Goal: Information Seeking & Learning: Understand process/instructions

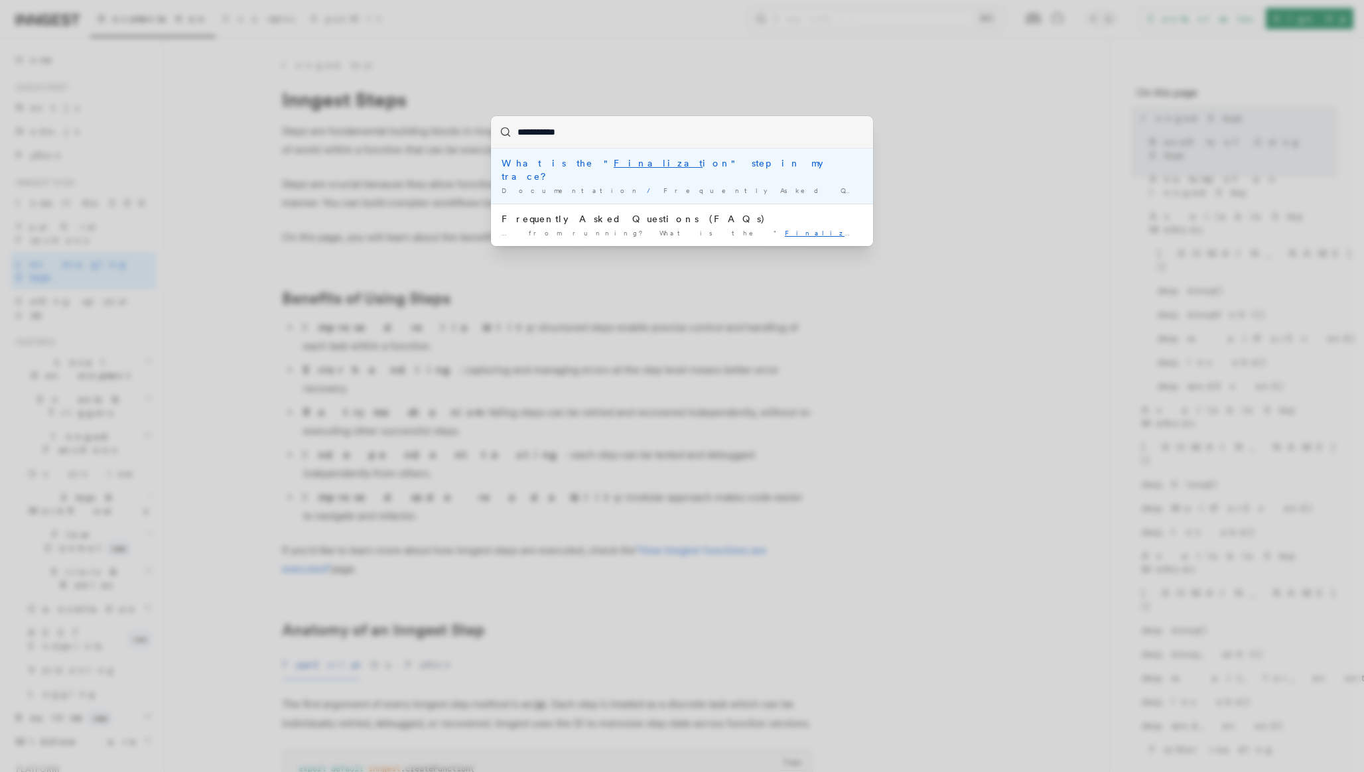
type input "**********"
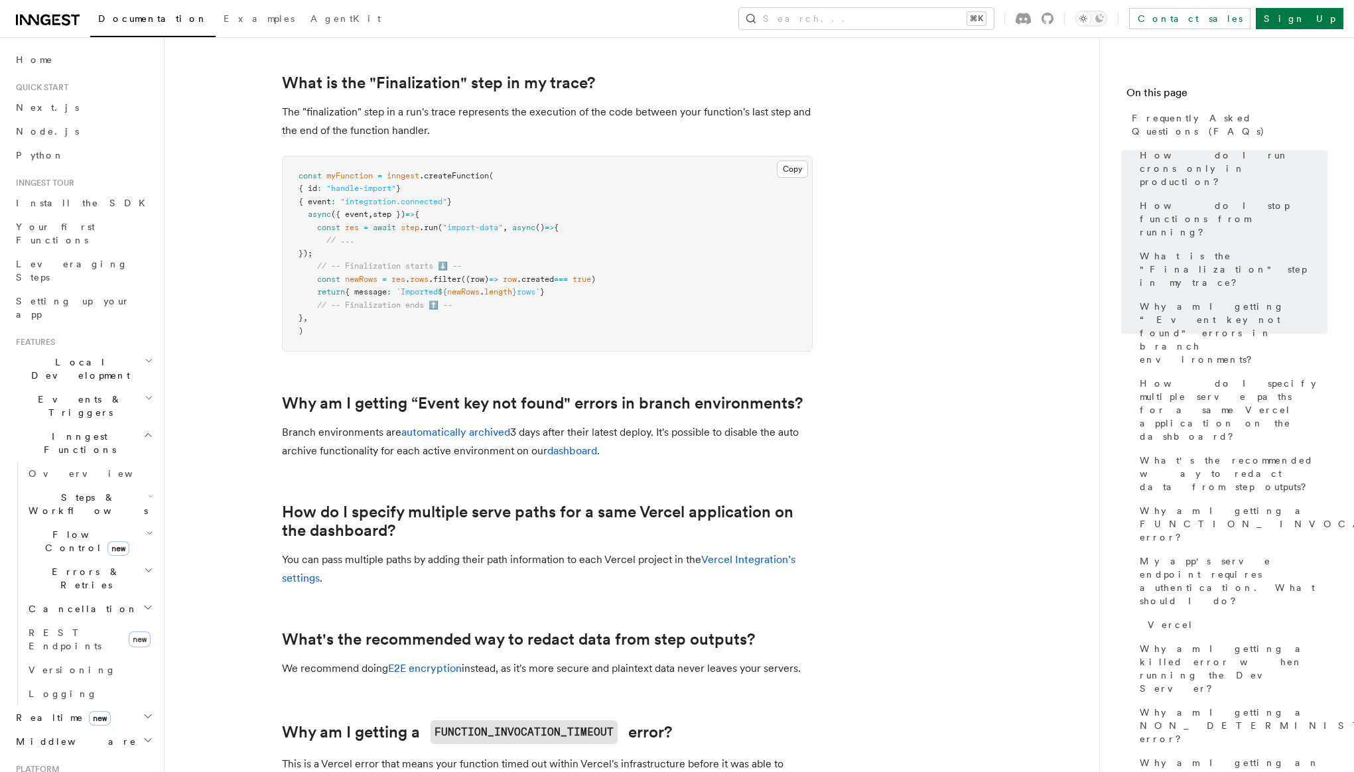
scroll to position [769, 0]
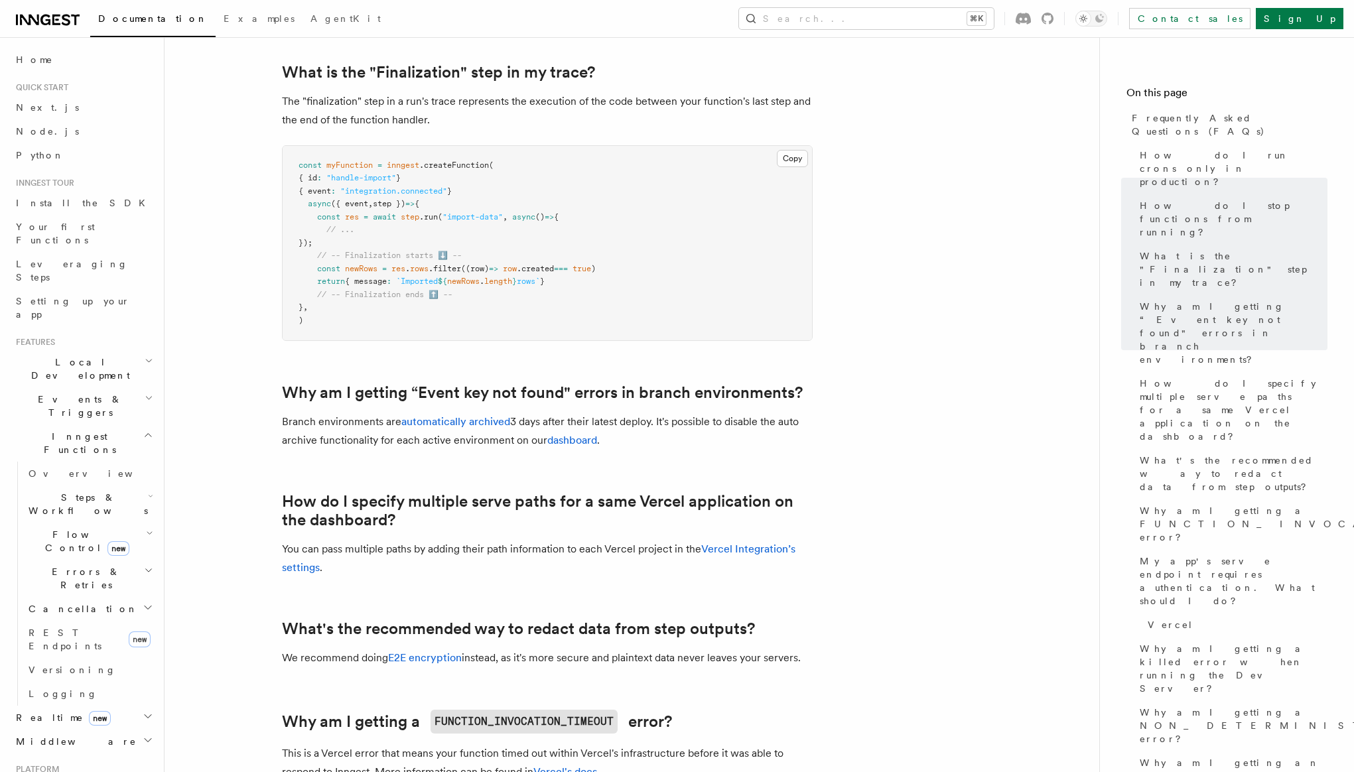
click at [354, 118] on p "The "finalization" step in a run's trace represents the execution of the code b…" at bounding box center [547, 110] width 531 height 37
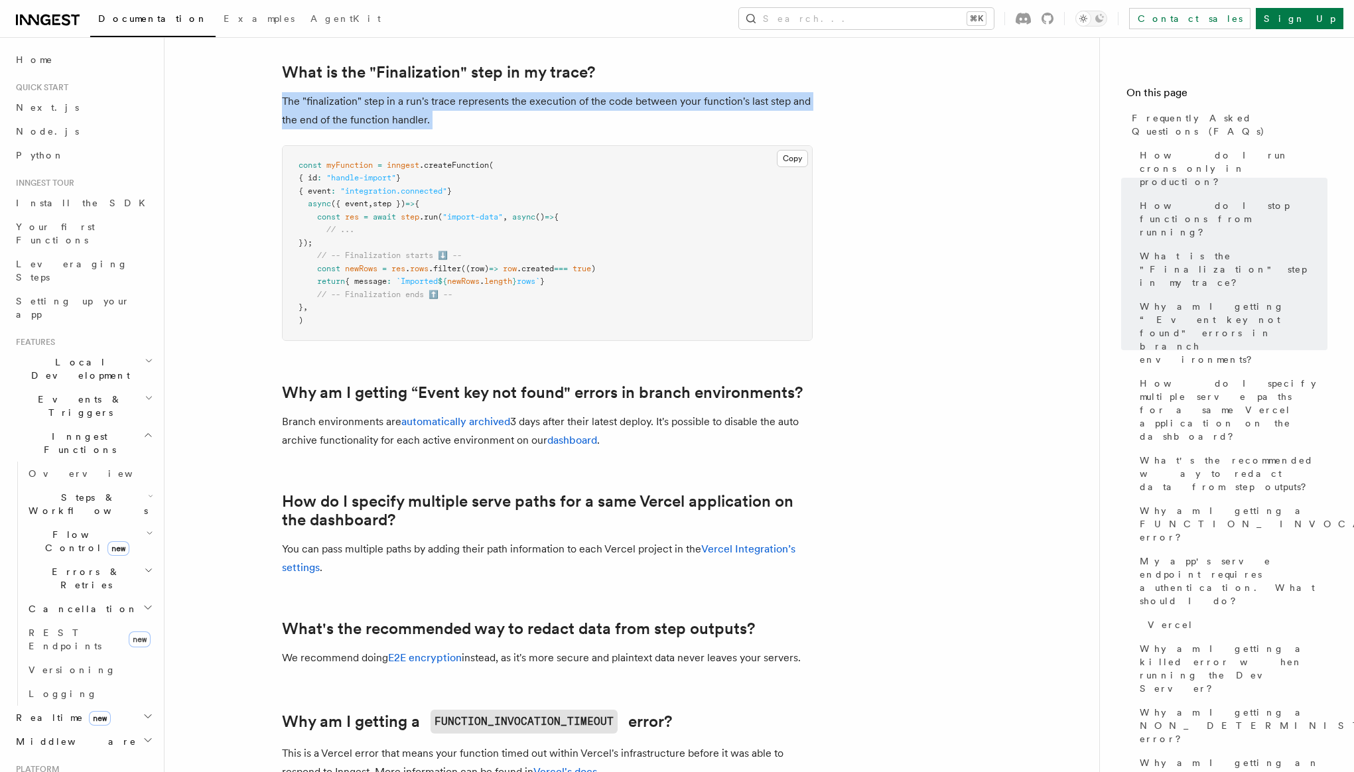
click at [354, 118] on p "The "finalization" step in a run's trace represents the execution of the code b…" at bounding box center [547, 110] width 531 height 37
click at [370, 118] on p "The "finalization" step in a run's trace represents the execution of the code b…" at bounding box center [547, 110] width 531 height 37
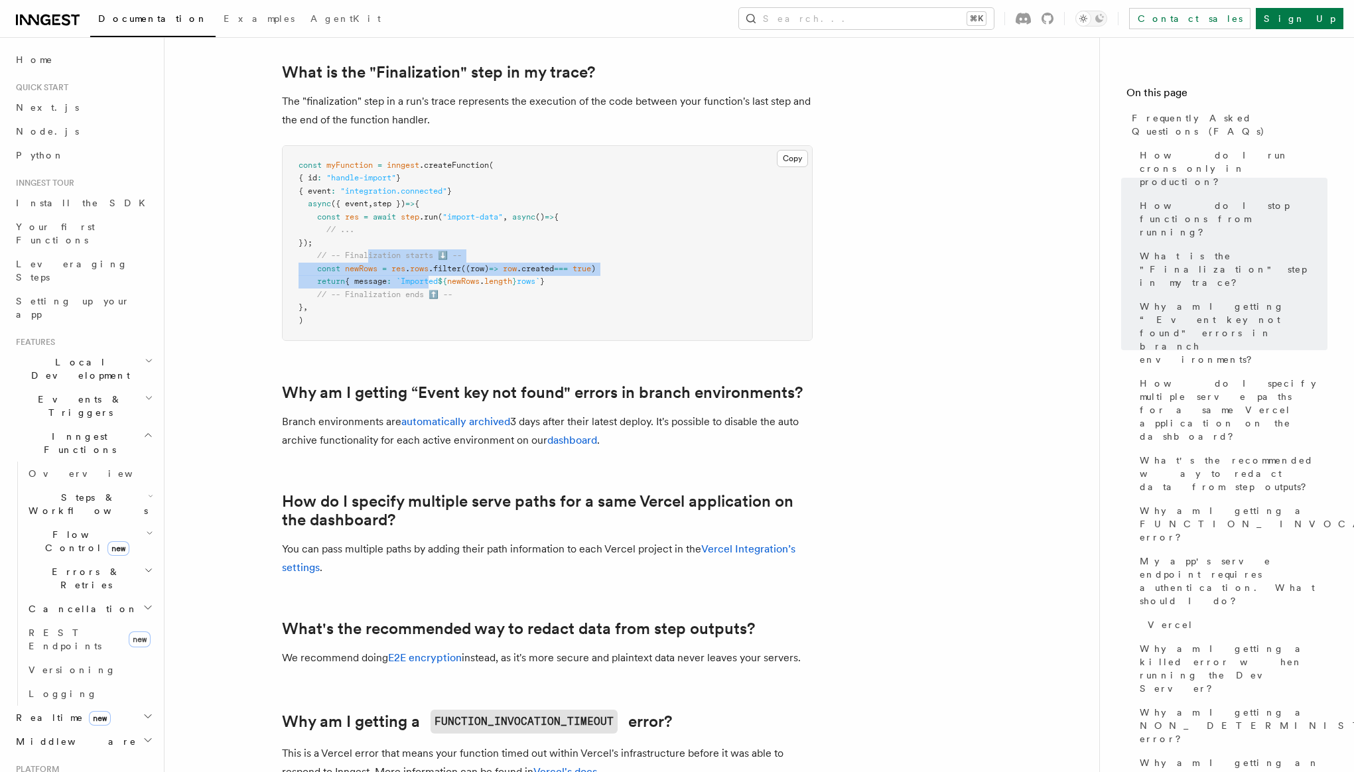
drag, startPoint x: 368, startPoint y: 257, endPoint x: 438, endPoint y: 284, distance: 74.6
click at [438, 284] on code "const myFunction = inngest .createFunction ( { id : "handle-import" } { event :…" at bounding box center [447, 243] width 297 height 165
click at [438, 284] on span "`Imported" at bounding box center [417, 281] width 42 height 9
drag, startPoint x: 409, startPoint y: 275, endPoint x: 420, endPoint y: 283, distance: 12.9
click at [420, 283] on code "const myFunction = inngest .createFunction ( { id : "handle-import" } { event :…" at bounding box center [447, 243] width 297 height 165
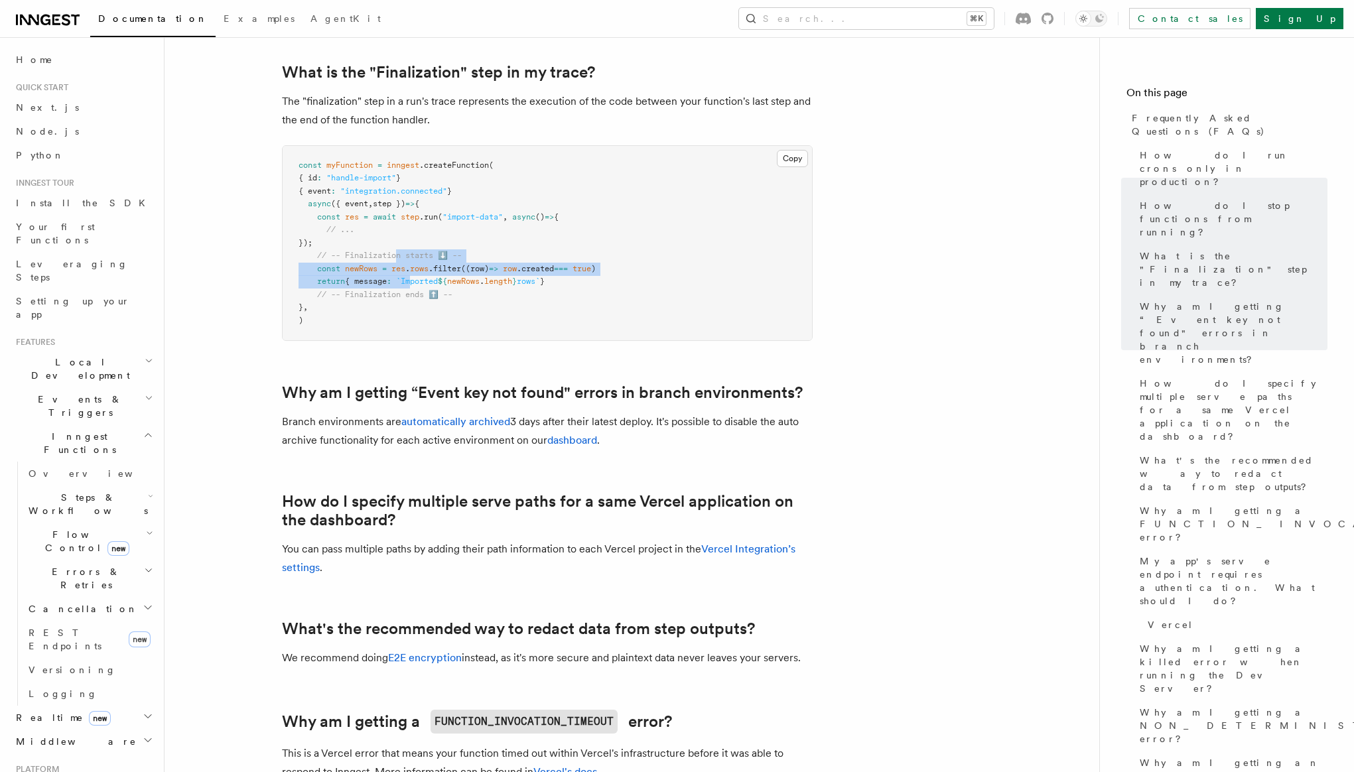
click at [420, 283] on span "`Imported" at bounding box center [417, 281] width 42 height 9
click at [330, 429] on p "Branch environments are automatically archived 3 days after their latest deploy…" at bounding box center [547, 431] width 531 height 37
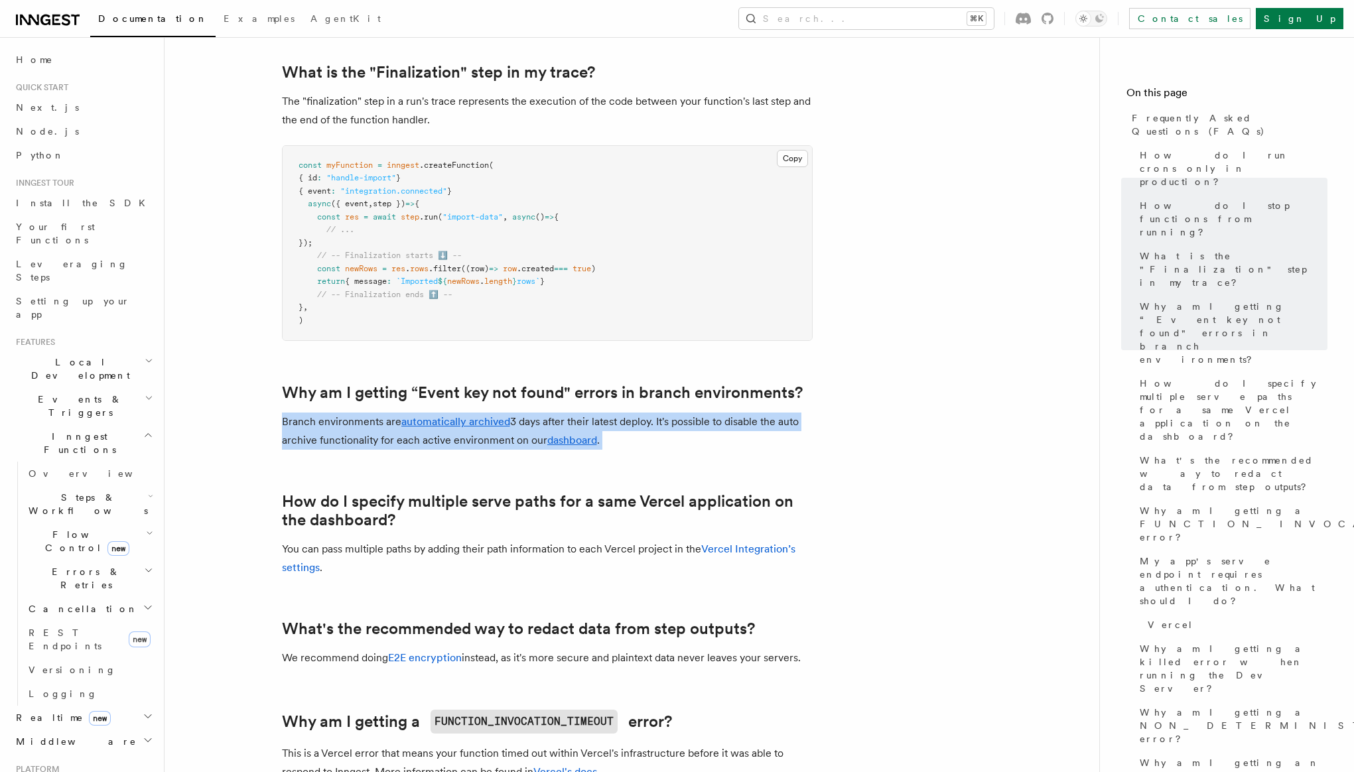
click at [330, 429] on p "Branch environments are automatically archived 3 days after their latest deploy…" at bounding box center [547, 431] width 531 height 37
click at [334, 443] on p "Branch environments are automatically archived 3 days after their latest deploy…" at bounding box center [547, 431] width 531 height 37
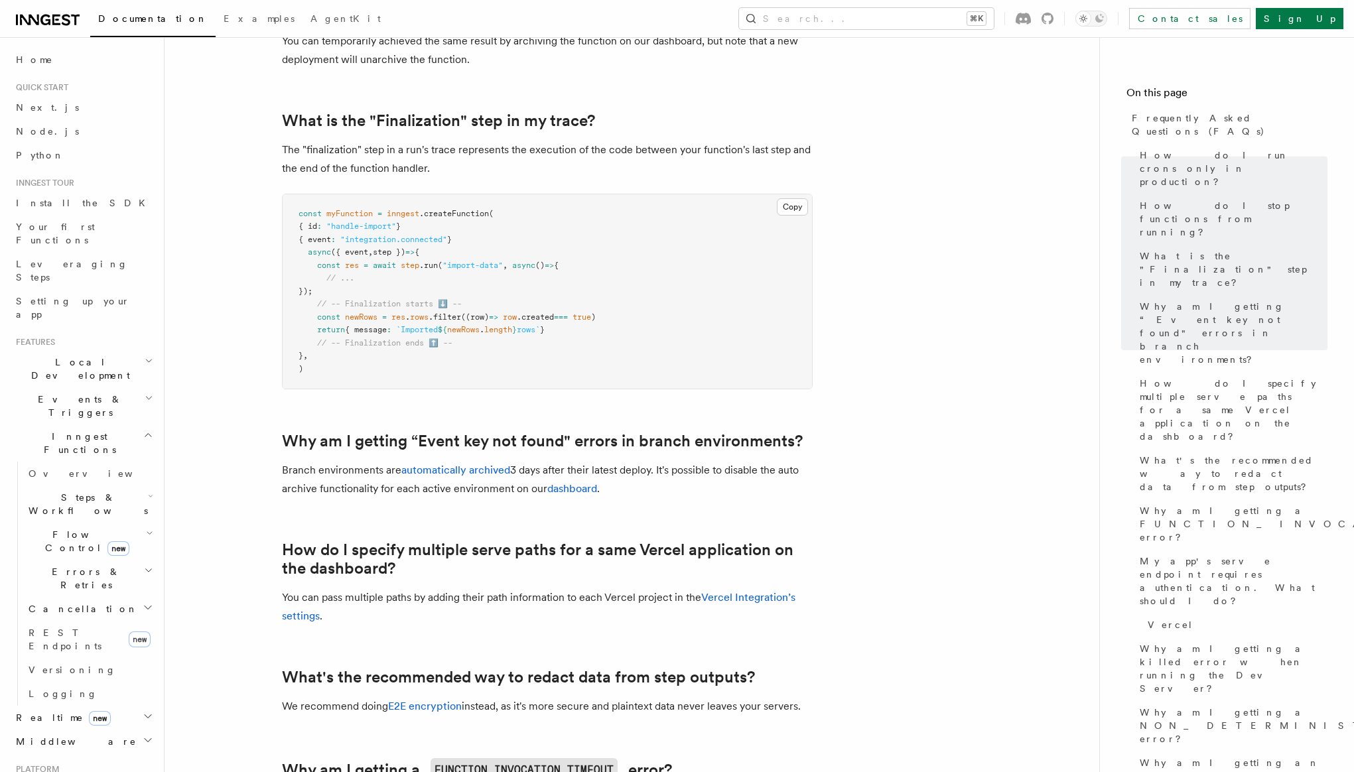
scroll to position [684, 0]
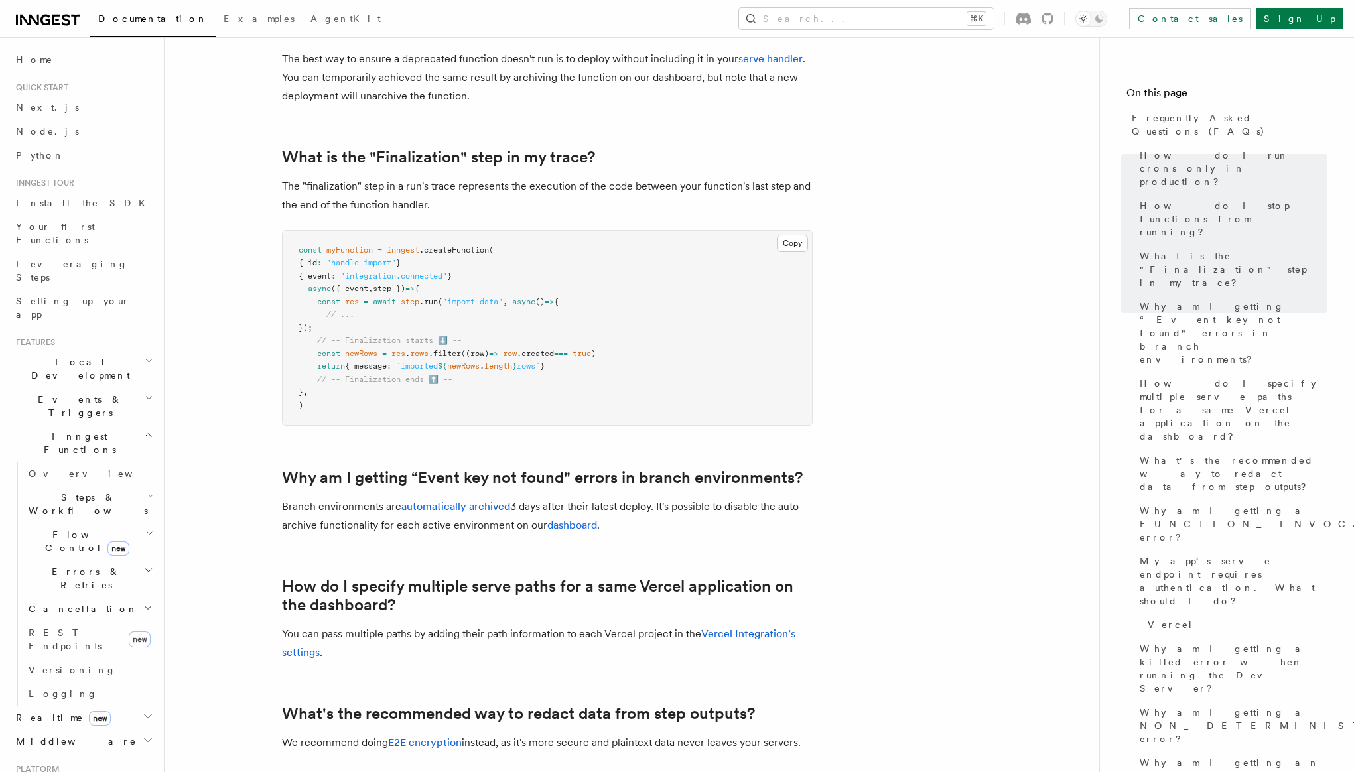
click at [472, 195] on p "The "finalization" step in a run's trace represents the execution of the code b…" at bounding box center [547, 195] width 531 height 37
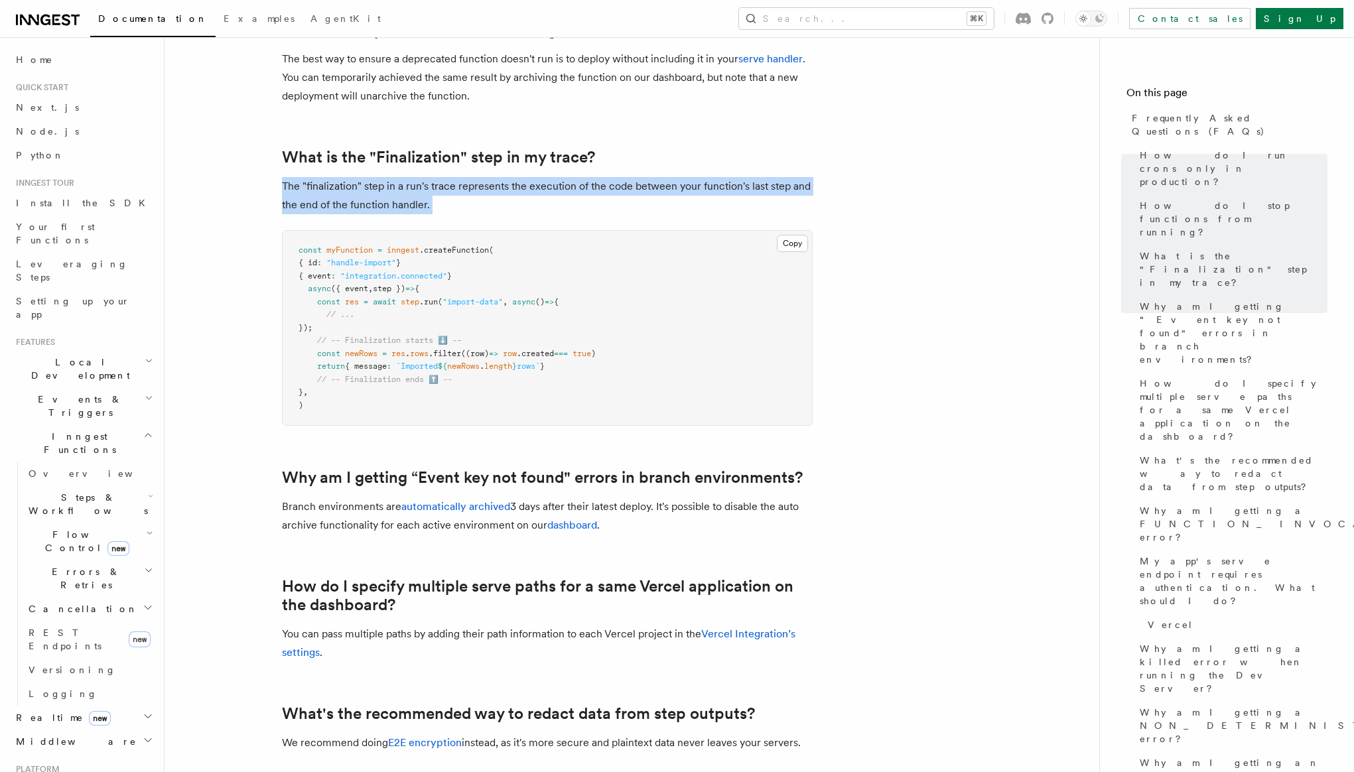
click at [472, 195] on p "The "finalization" step in a run's trace represents the execution of the code b…" at bounding box center [547, 195] width 531 height 37
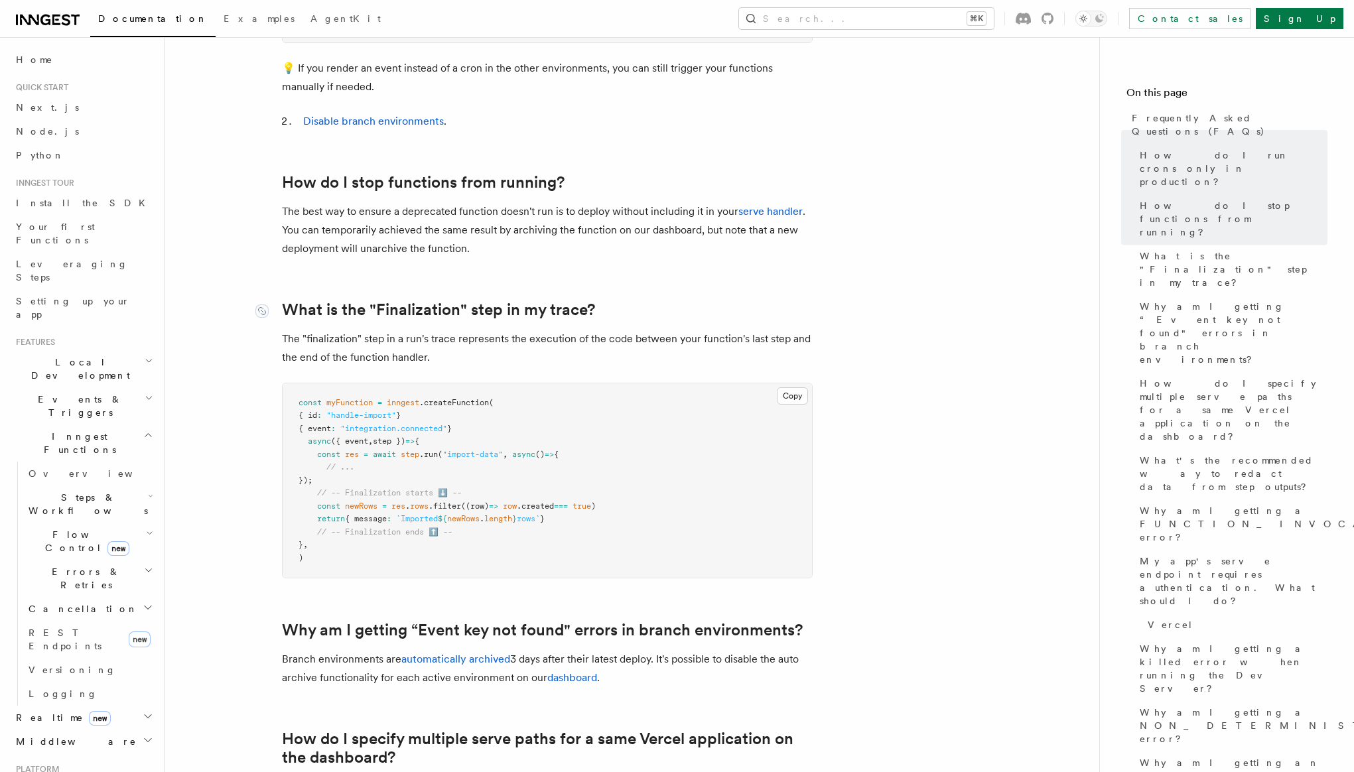
scroll to position [596, 0]
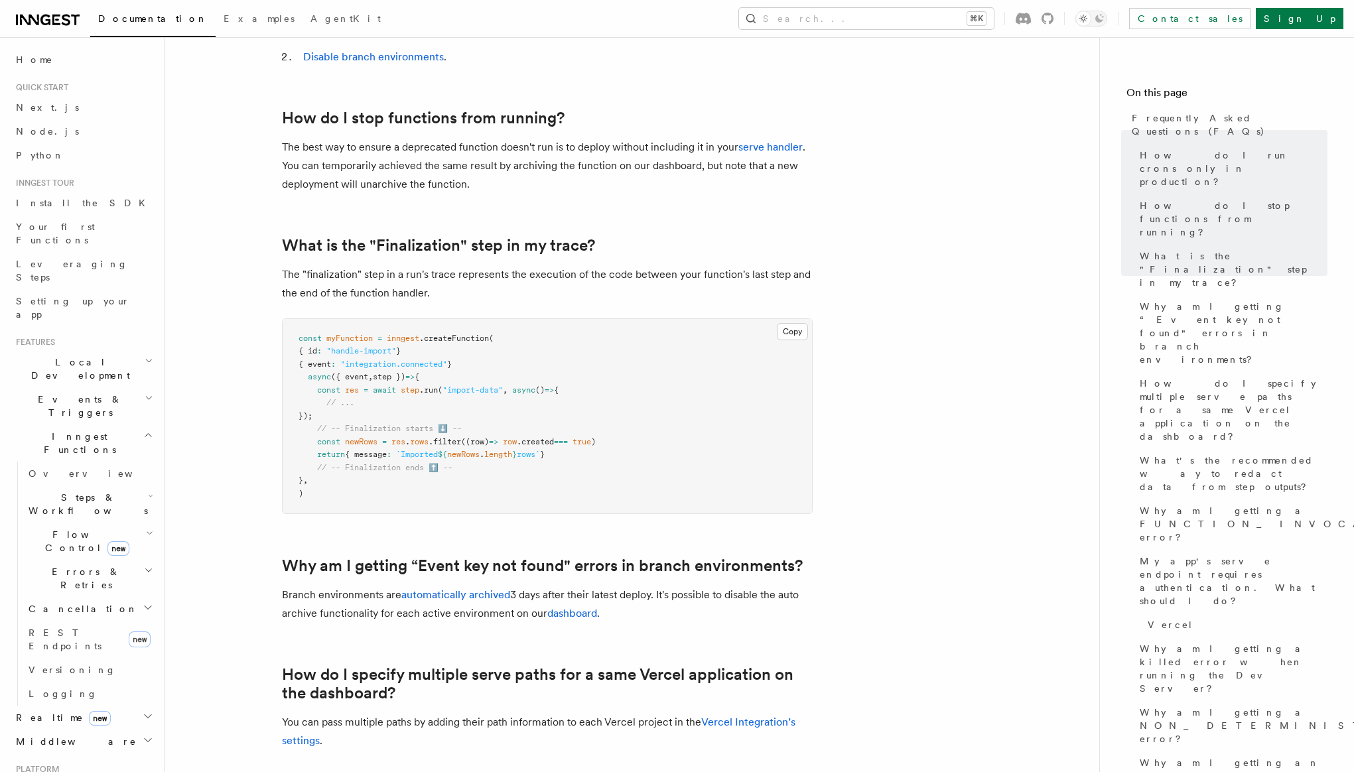
click at [58, 491] on span "Steps & Workflows" at bounding box center [85, 504] width 125 height 27
click at [66, 553] on span "Function steps" at bounding box center [92, 558] width 102 height 11
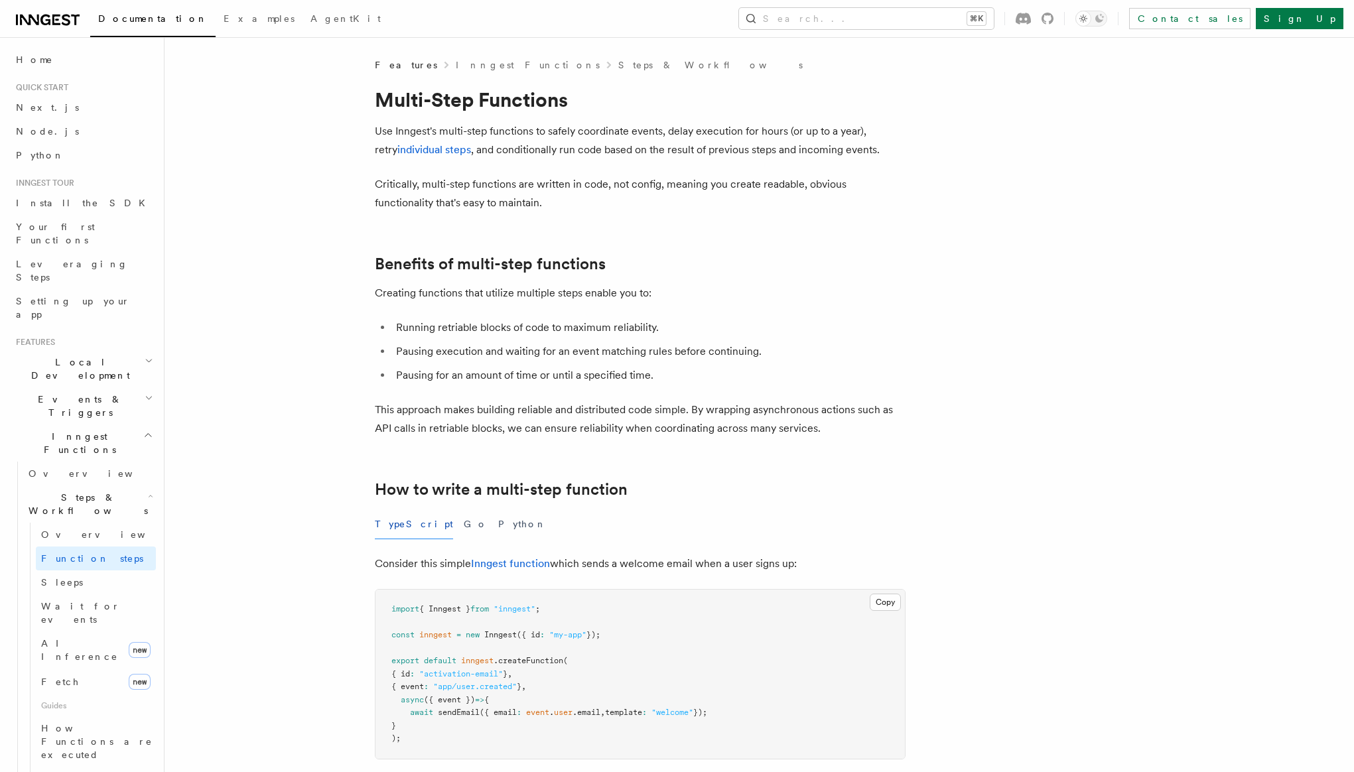
click at [536, 128] on p "Use Inngest's multi-step functions to safely coordinate events, delay execution…" at bounding box center [640, 140] width 531 height 37
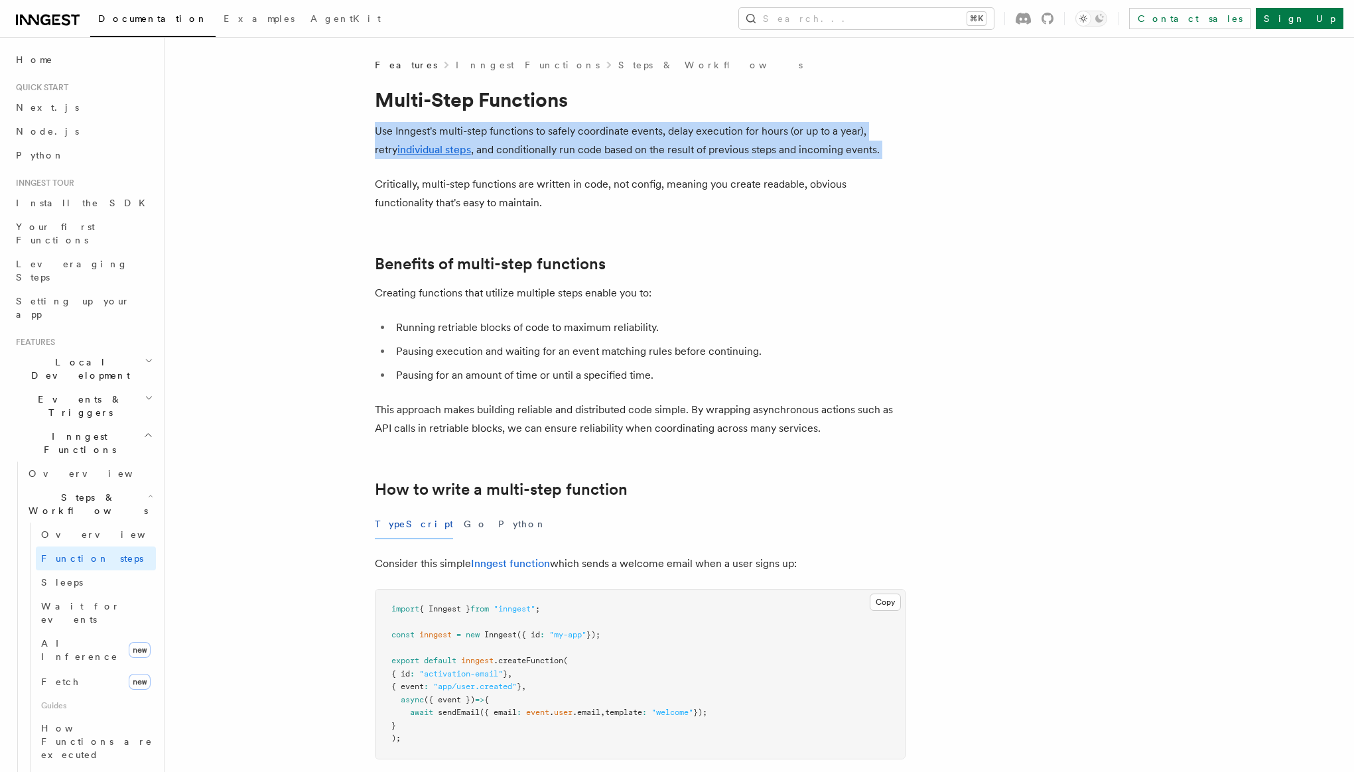
click at [536, 128] on p "Use Inngest's multi-step functions to safely coordinate events, delay execution…" at bounding box center [640, 140] width 531 height 37
click at [542, 134] on p "Use Inngest's multi-step functions to safely coordinate events, delay execution…" at bounding box center [640, 140] width 531 height 37
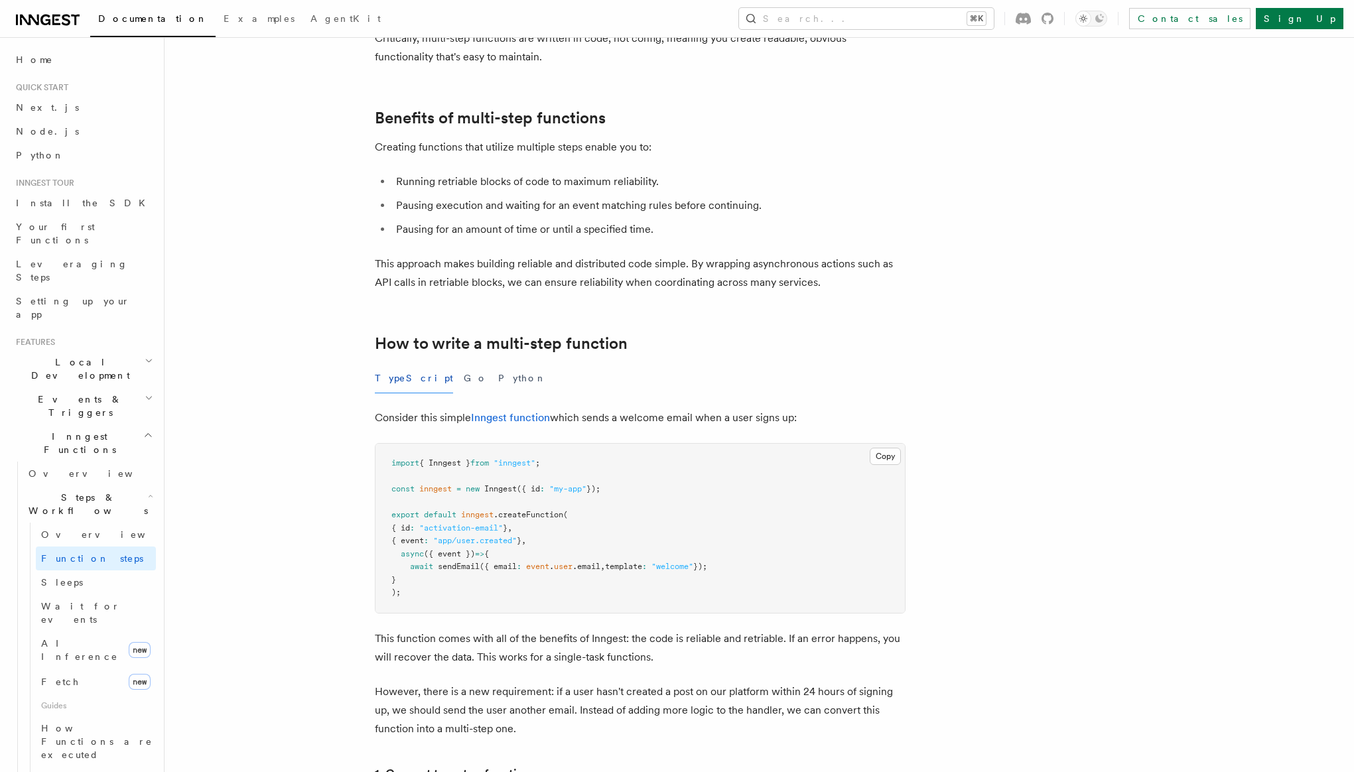
scroll to position [350, 0]
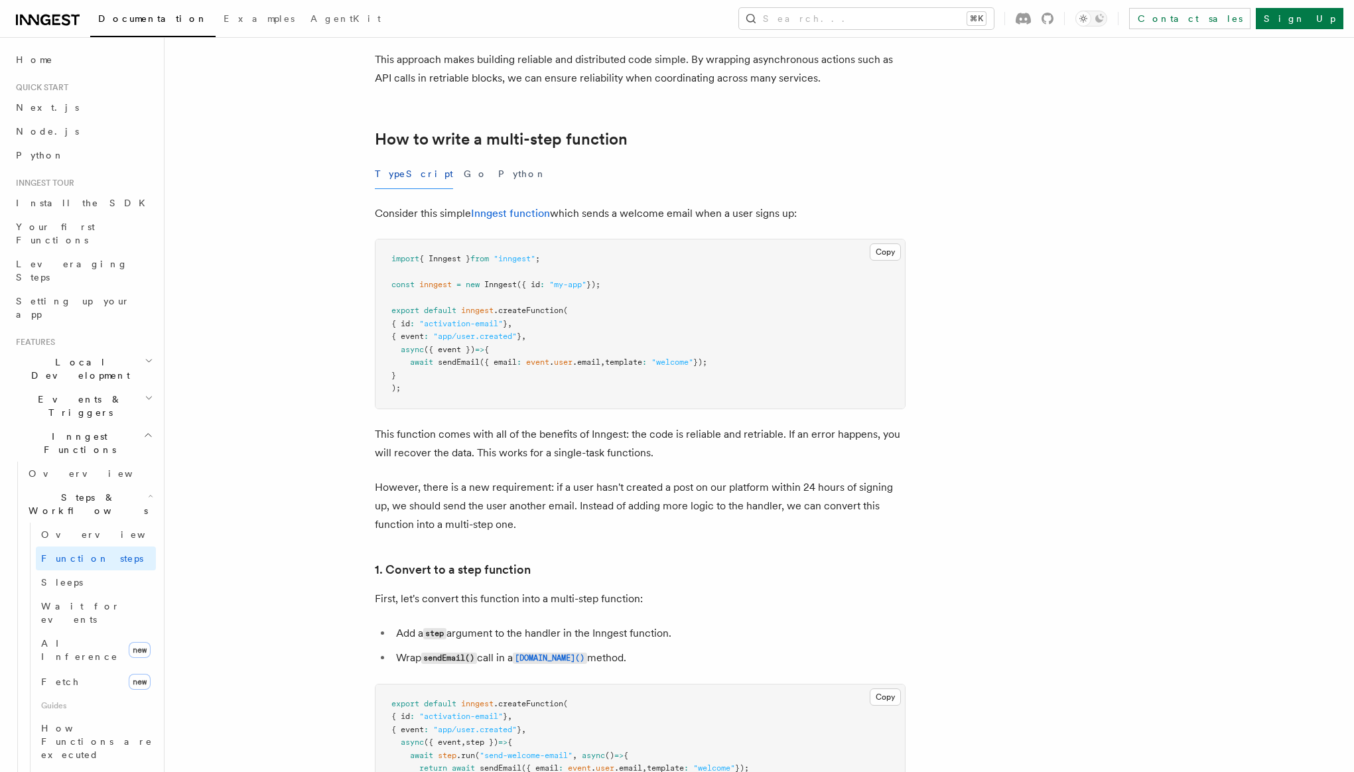
click at [413, 218] on p "Consider this simple Inngest function which sends a welcome email when a user s…" at bounding box center [640, 213] width 531 height 19
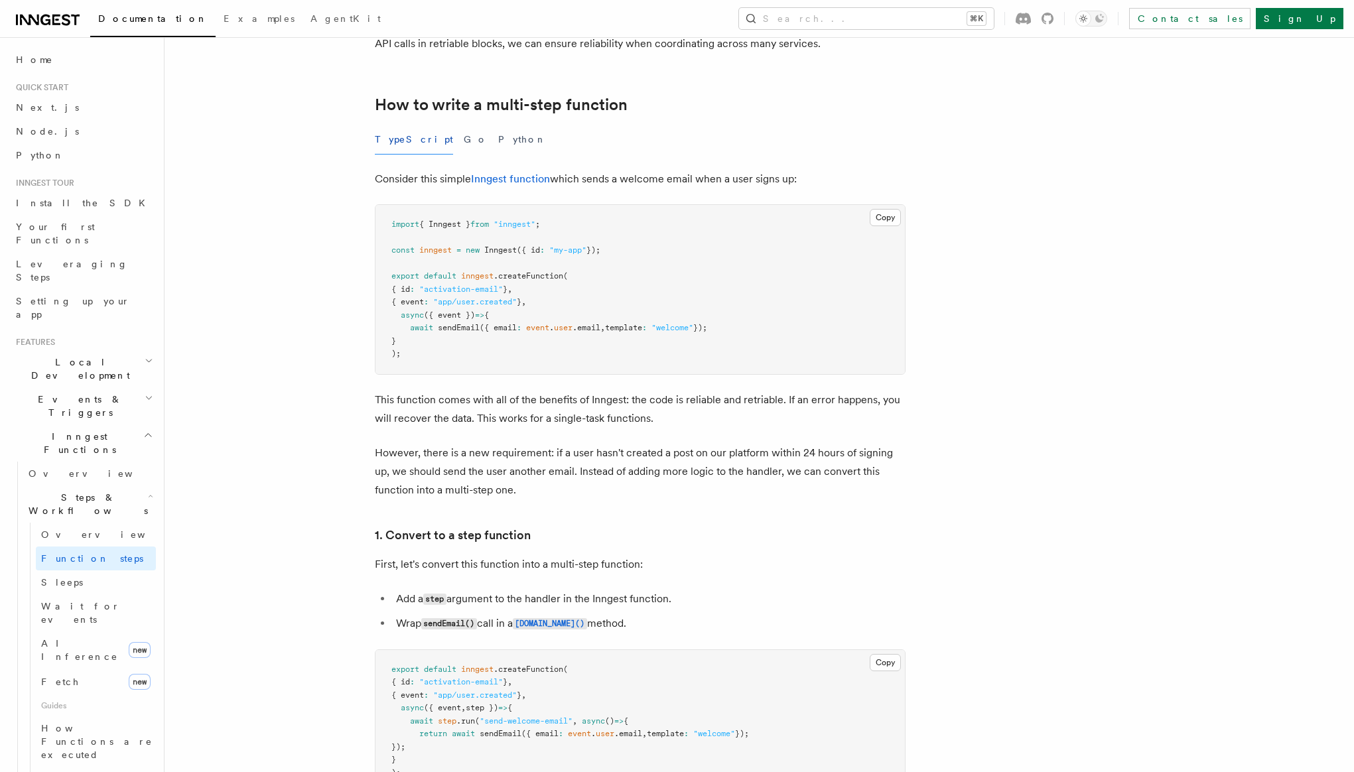
scroll to position [433, 0]
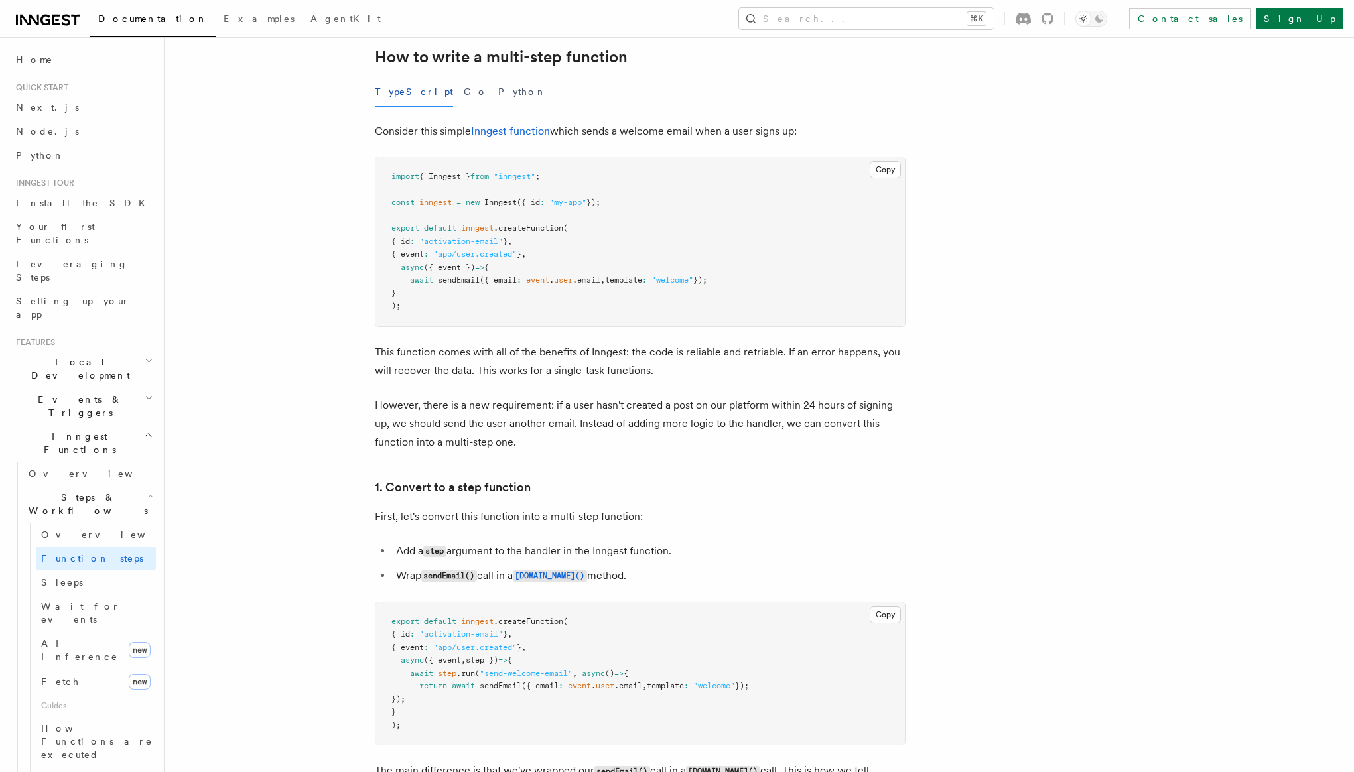
click at [419, 370] on p "This function comes with all of the benefits of Inngest: the code is reliable a…" at bounding box center [640, 361] width 531 height 37
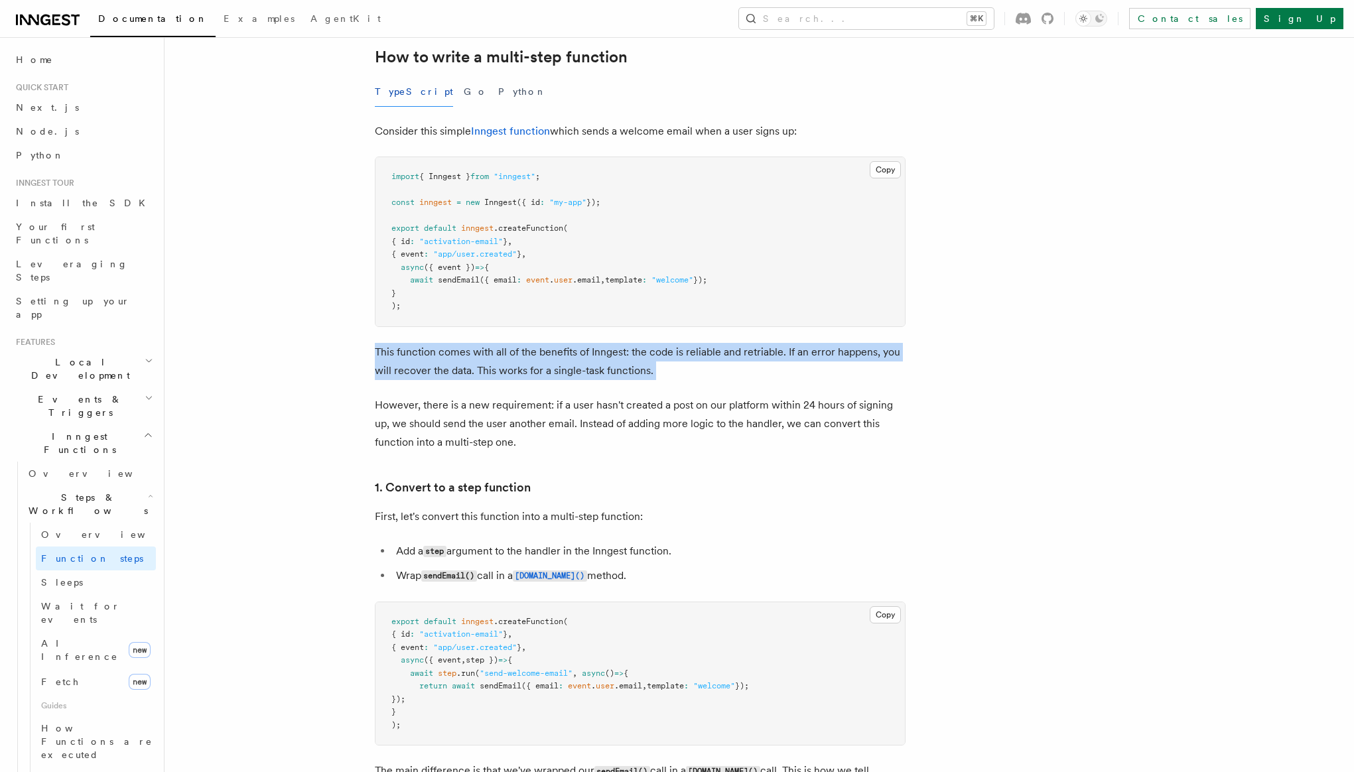
click at [419, 370] on p "This function comes with all of the benefits of Inngest: the code is reliable a…" at bounding box center [640, 361] width 531 height 37
click at [405, 373] on p "This function comes with all of the benefits of Inngest: the code is reliable a…" at bounding box center [640, 361] width 531 height 37
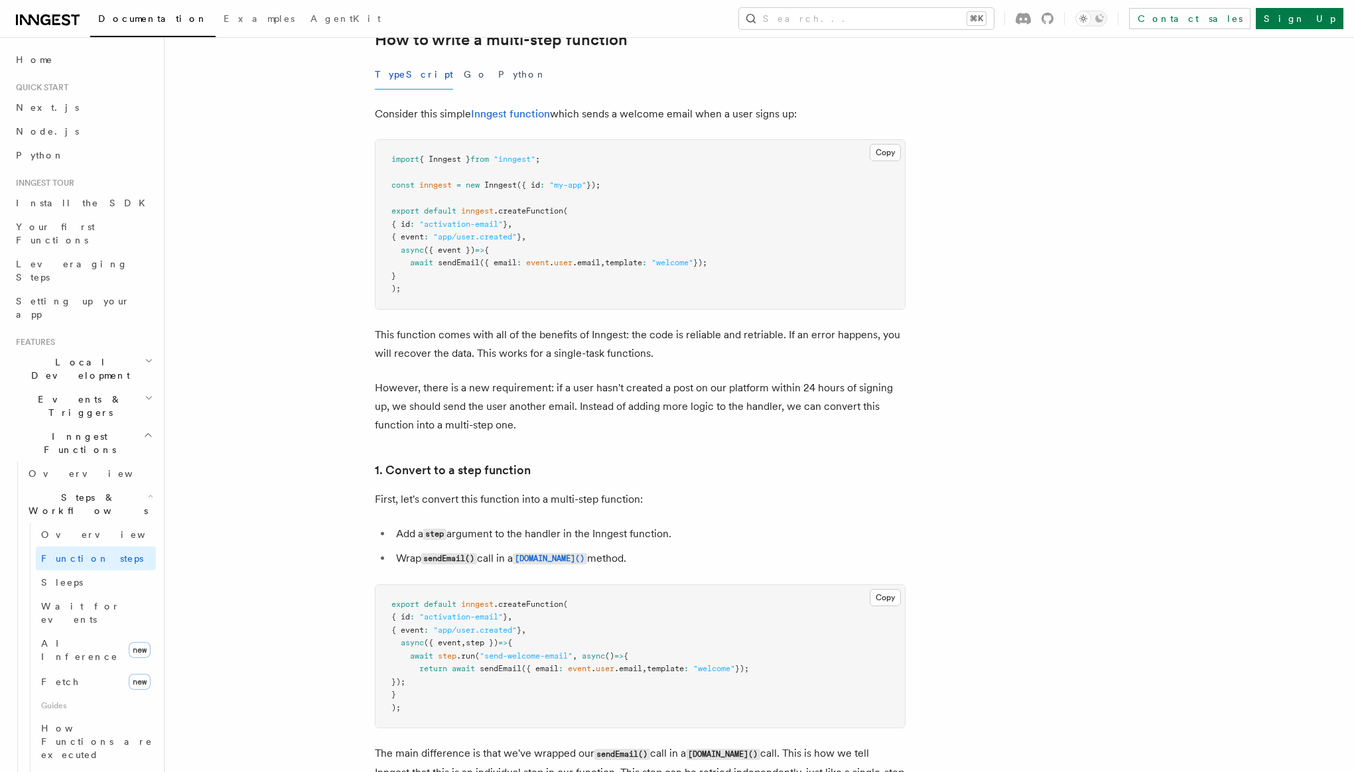
scroll to position [538, 0]
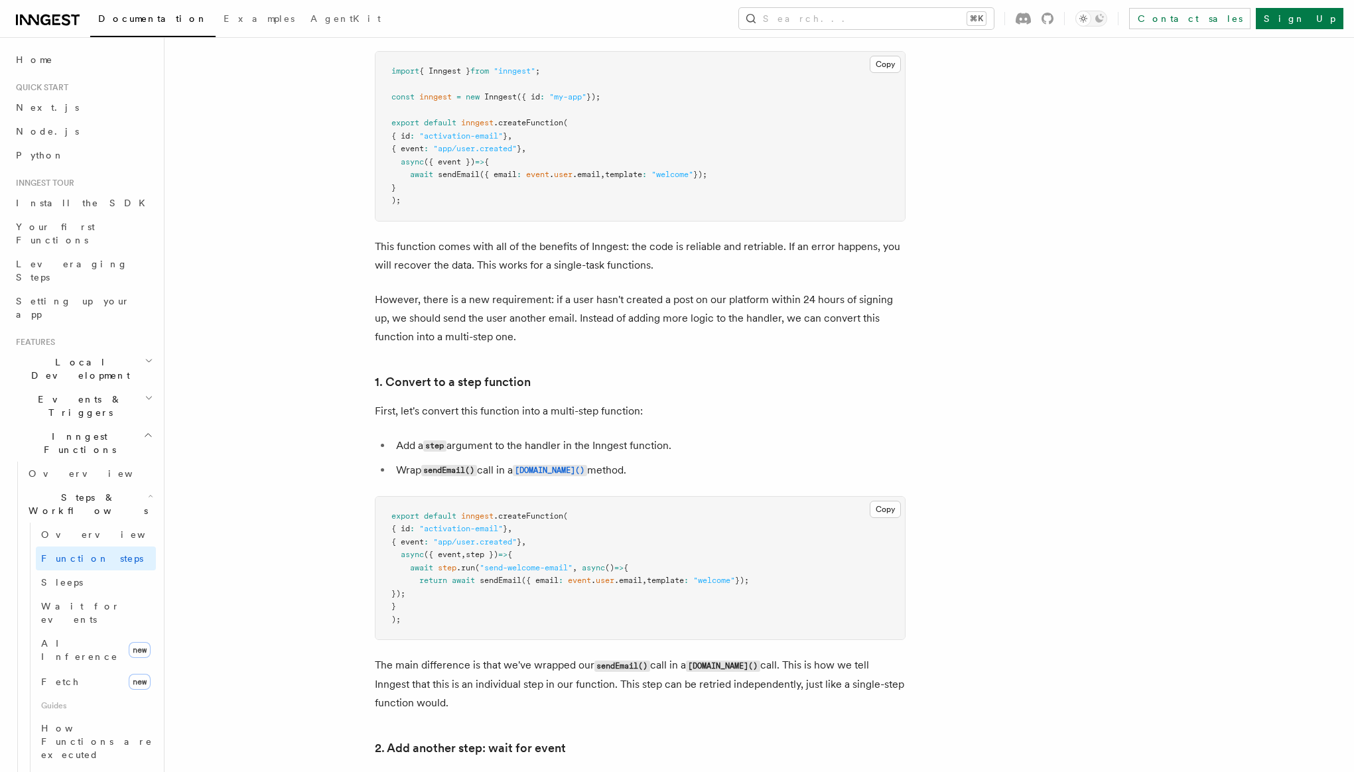
click at [413, 303] on p "However, there is a new requirement: if a user hasn't created a post on our pla…" at bounding box center [640, 319] width 531 height 56
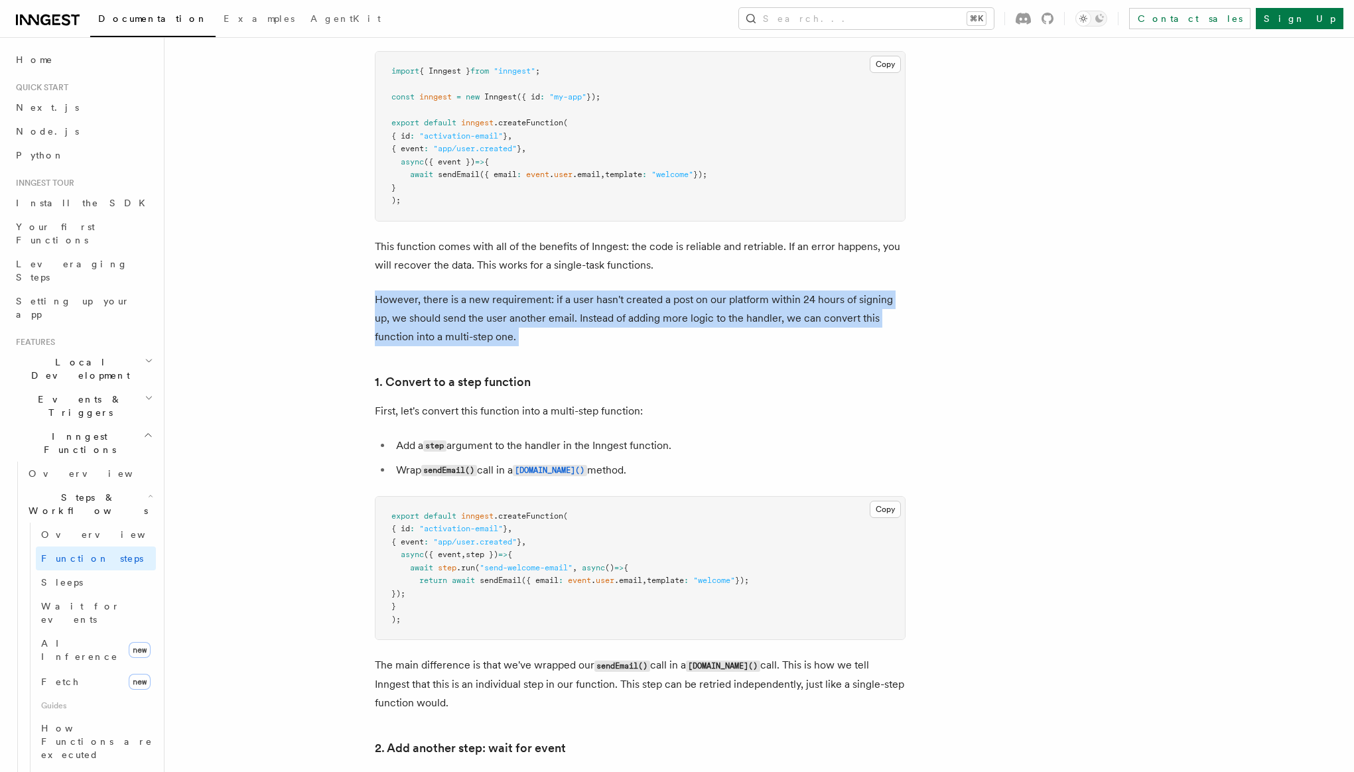
click at [413, 303] on p "However, there is a new requirement: if a user hasn't created a post on our pla…" at bounding box center [640, 319] width 531 height 56
click at [394, 296] on p "However, there is a new requirement: if a user hasn't created a post on our pla…" at bounding box center [640, 319] width 531 height 56
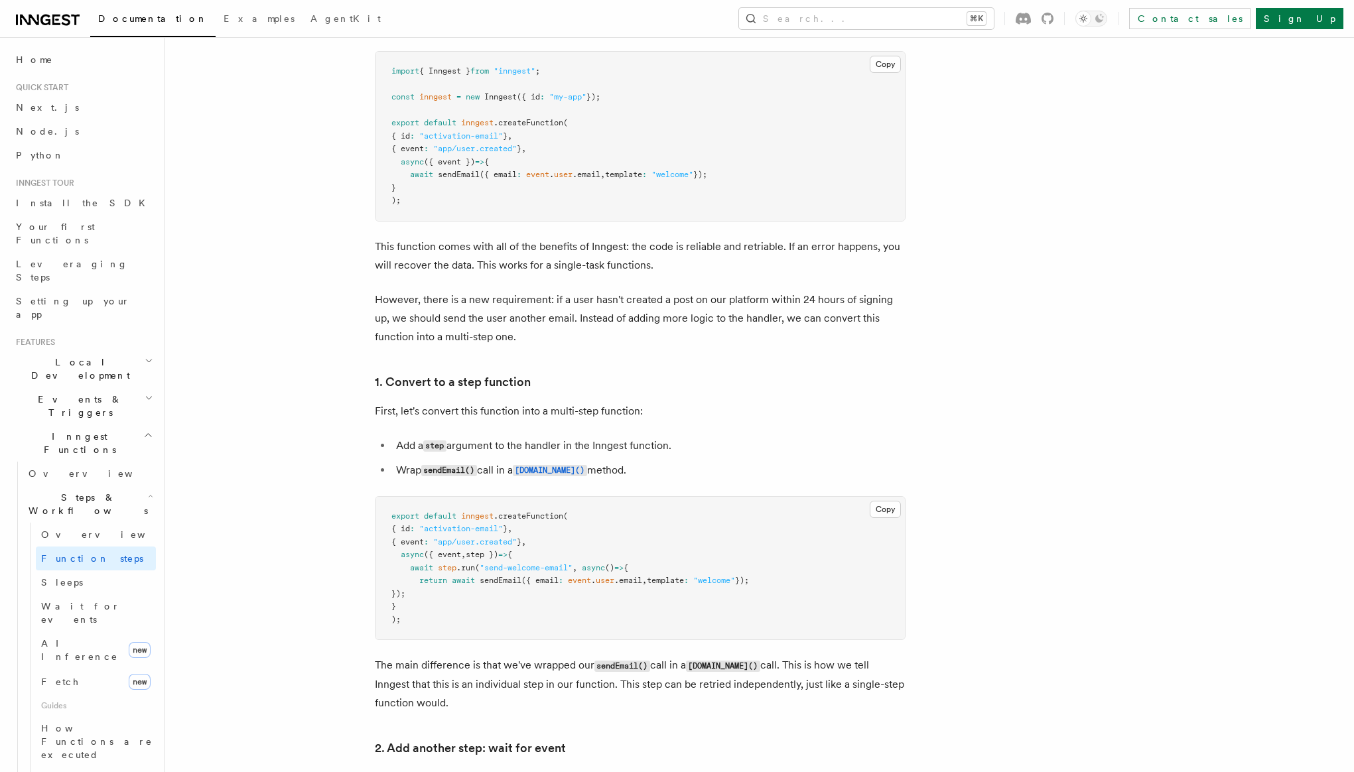
click at [549, 318] on p "However, there is a new requirement: if a user hasn't created a post on our pla…" at bounding box center [640, 319] width 531 height 56
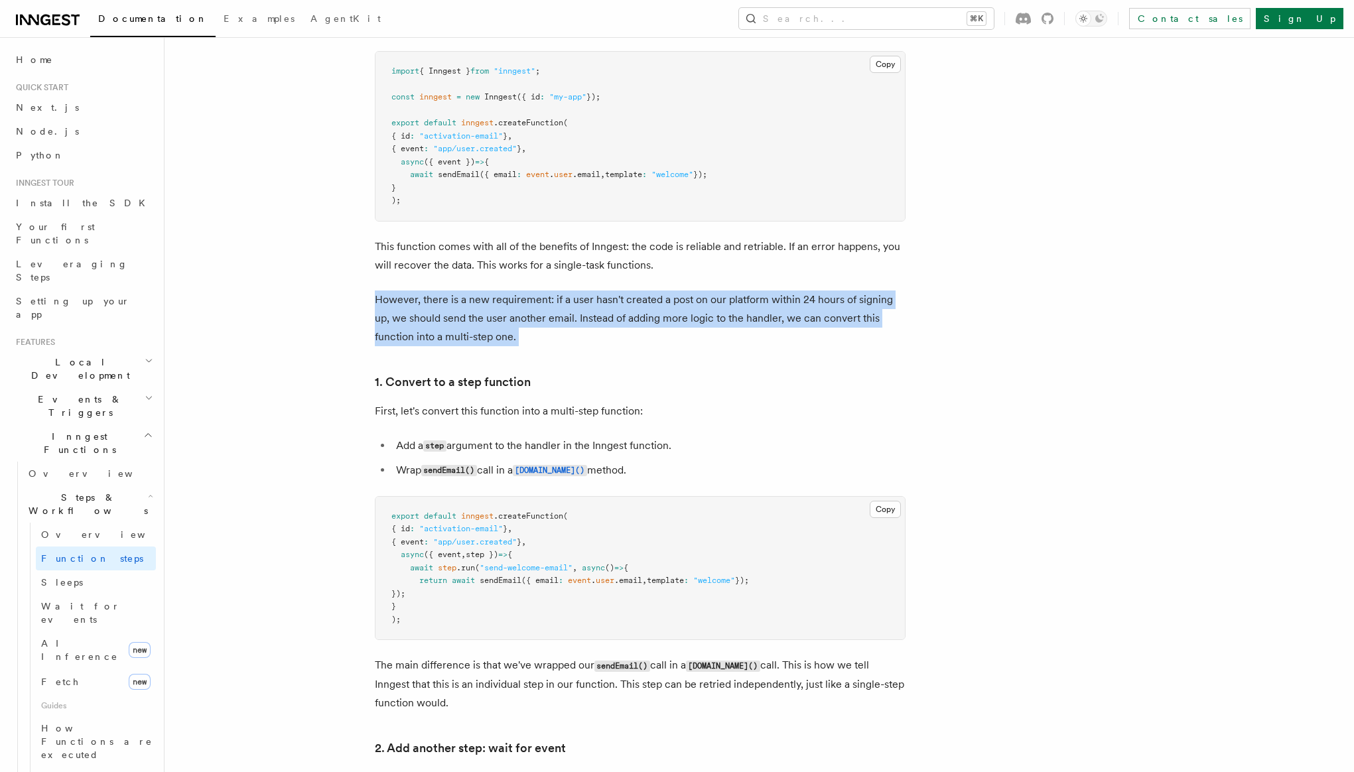
click at [549, 318] on p "However, there is a new requirement: if a user hasn't created a post on our pla…" at bounding box center [640, 319] width 531 height 56
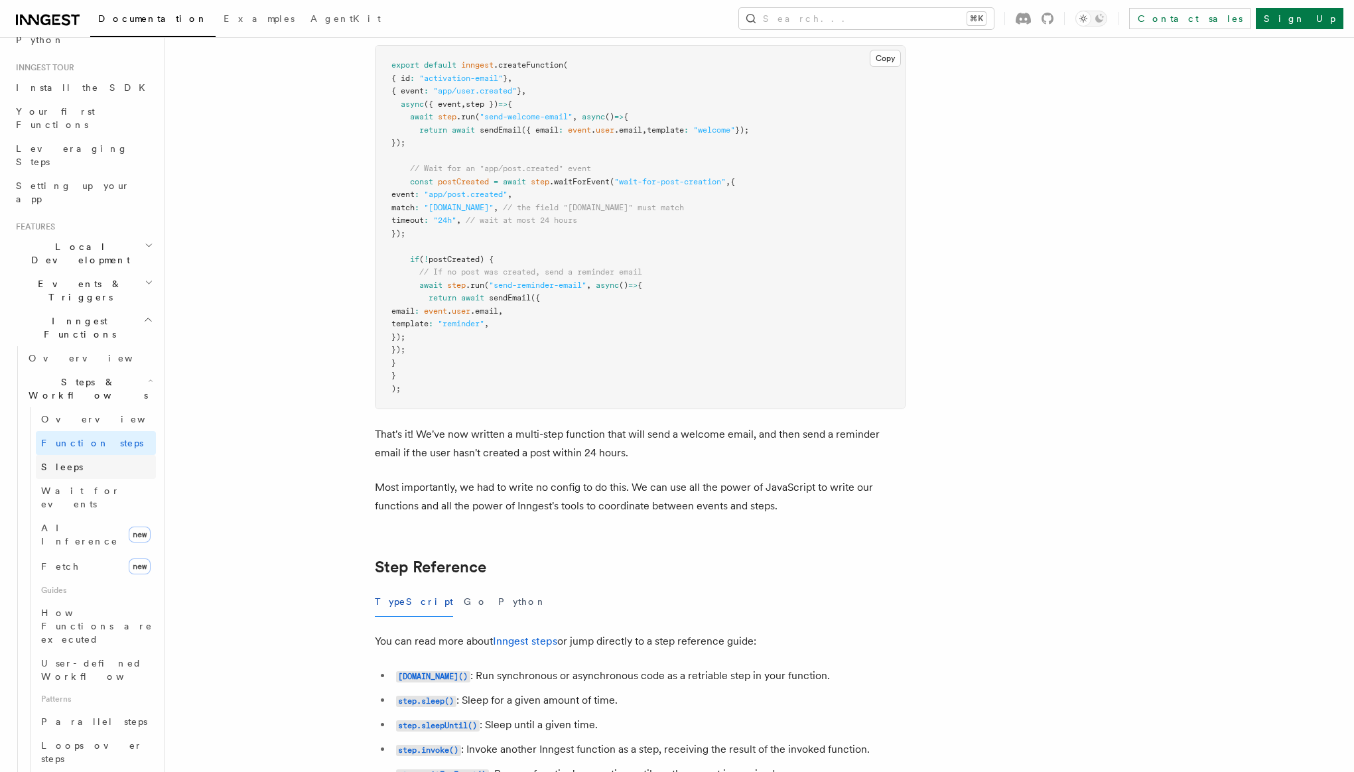
scroll to position [80, 0]
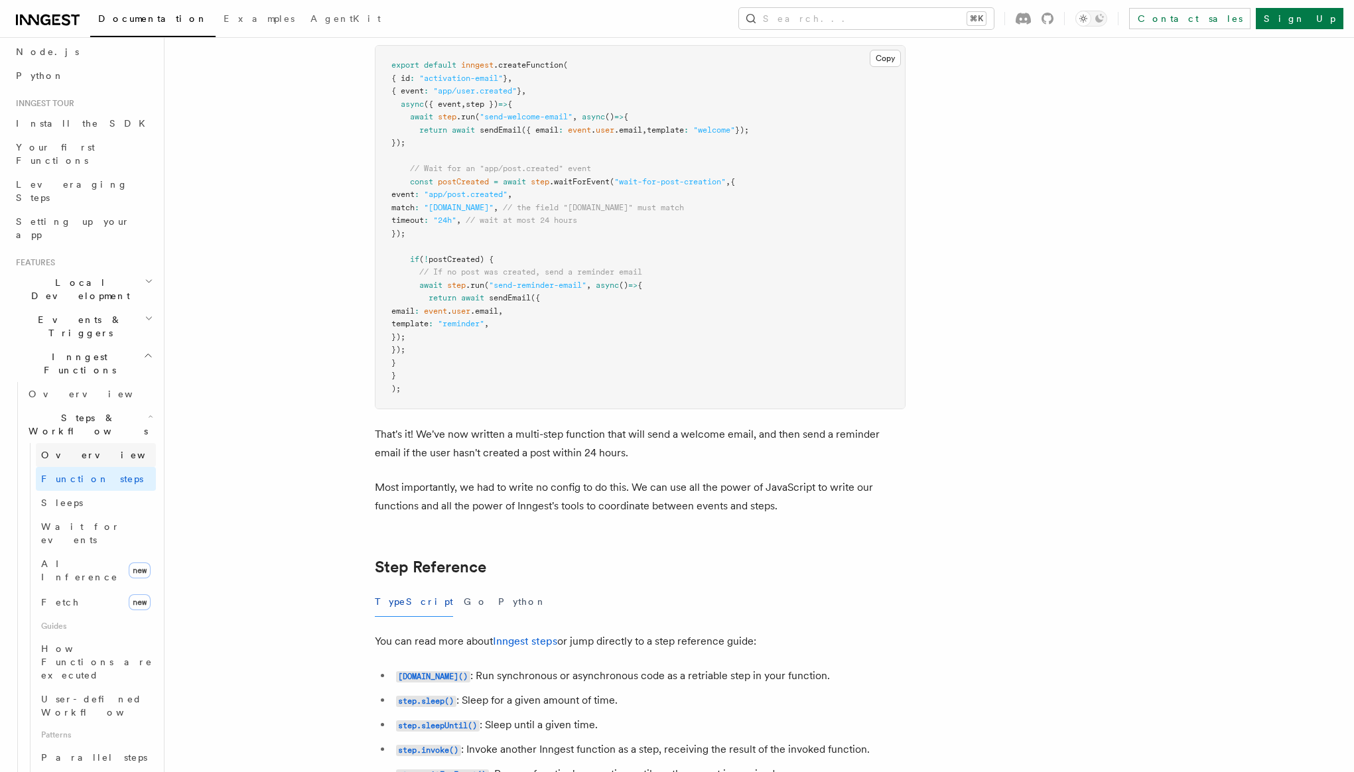
click at [71, 449] on span "Overview" at bounding box center [109, 455] width 137 height 13
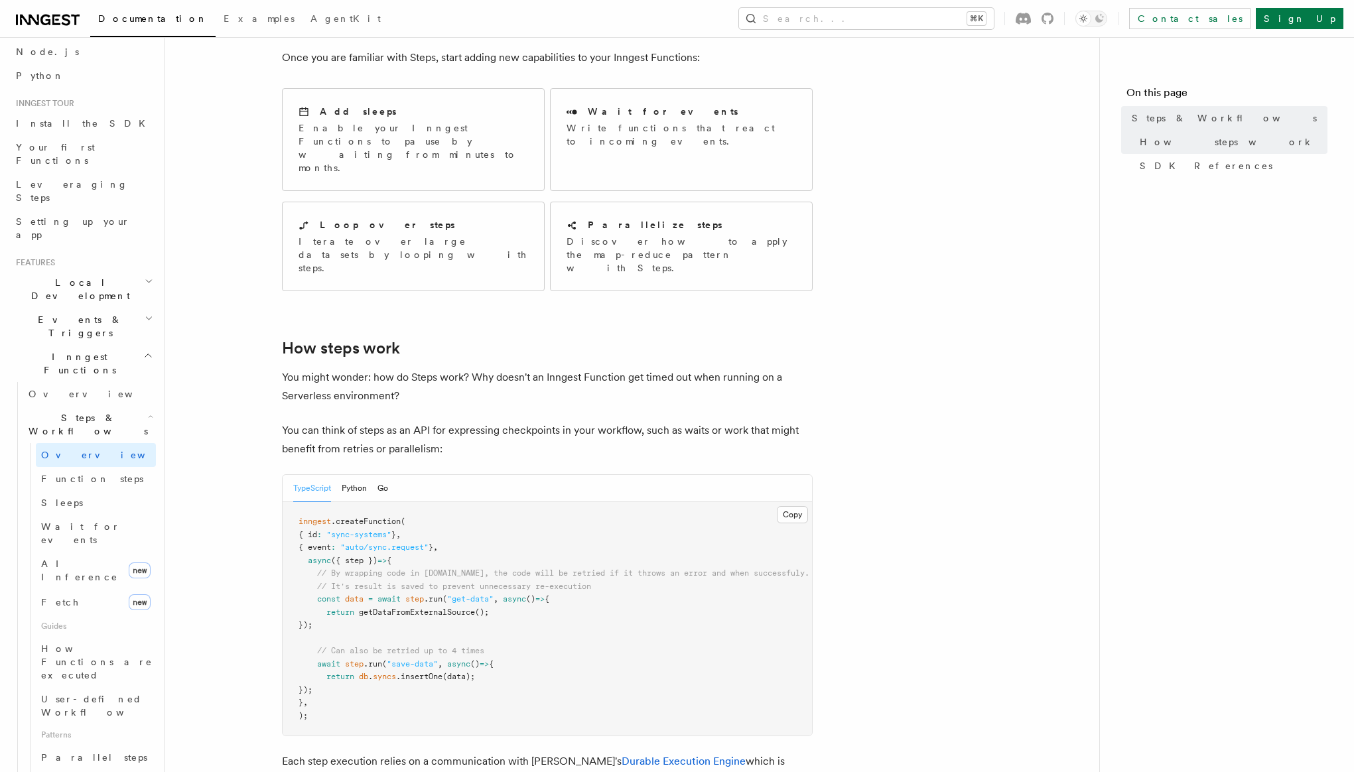
scroll to position [311, 0]
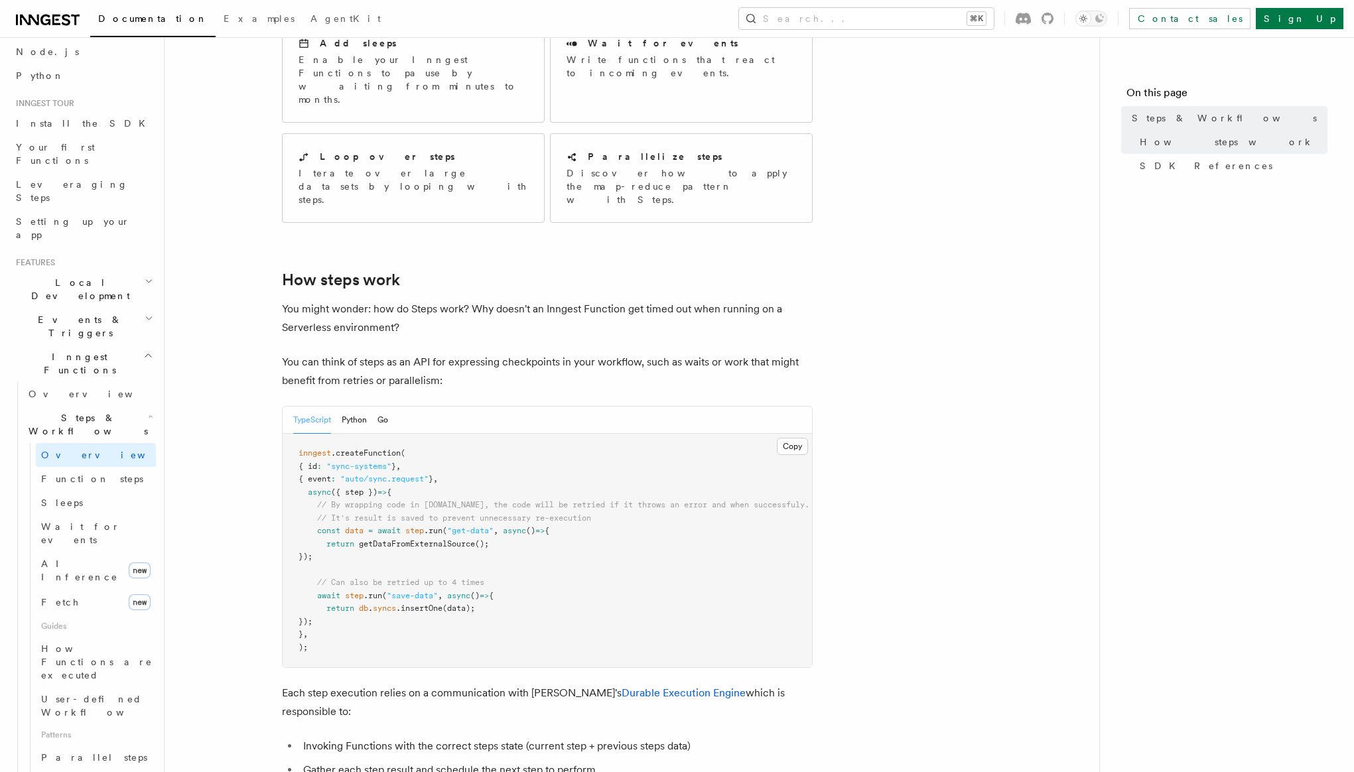
click at [366, 353] on p "You can think of steps as an API for expressing checkpoints in your workflow, s…" at bounding box center [547, 371] width 531 height 37
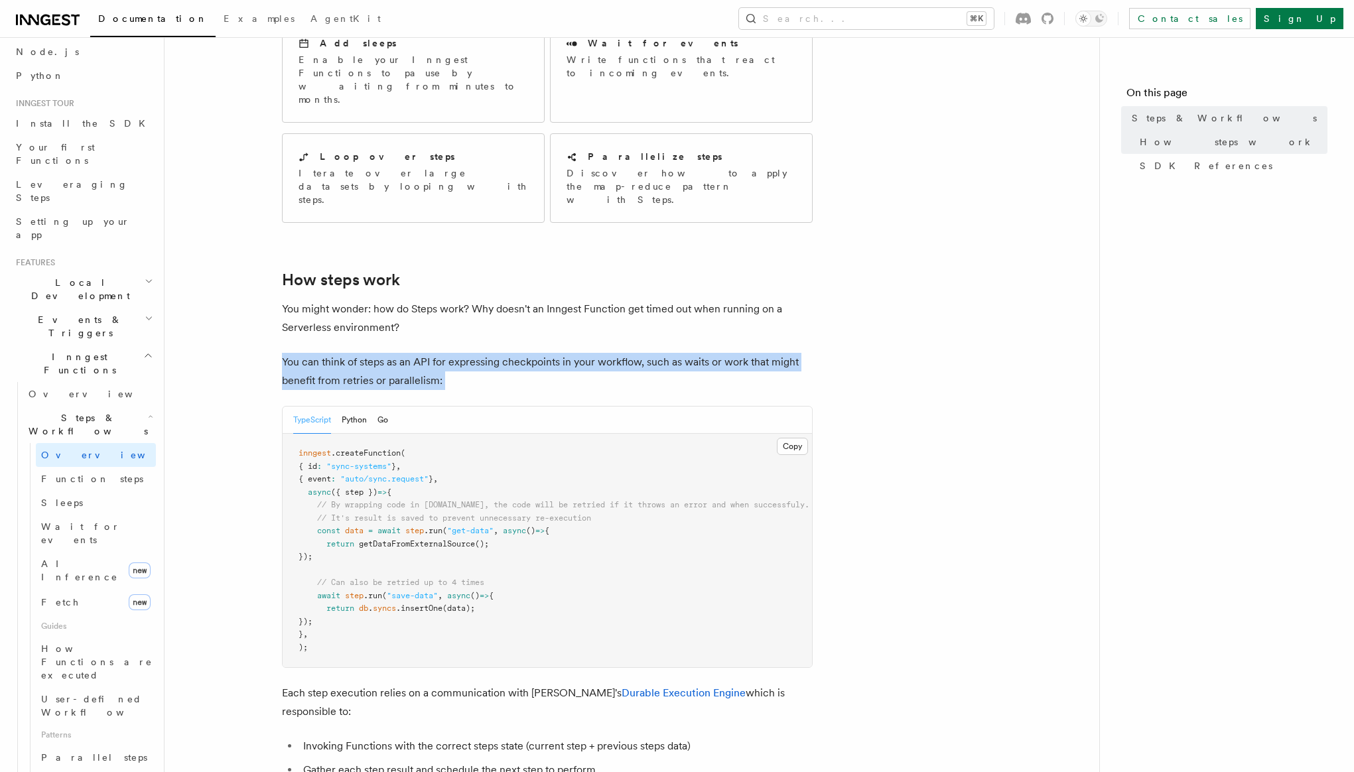
click at [366, 353] on p "You can think of steps as an API for expressing checkpoints in your workflow, s…" at bounding box center [547, 371] width 531 height 37
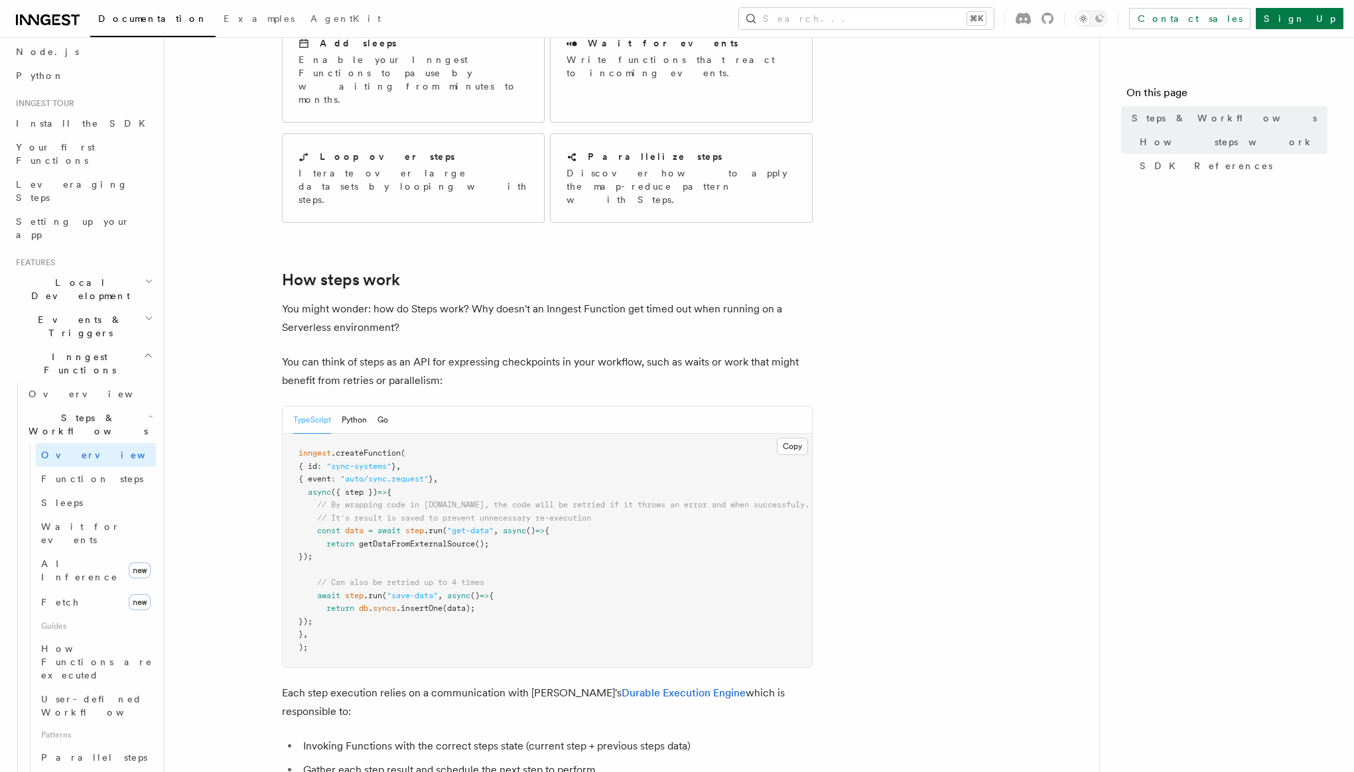
click at [405, 300] on p "You might wonder: how do Steps work? Why doesn't an Inngest Function get timed …" at bounding box center [547, 318] width 531 height 37
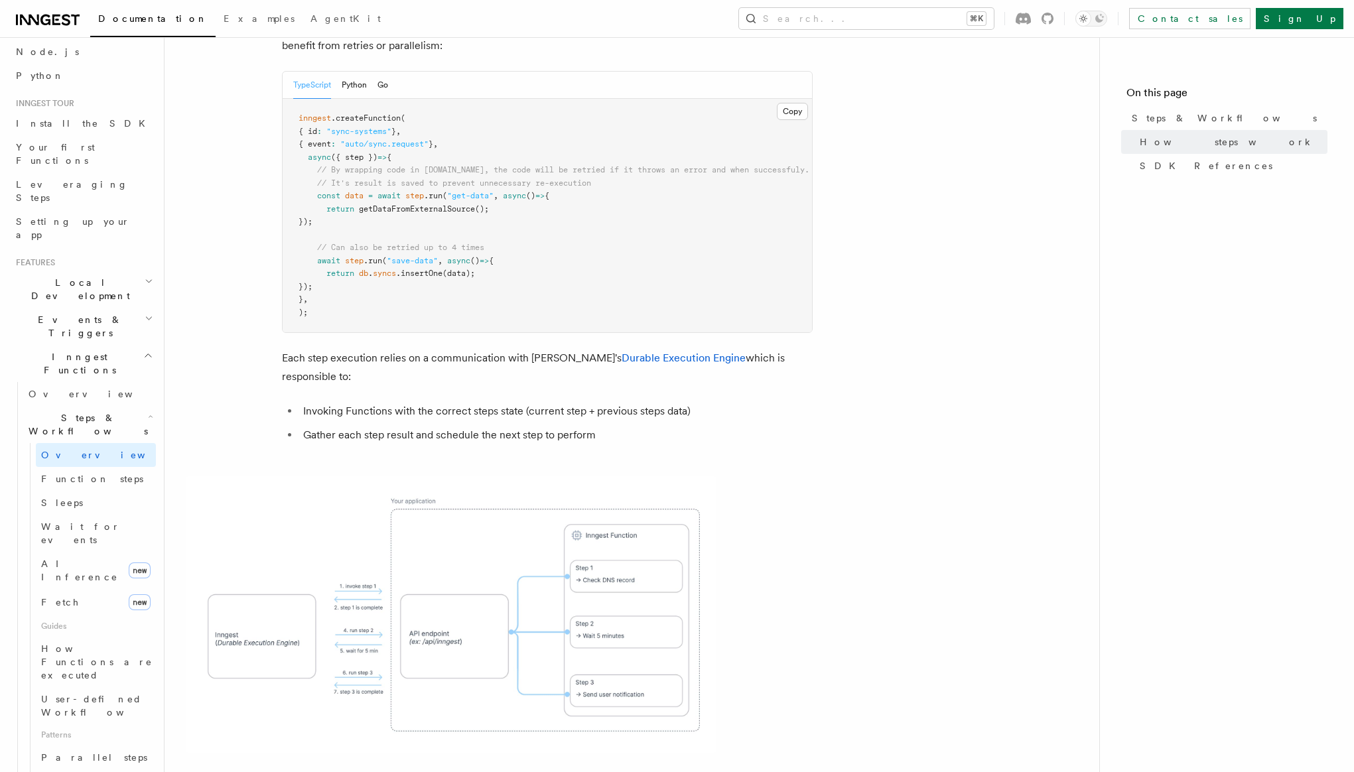
scroll to position [1012, 0]
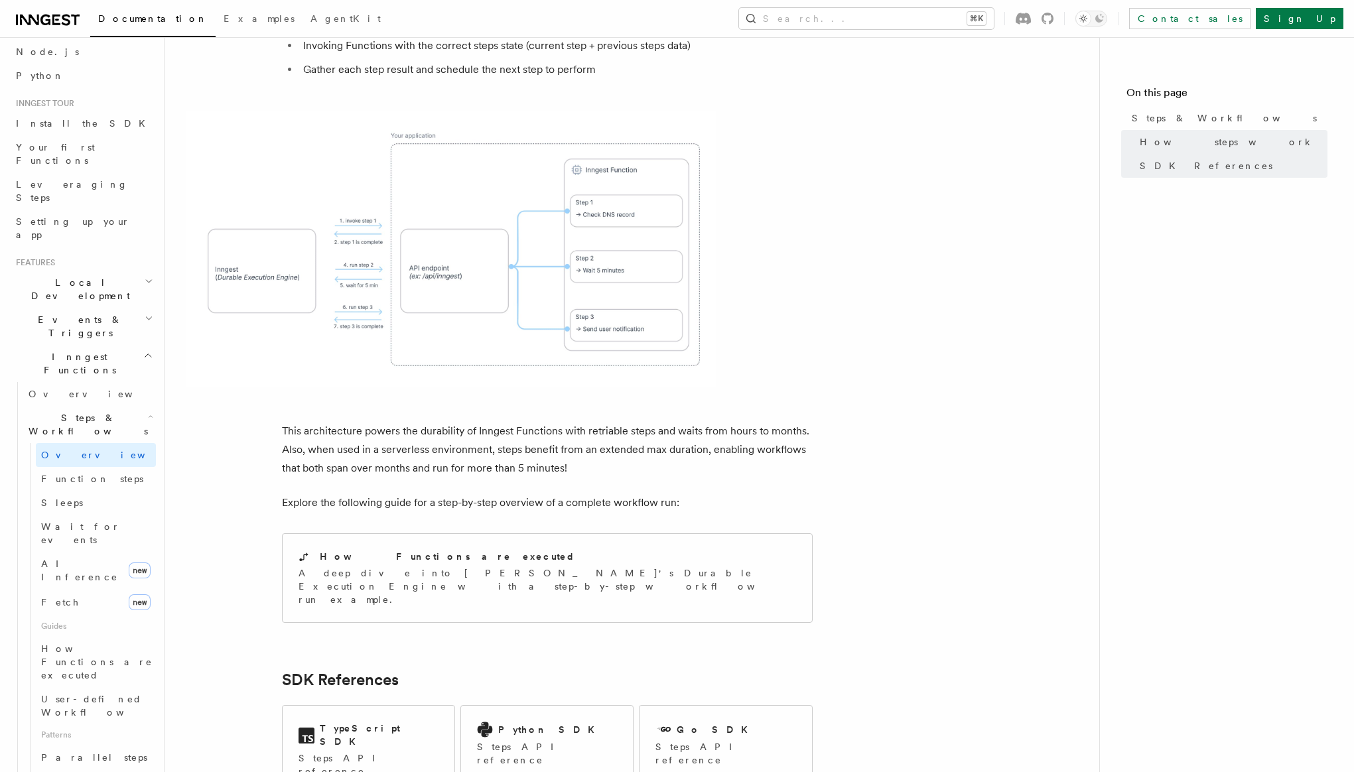
click at [415, 422] on p "This architecture powers the durability of Inngest Functions with retriable ste…" at bounding box center [547, 450] width 531 height 56
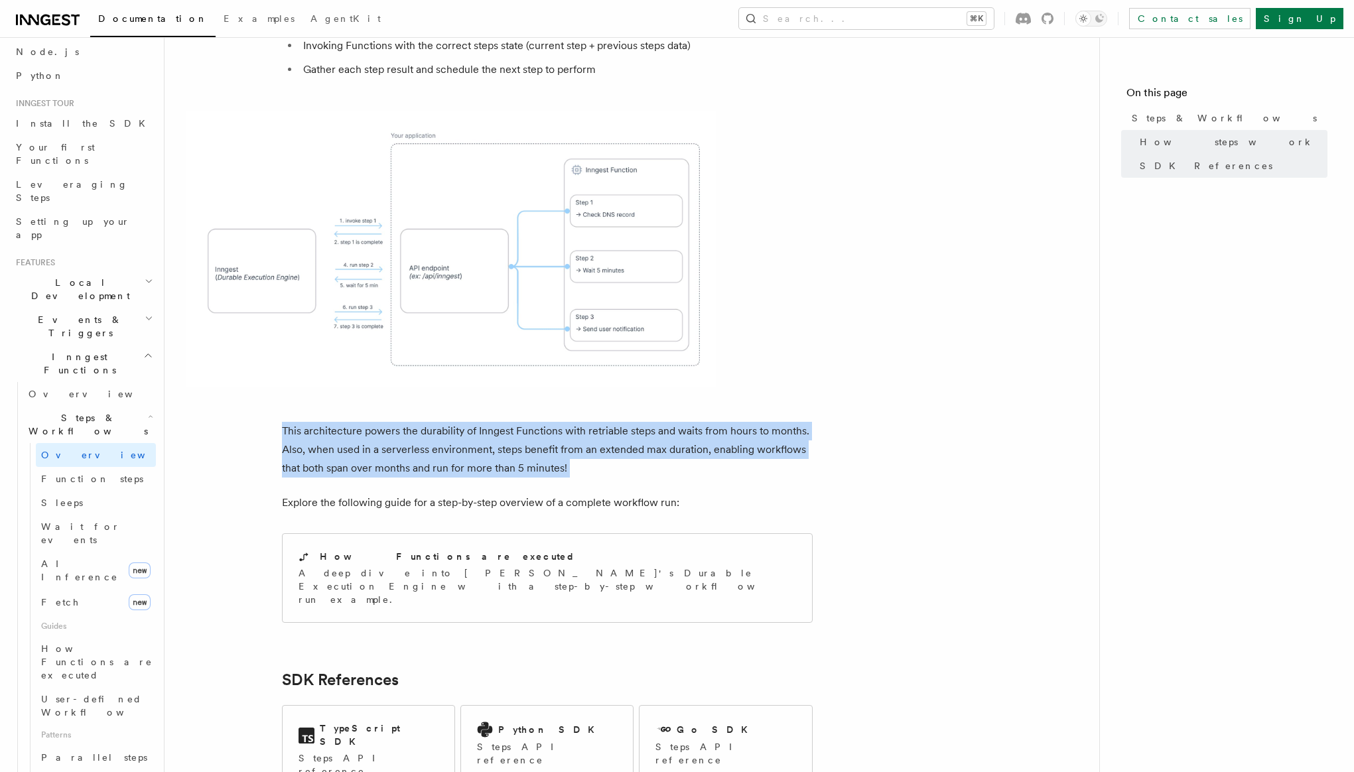
click at [415, 422] on p "This architecture powers the durability of Inngest Functions with retriable ste…" at bounding box center [547, 450] width 531 height 56
click at [740, 422] on p "This architecture powers the durability of Inngest Functions with retriable ste…" at bounding box center [547, 450] width 531 height 56
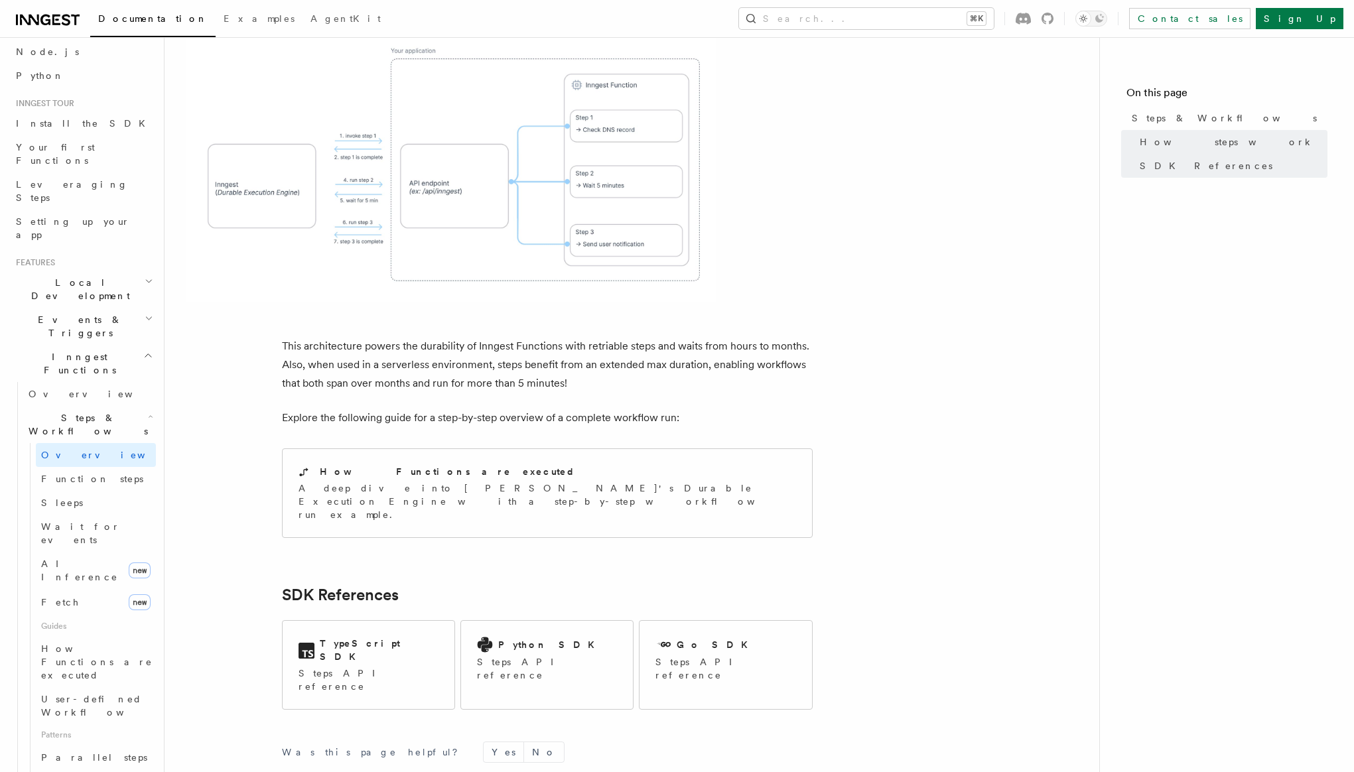
scroll to position [1174, 0]
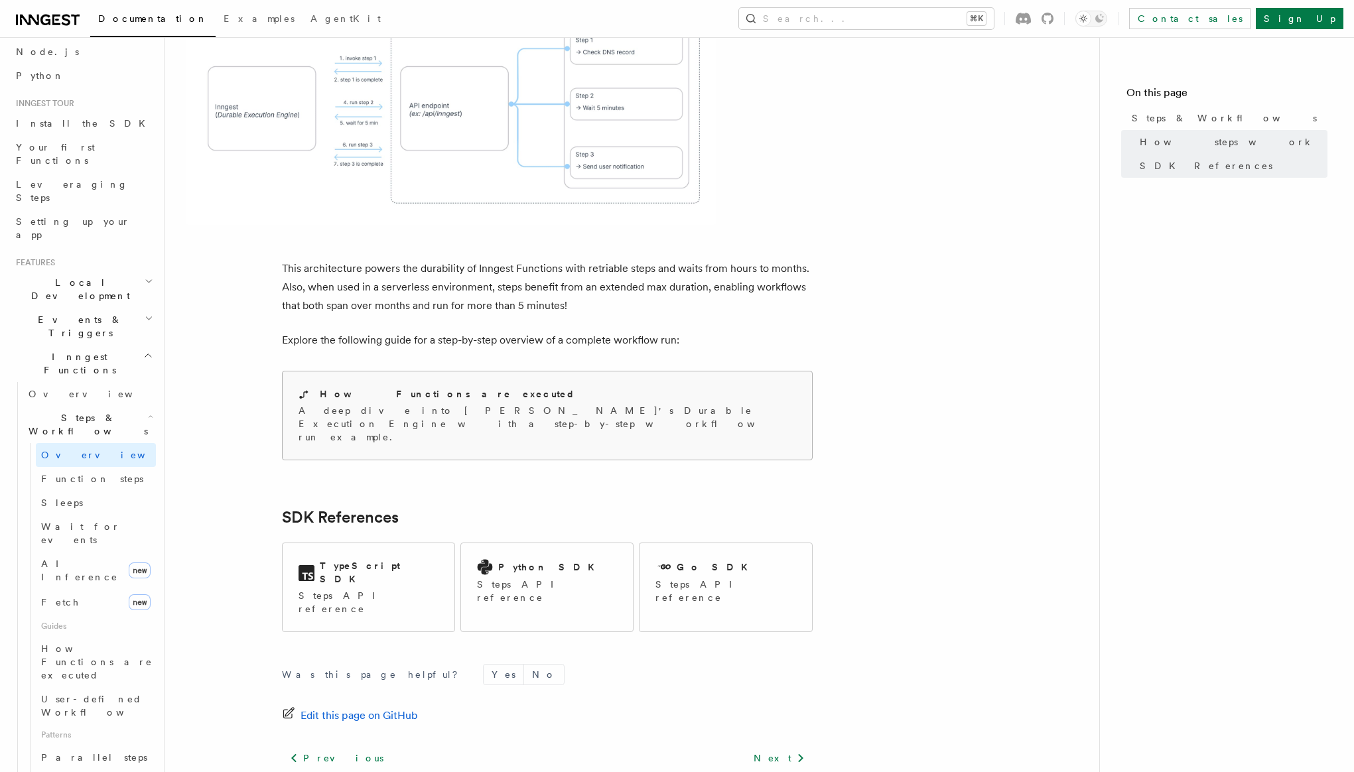
click at [442, 404] on p "A deep dive into [PERSON_NAME]'s Durable Execution Engine with a step-by-step w…" at bounding box center [548, 424] width 498 height 40
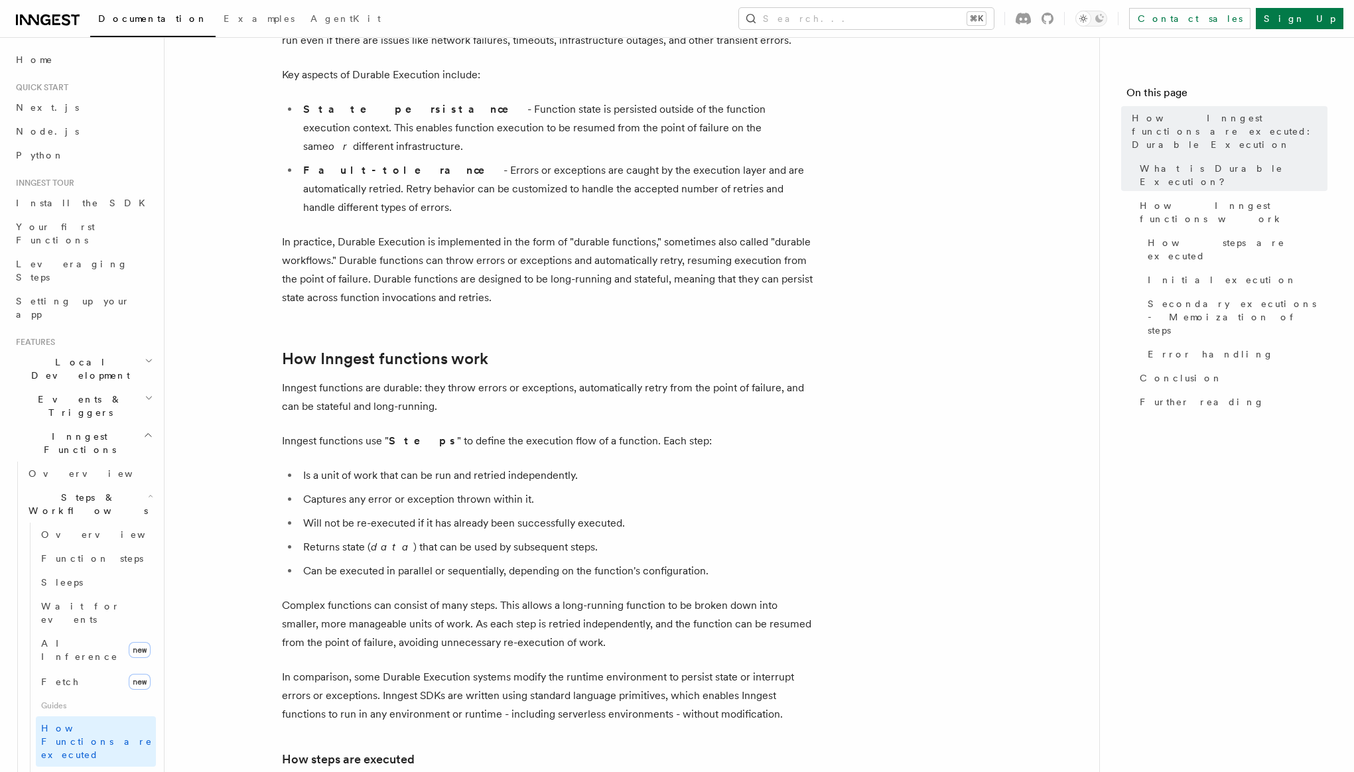
scroll to position [358, 0]
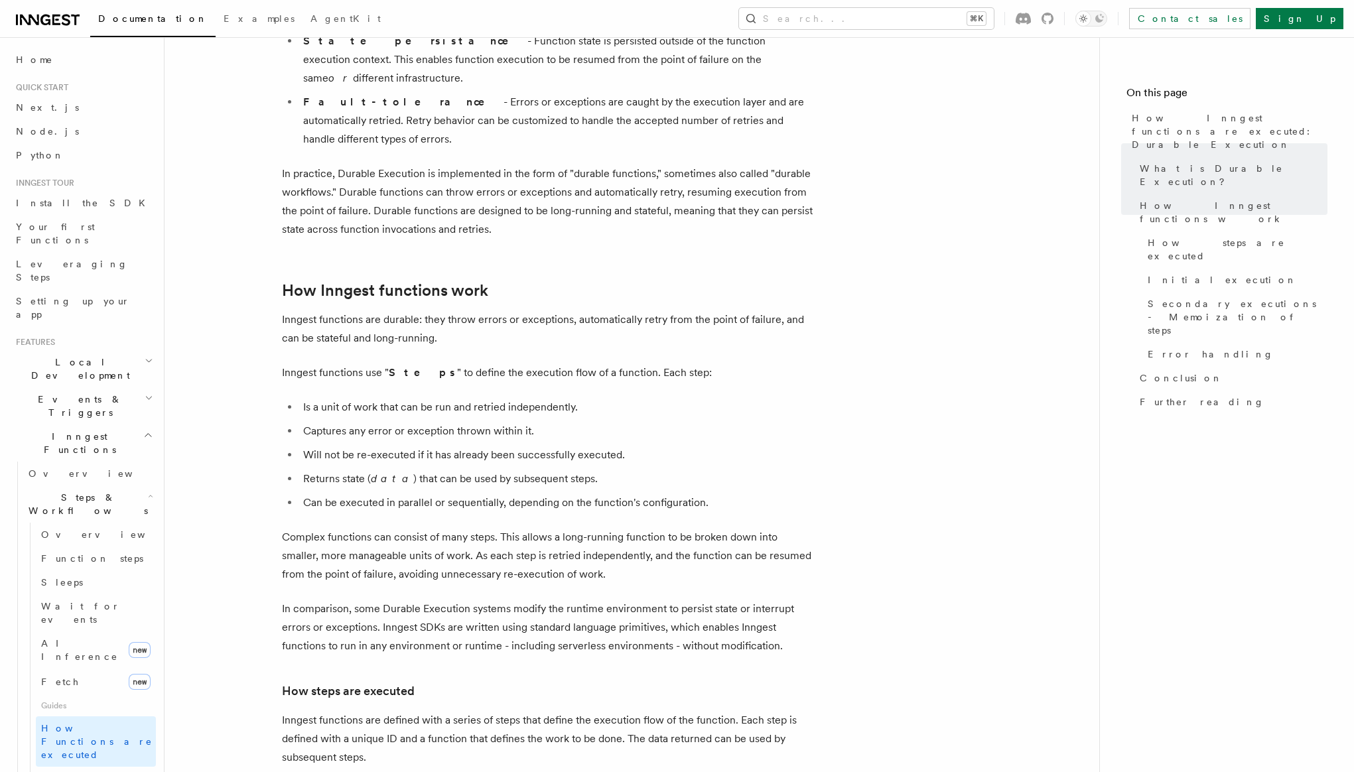
click at [403, 311] on p "Inngest functions are durable: they throw errors or exceptions, automatically r…" at bounding box center [547, 329] width 531 height 37
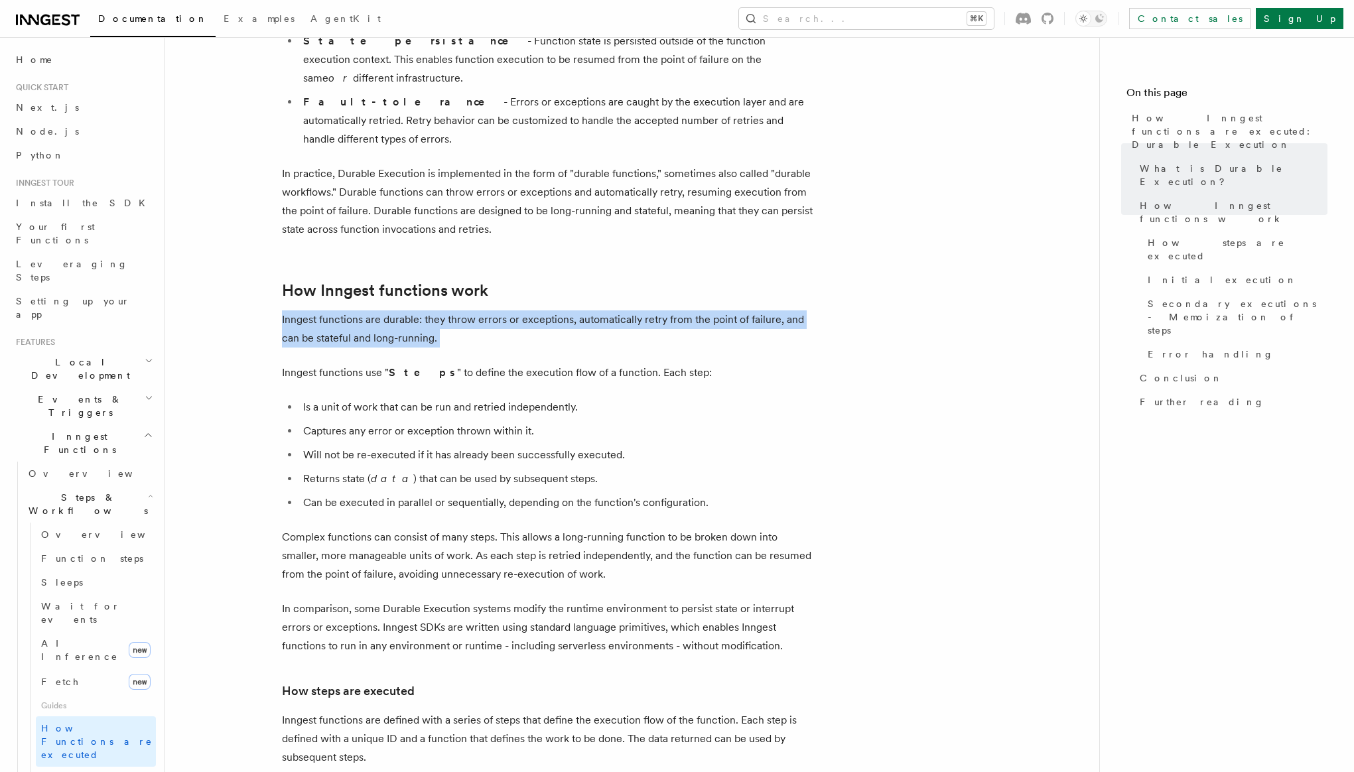
click at [403, 311] on p "Inngest functions are durable: they throw errors or exceptions, automatically r…" at bounding box center [547, 329] width 531 height 37
click at [488, 311] on p "Inngest functions are durable: they throw errors or exceptions, automatically r…" at bounding box center [547, 329] width 531 height 37
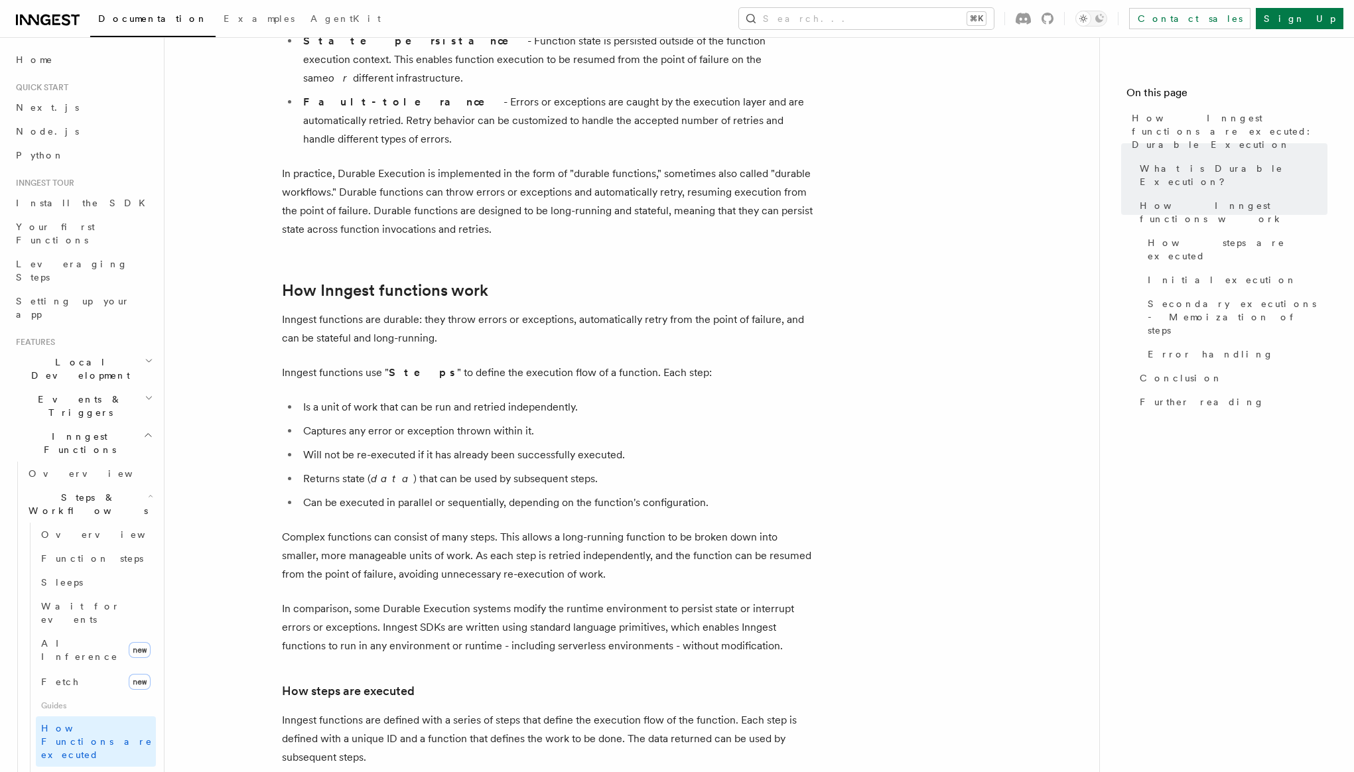
scroll to position [657, 0]
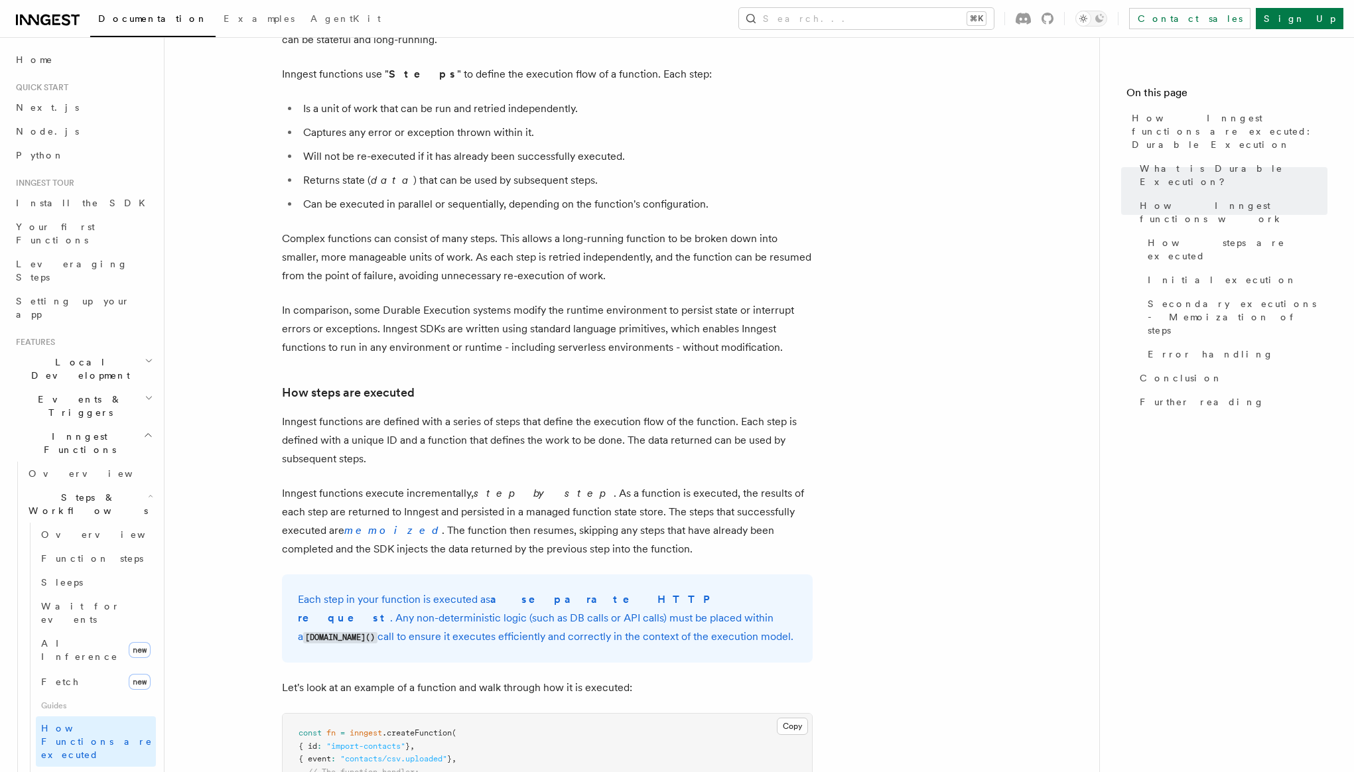
click at [335, 413] on p "Inngest functions are defined with a series of steps that define the execution …" at bounding box center [547, 441] width 531 height 56
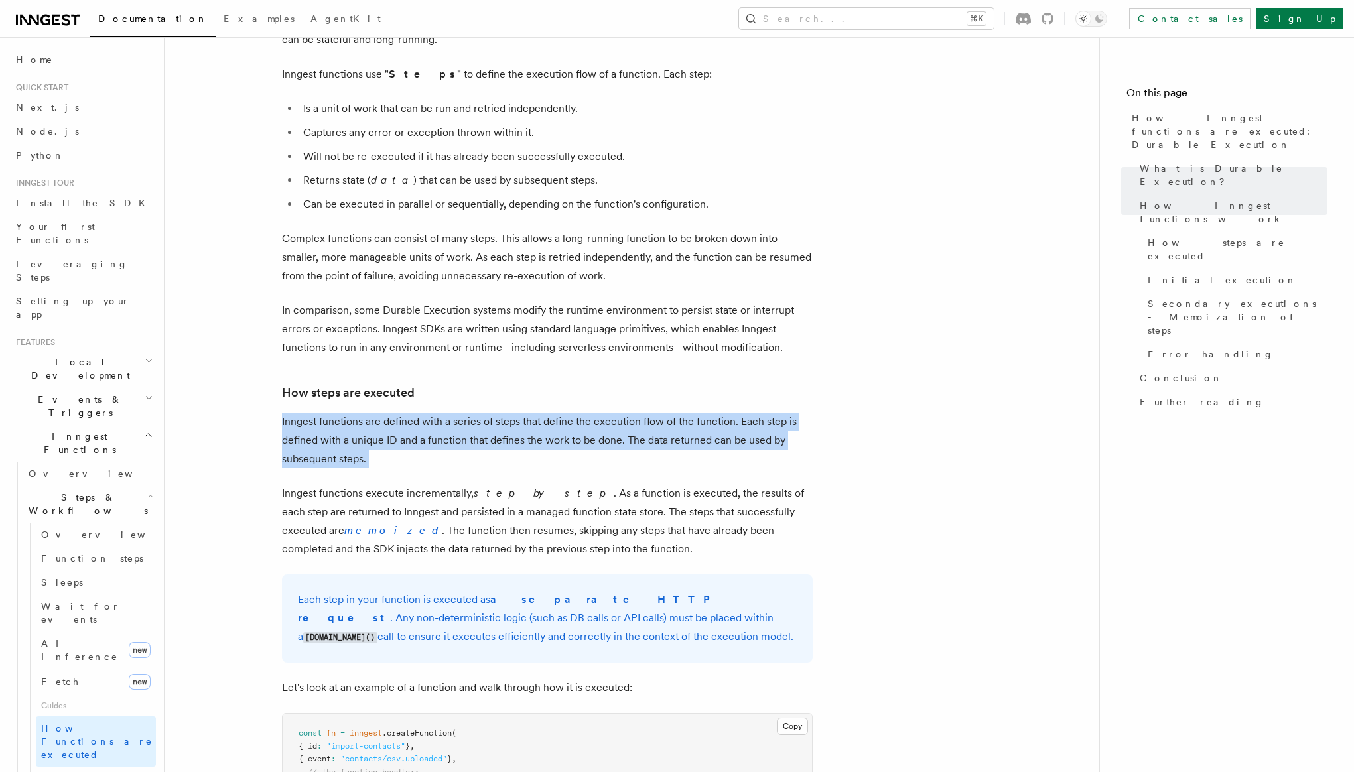
click at [335, 413] on p "Inngest functions are defined with a series of steps that define the execution …" at bounding box center [547, 441] width 531 height 56
click at [384, 413] on p "Inngest functions are defined with a series of steps that define the execution …" at bounding box center [547, 441] width 531 height 56
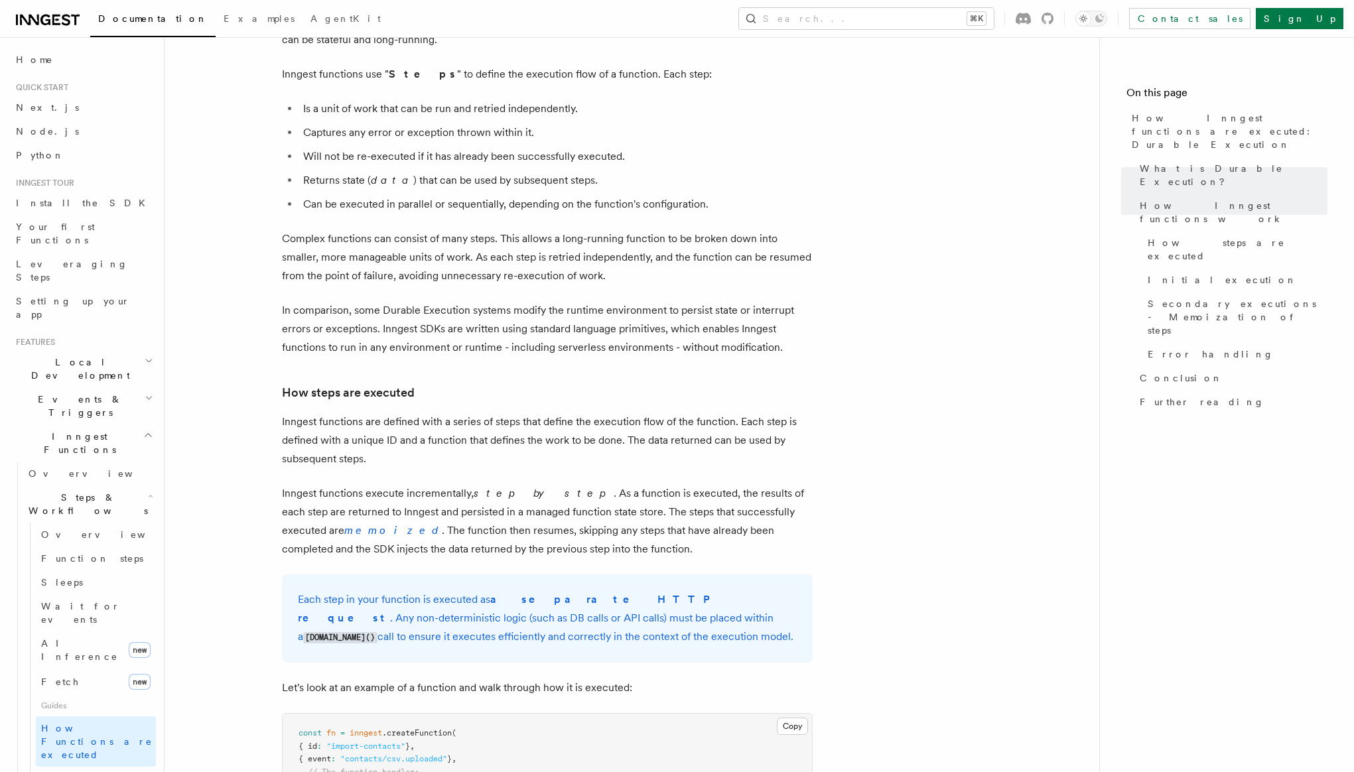
scroll to position [726, 0]
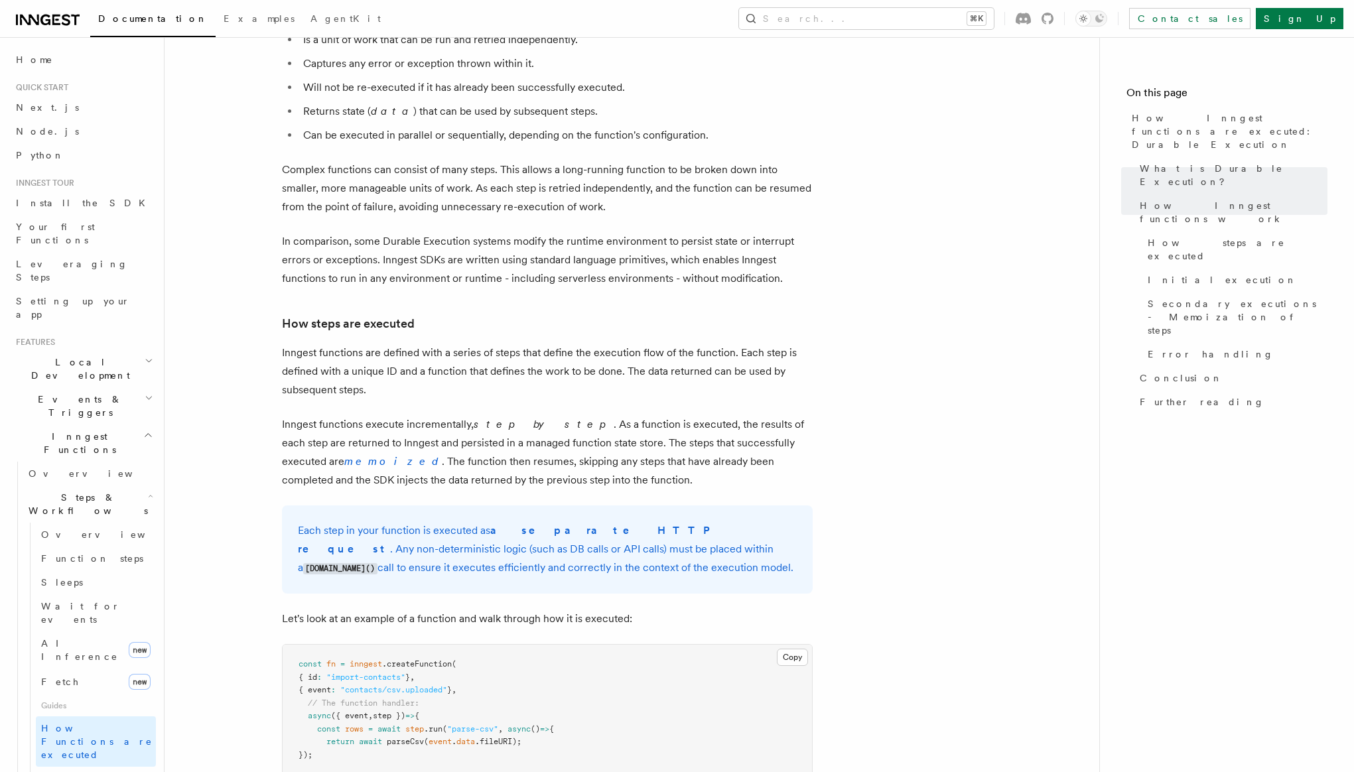
click at [456, 415] on p "Inngest functions execute incrementally, step by step . As a function is execut…" at bounding box center [547, 452] width 531 height 74
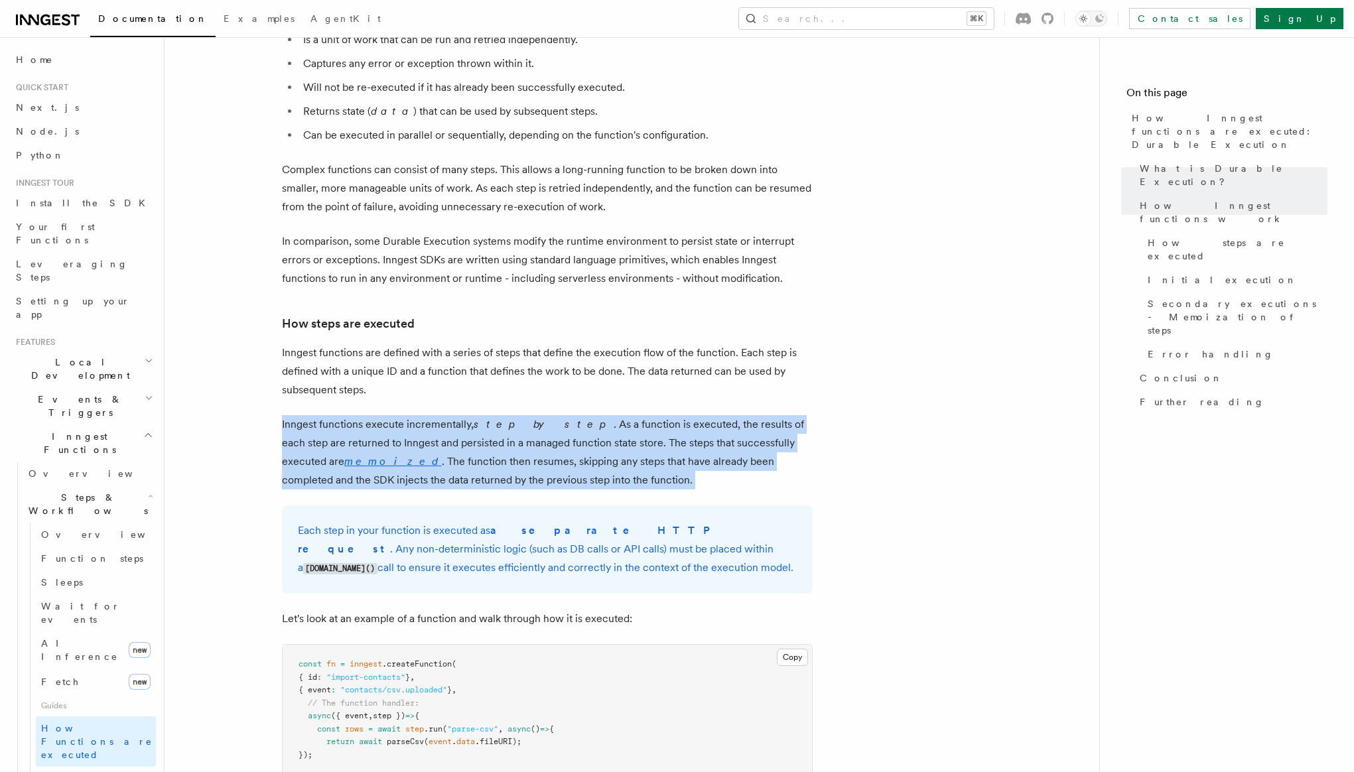
click at [456, 415] on p "Inngest functions execute incrementally, step by step . As a function is execut…" at bounding box center [547, 452] width 531 height 74
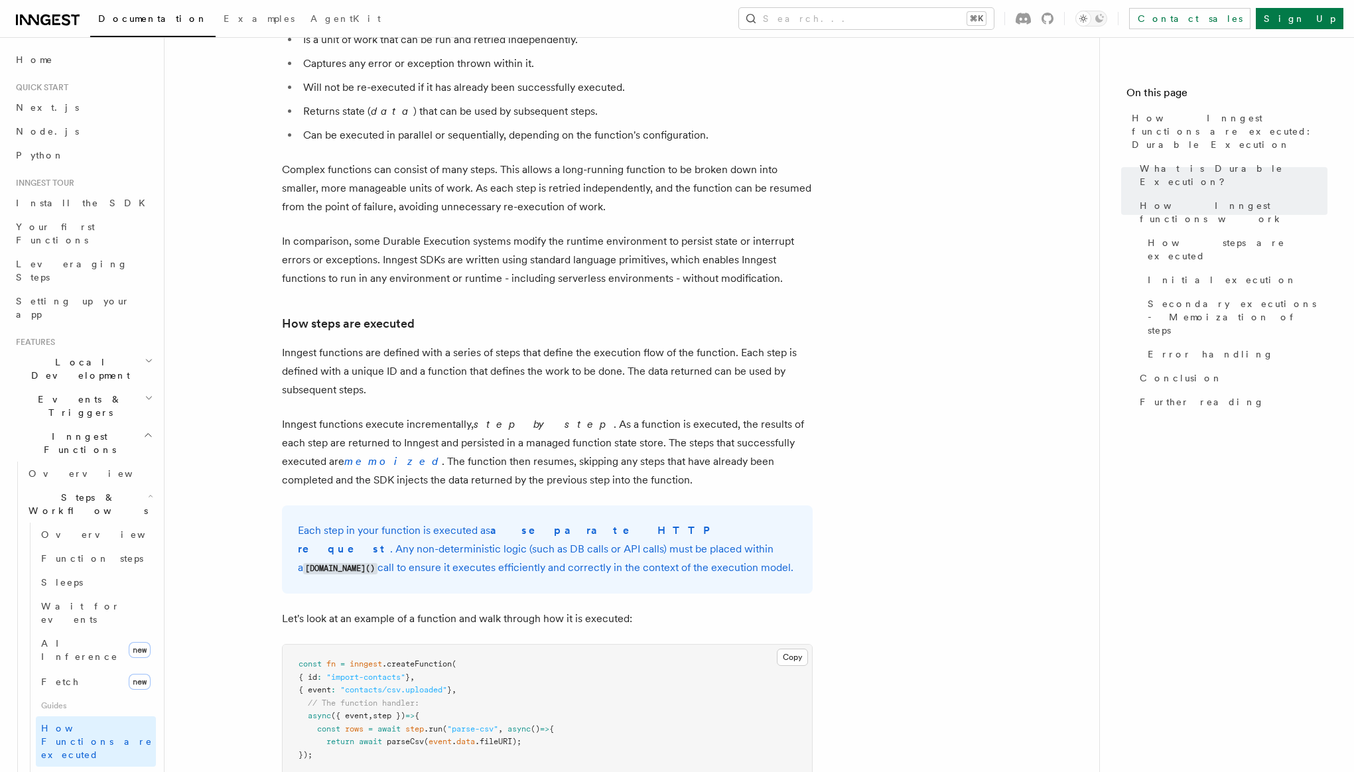
click at [520, 344] on p "Inngest functions are defined with a series of steps that define the execution …" at bounding box center [547, 372] width 531 height 56
click at [404, 415] on p "Inngest functions execute incrementally, step by step . As a function is execut…" at bounding box center [547, 452] width 531 height 74
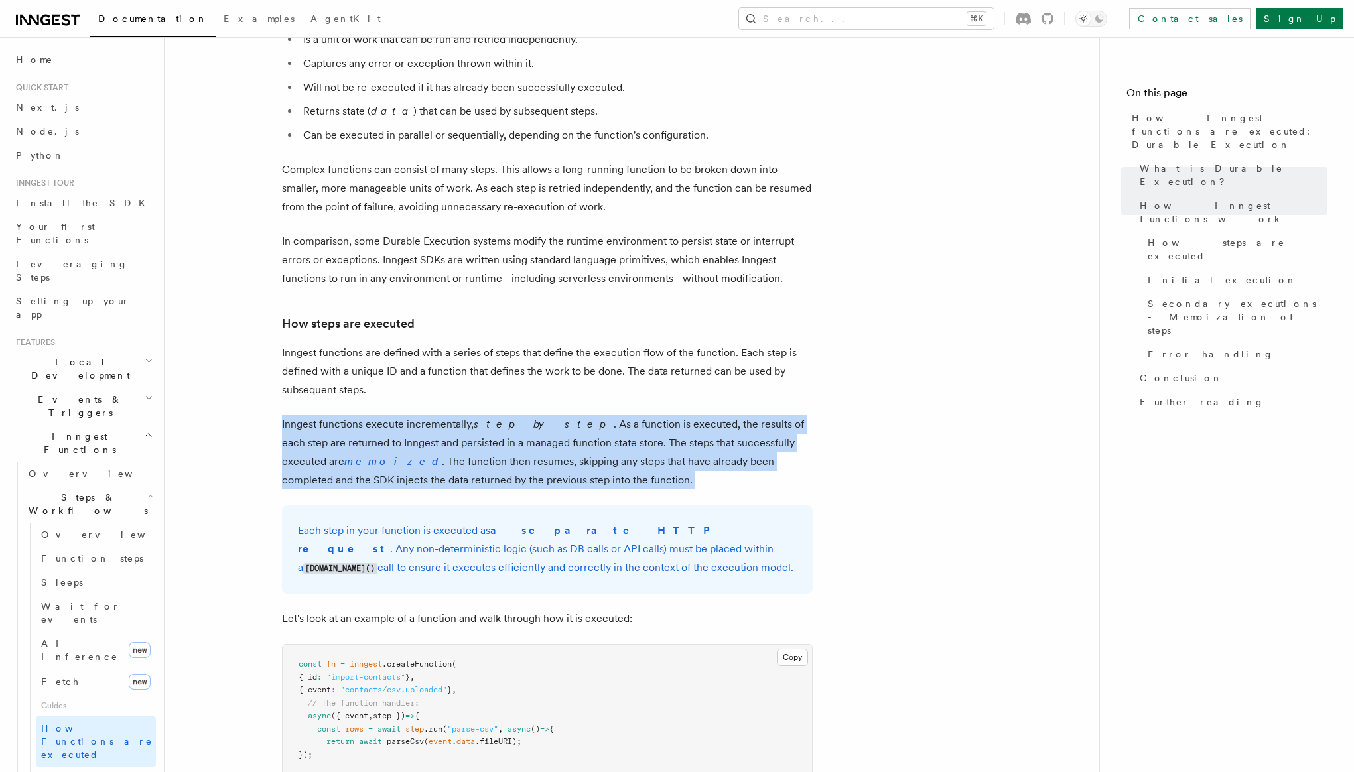
click at [404, 415] on p "Inngest functions execute incrementally, step by step . As a function is execut…" at bounding box center [547, 452] width 531 height 74
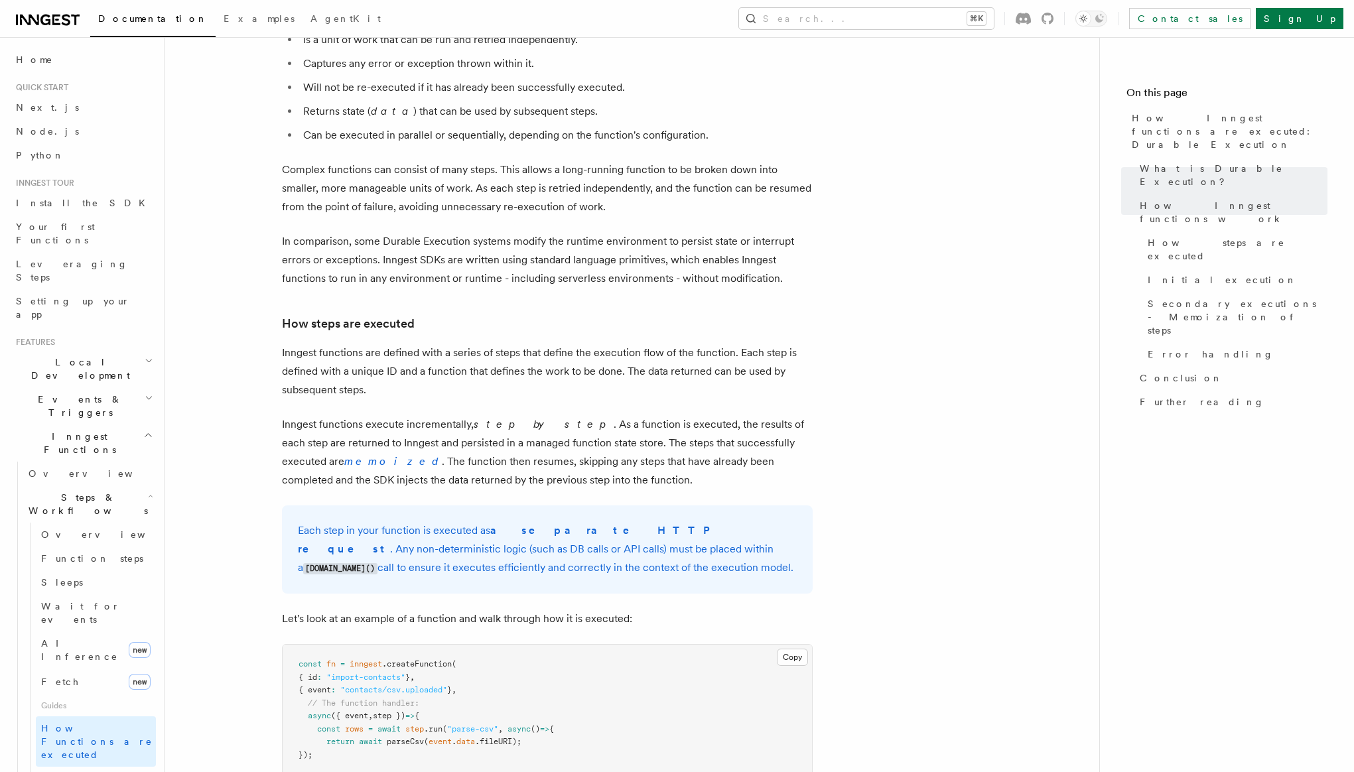
click at [482, 347] on p "Inngest functions are defined with a series of steps that define the execution …" at bounding box center [547, 372] width 531 height 56
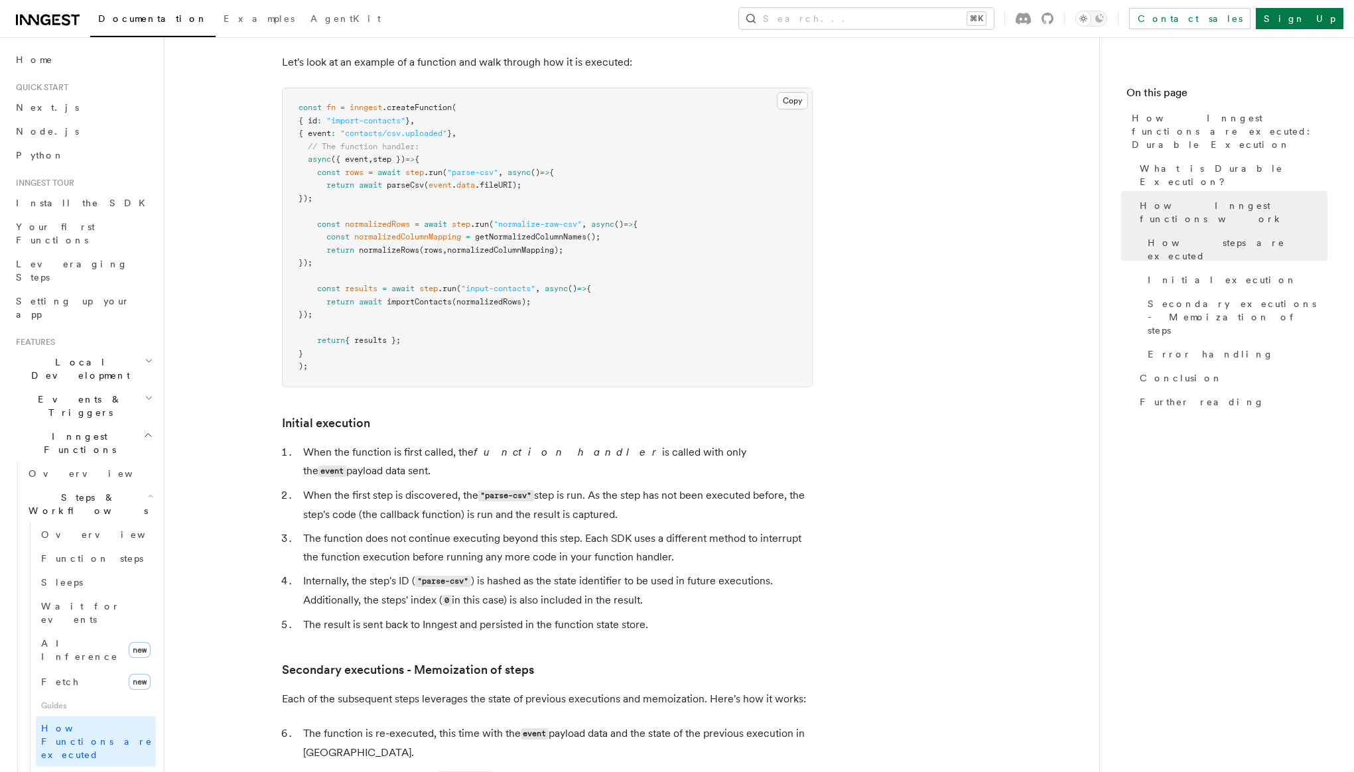
scroll to position [1351, 0]
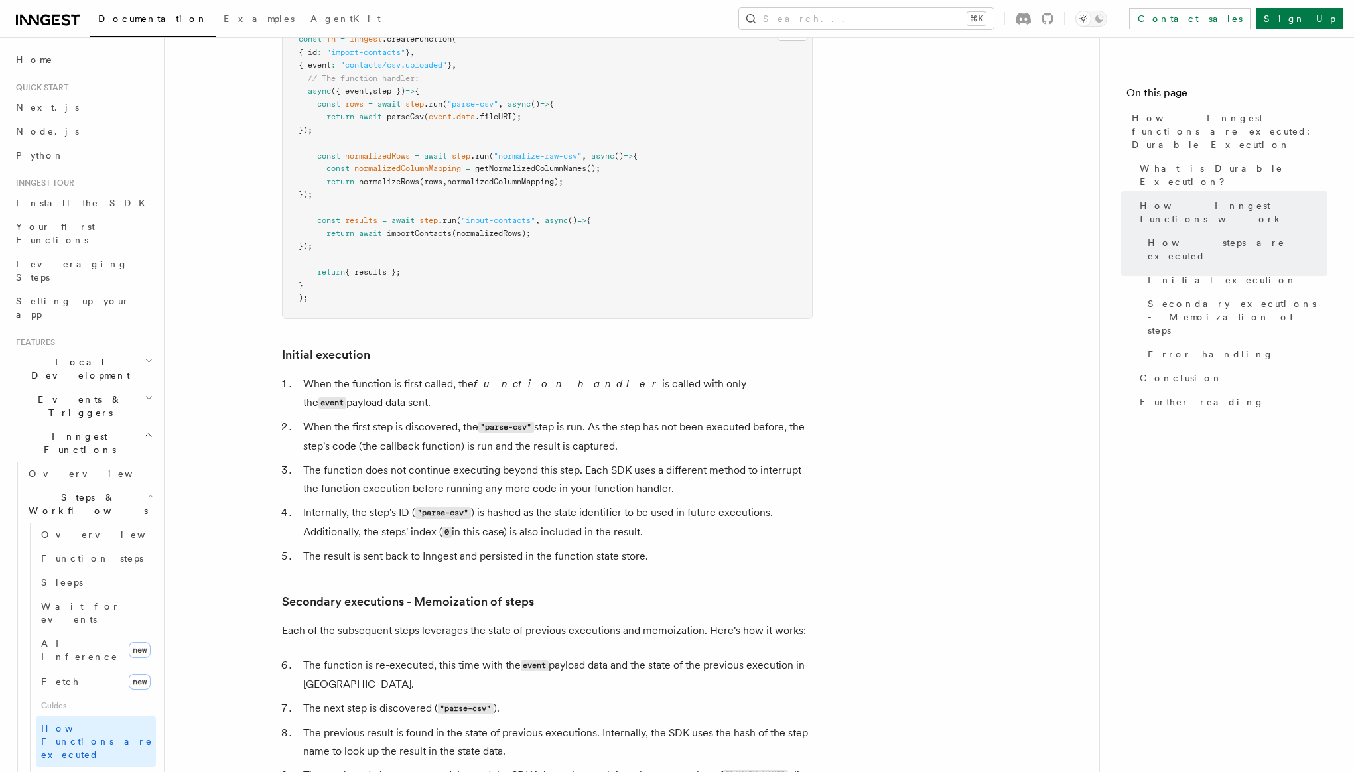
click at [394, 375] on li "When the function is first called, the function handler is called with only the…" at bounding box center [556, 394] width 514 height 38
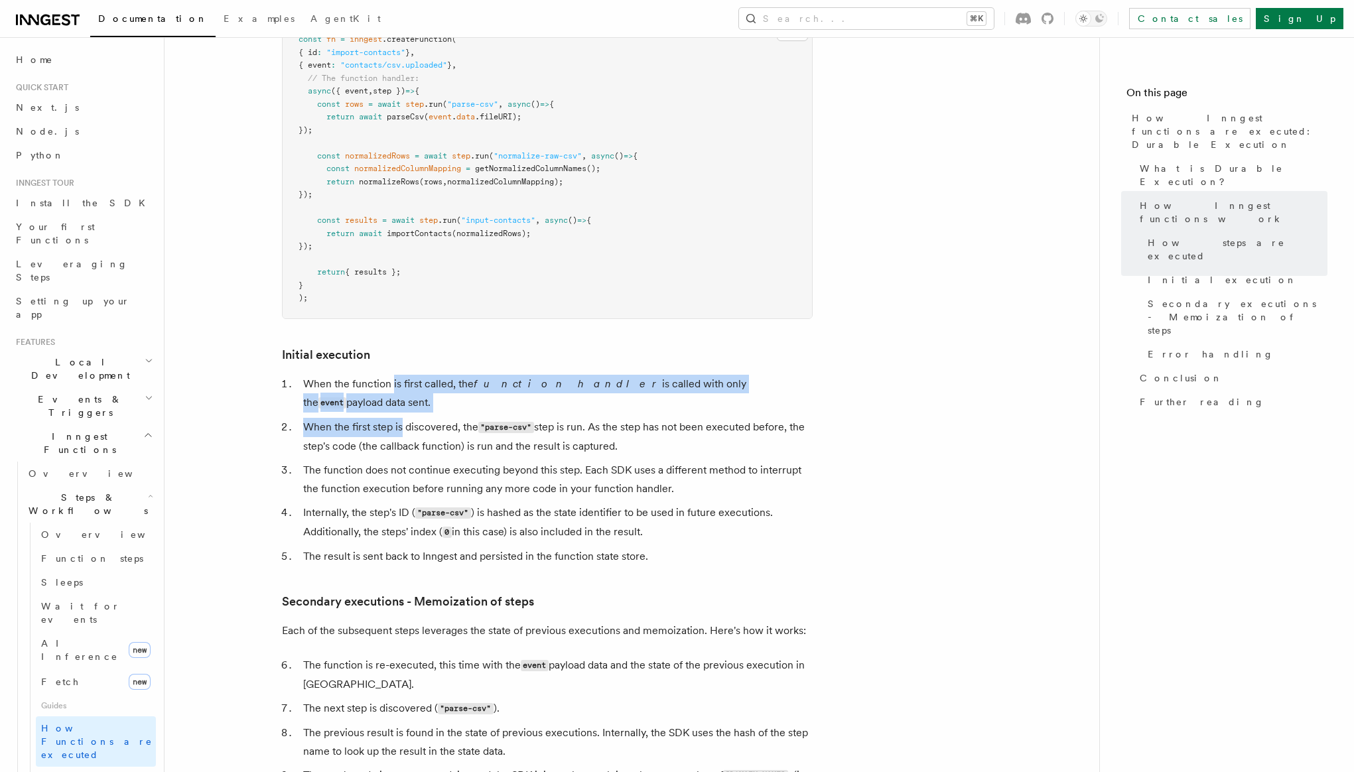
drag, startPoint x: 394, startPoint y: 352, endPoint x: 396, endPoint y: 378, distance: 26.0
click at [396, 377] on ol "When the function is first called, the function handler is called with only the…" at bounding box center [547, 470] width 531 height 191
click at [396, 418] on li "When the first step is discovered, the "parse-csv" step is run. As the step has…" at bounding box center [556, 437] width 514 height 38
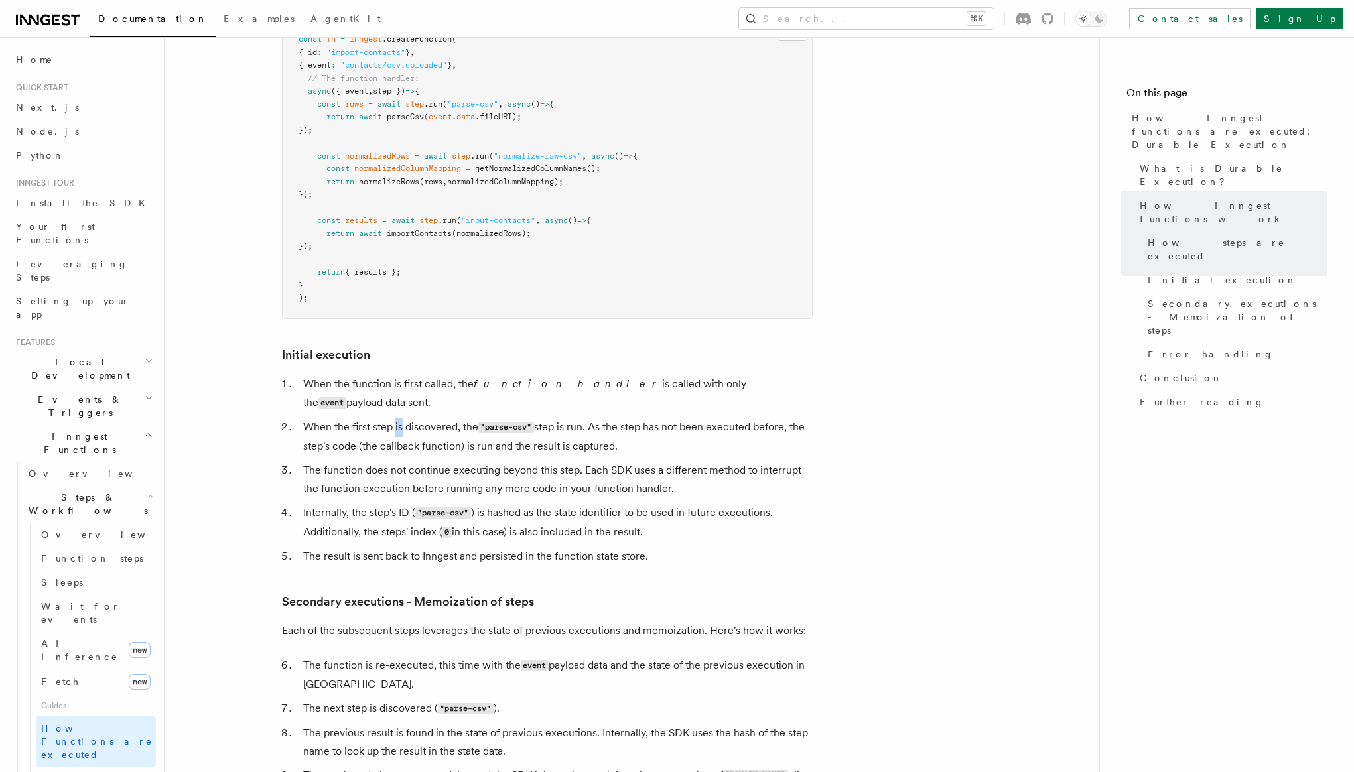
click at [396, 418] on li "When the first step is discovered, the "parse-csv" step is run. As the step has…" at bounding box center [556, 437] width 514 height 38
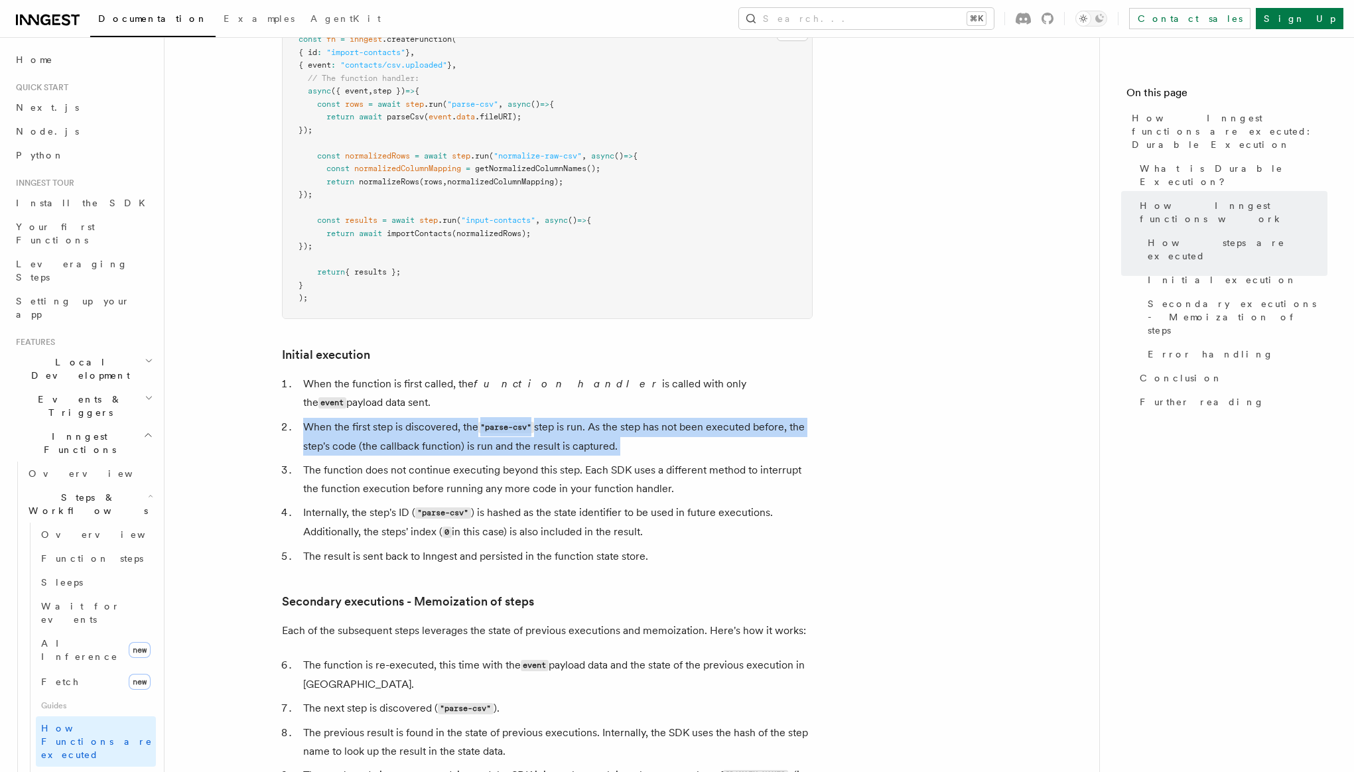
click at [396, 418] on li "When the first step is discovered, the "parse-csv" step is run. As the step has…" at bounding box center [556, 437] width 514 height 38
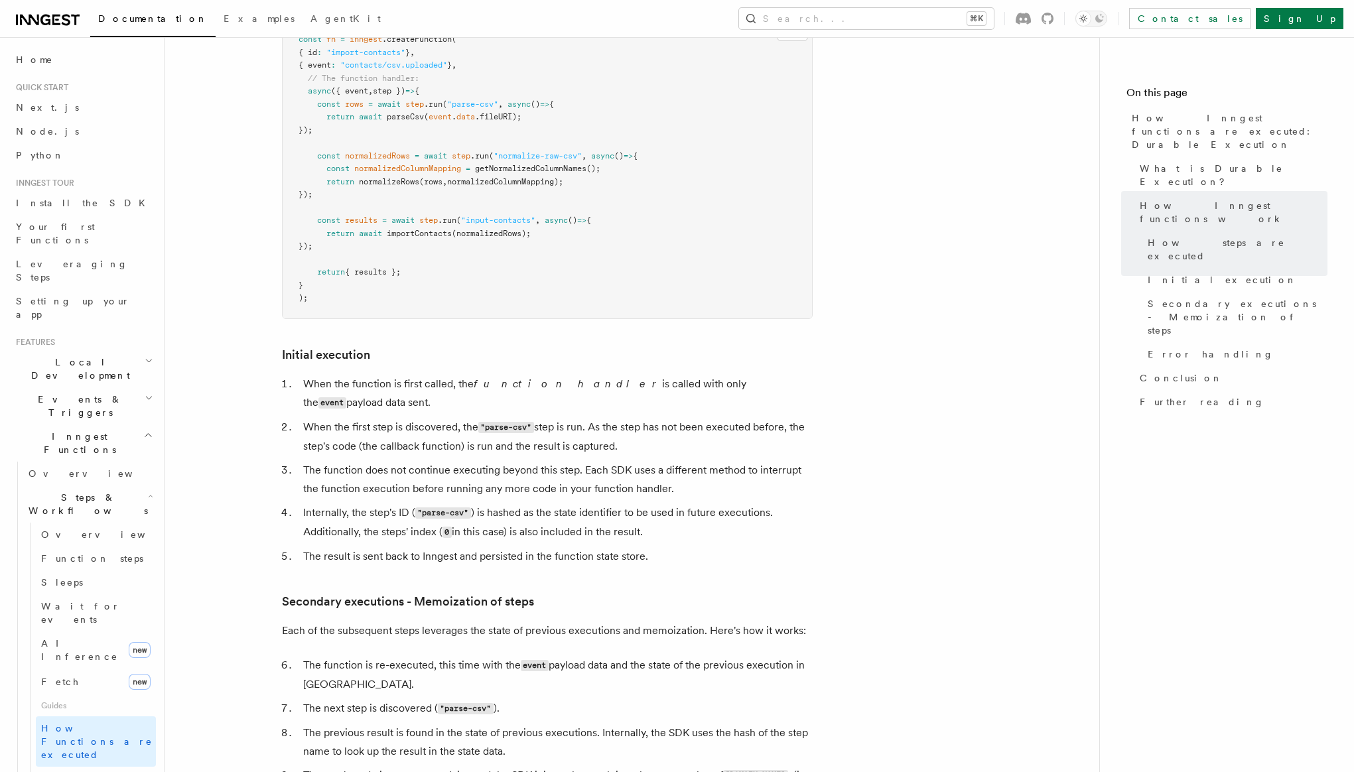
click at [391, 418] on li "When the first step is discovered, the "parse-csv" step is run. As the step has…" at bounding box center [556, 437] width 514 height 38
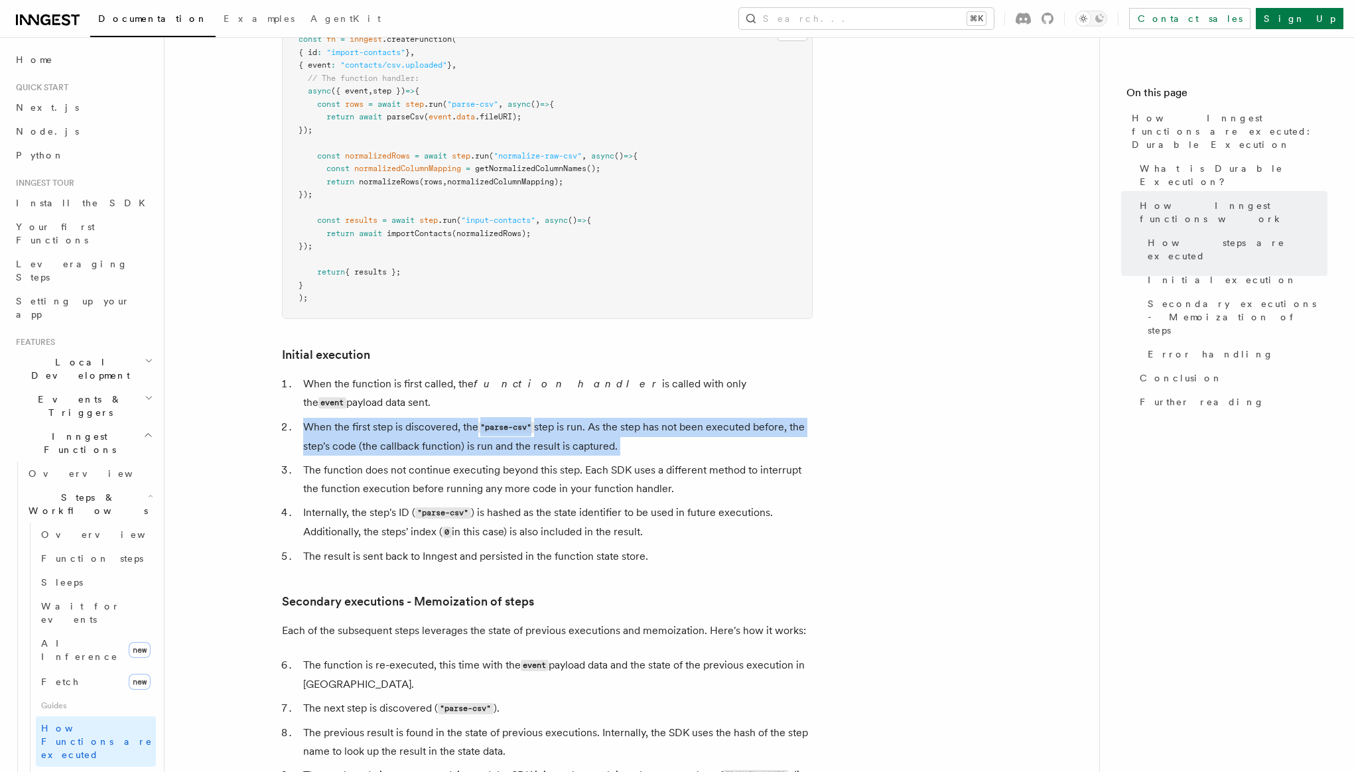
click at [391, 418] on li "When the first step is discovered, the "parse-csv" step is run. As the step has…" at bounding box center [556, 437] width 514 height 38
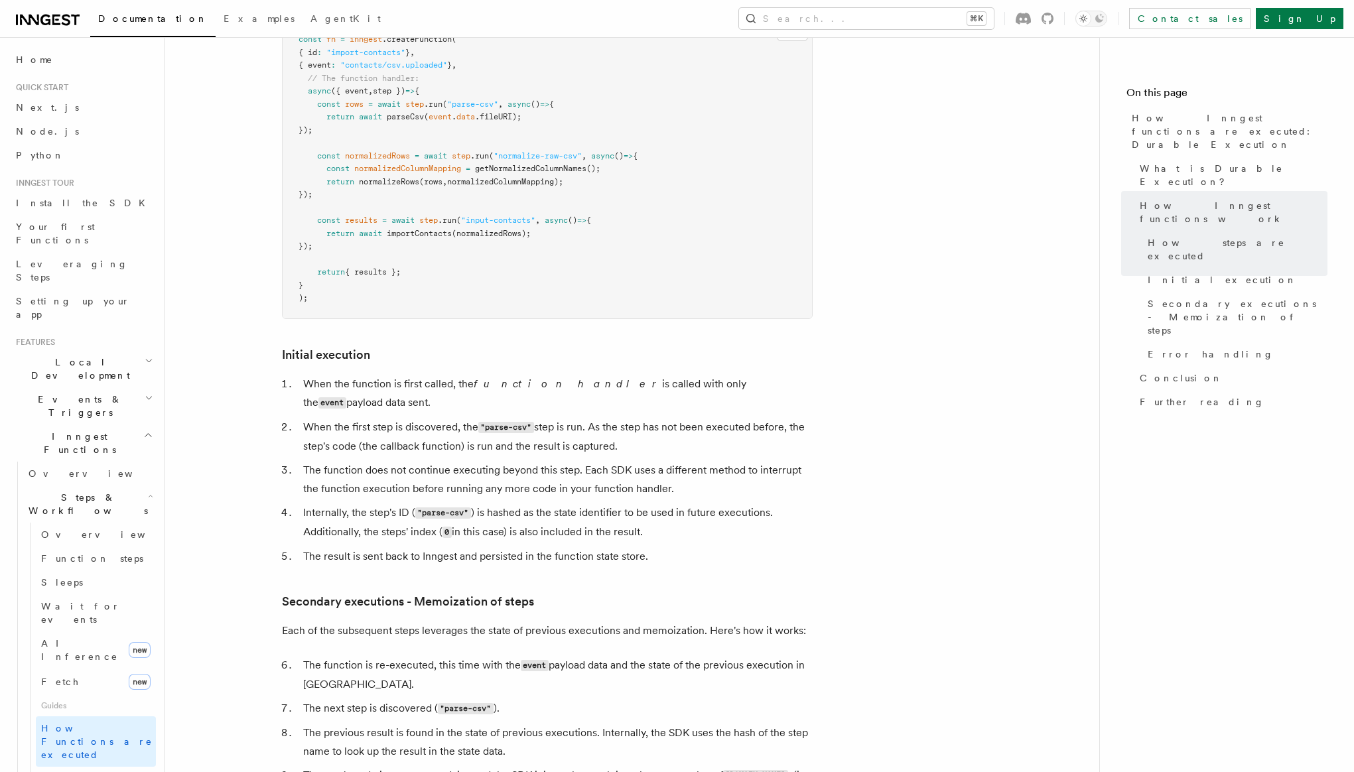
click at [369, 461] on li "The function does not continue executing beyond this step. Each SDK uses a diff…" at bounding box center [556, 479] width 514 height 37
click at [354, 461] on li "The function does not continue executing beyond this step. Each SDK uses a diff…" at bounding box center [556, 479] width 514 height 37
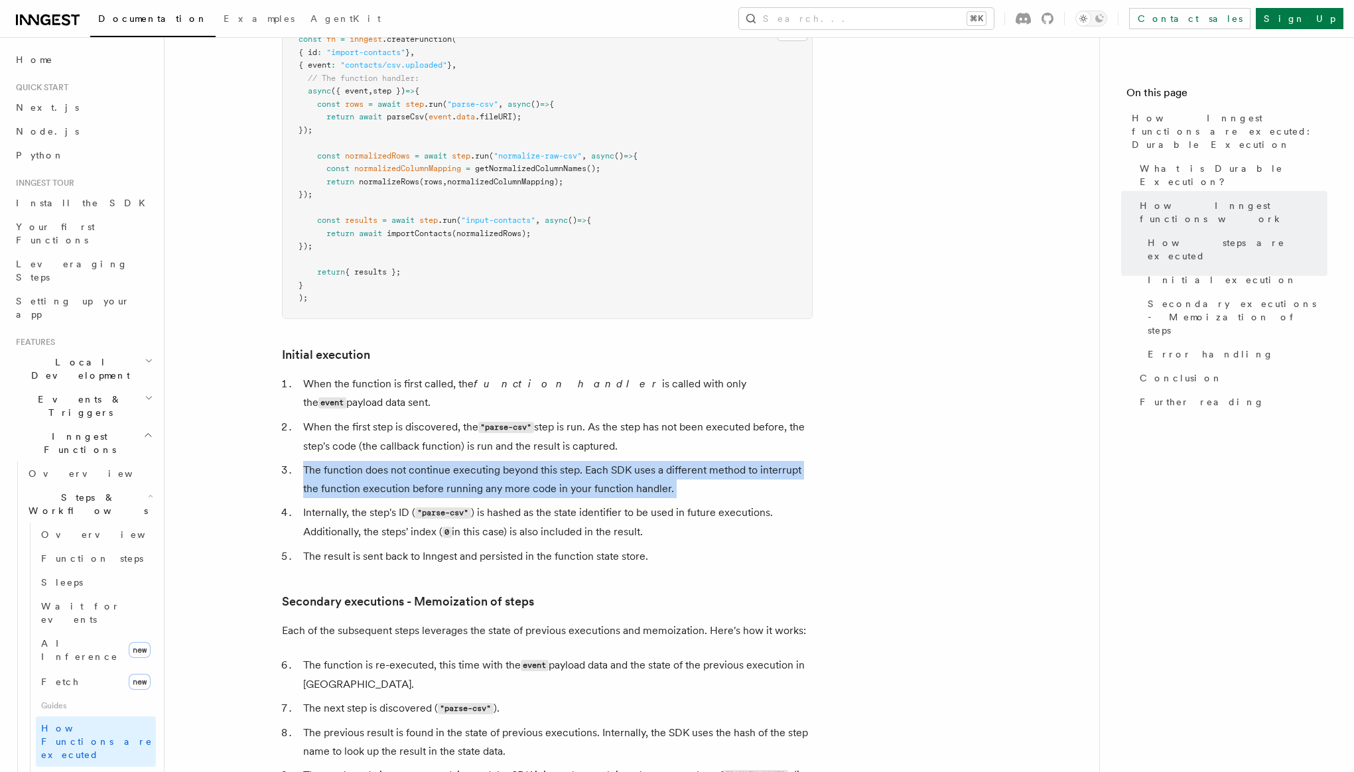
click at [354, 461] on li "The function does not continue executing beyond this step. Each SDK uses a diff…" at bounding box center [556, 479] width 514 height 37
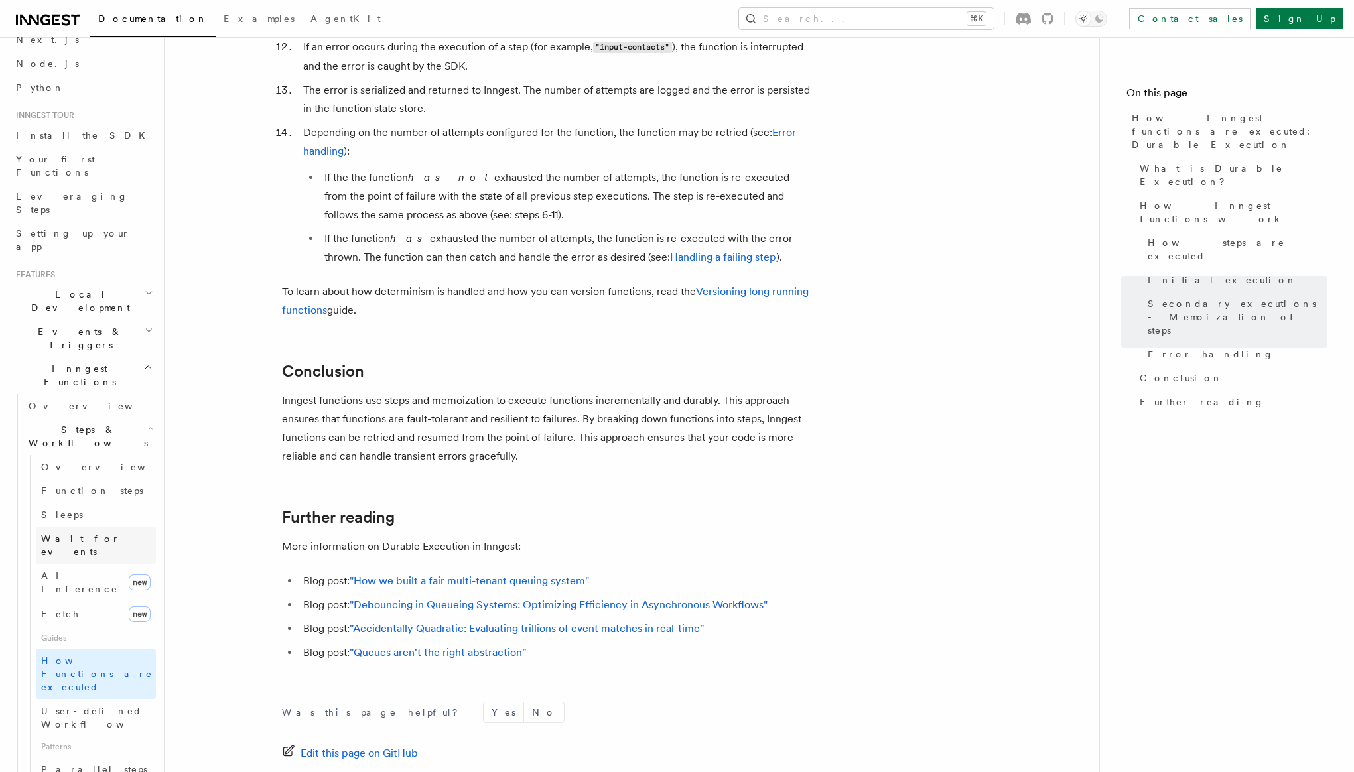
scroll to position [113, 0]
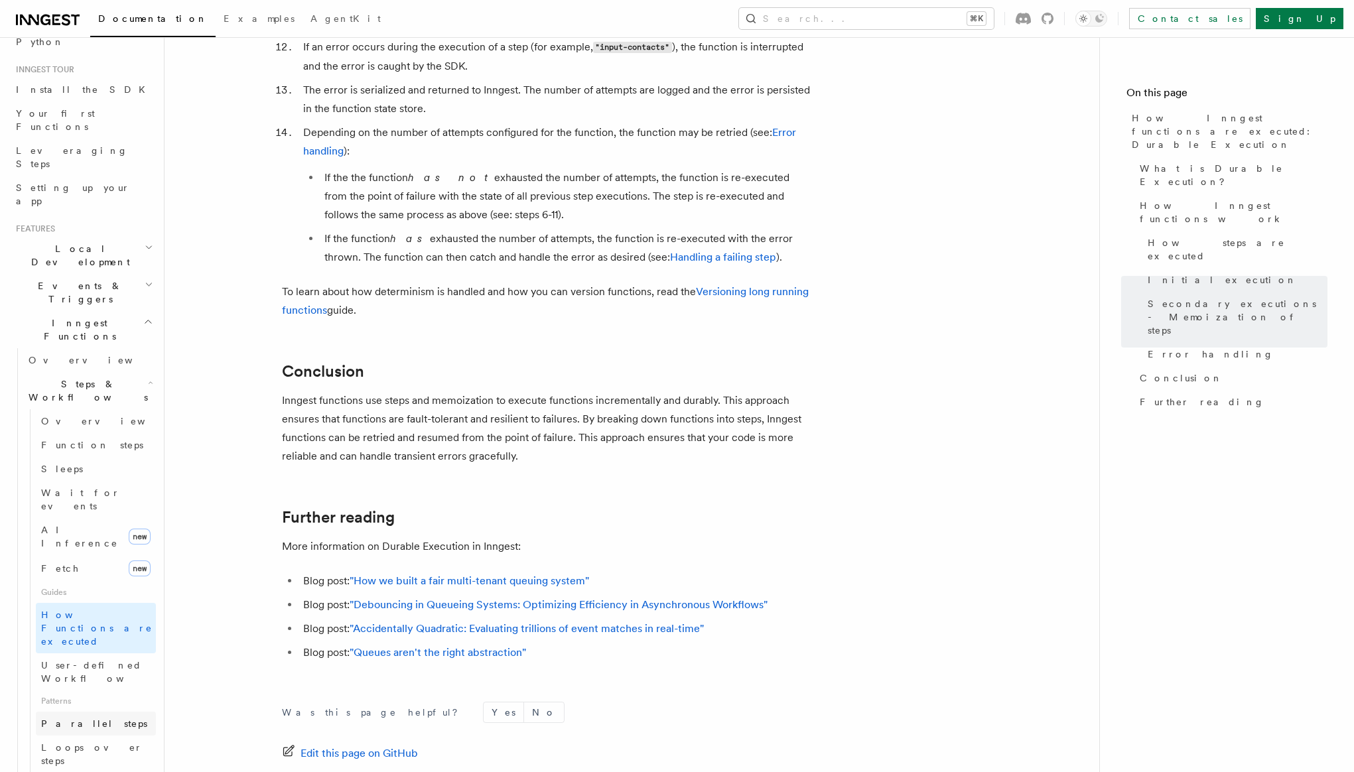
click at [86, 719] on span "Parallel steps" at bounding box center [94, 724] width 106 height 11
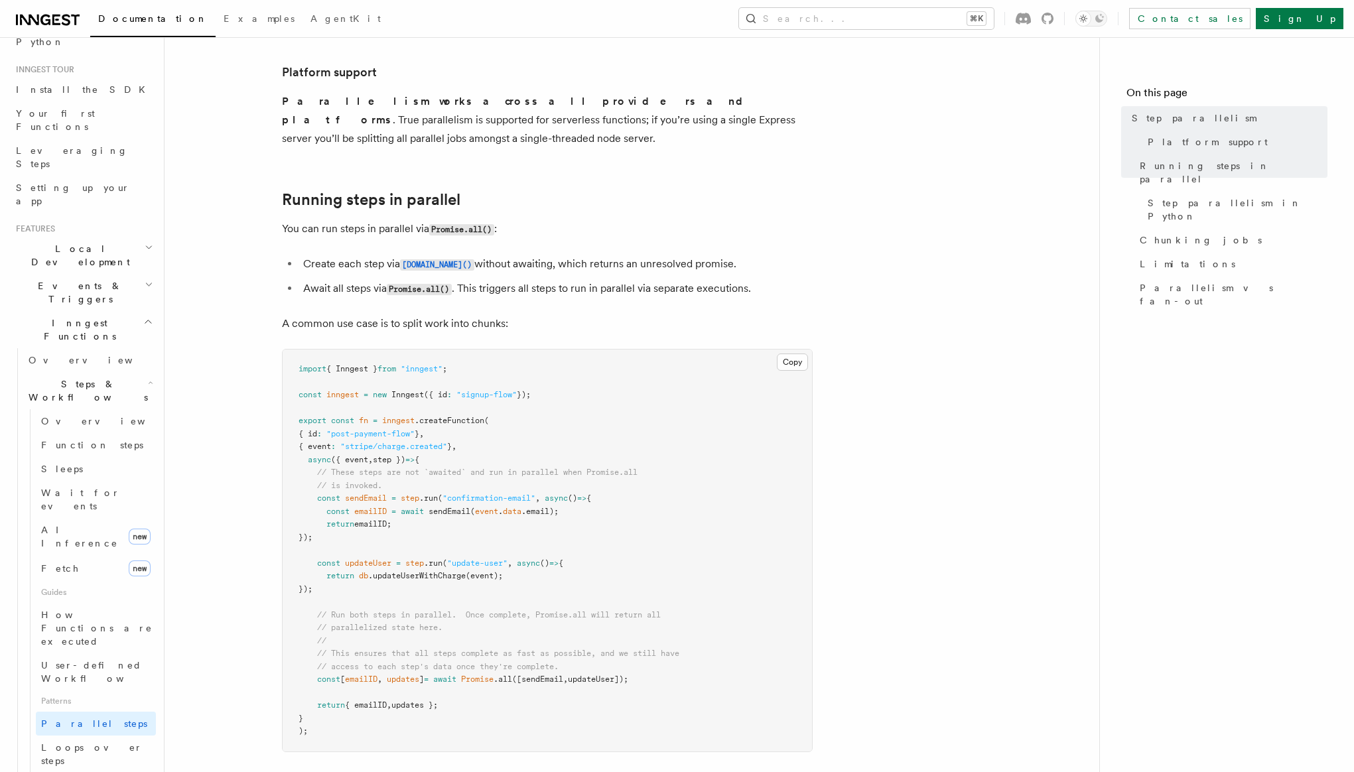
scroll to position [180, 0]
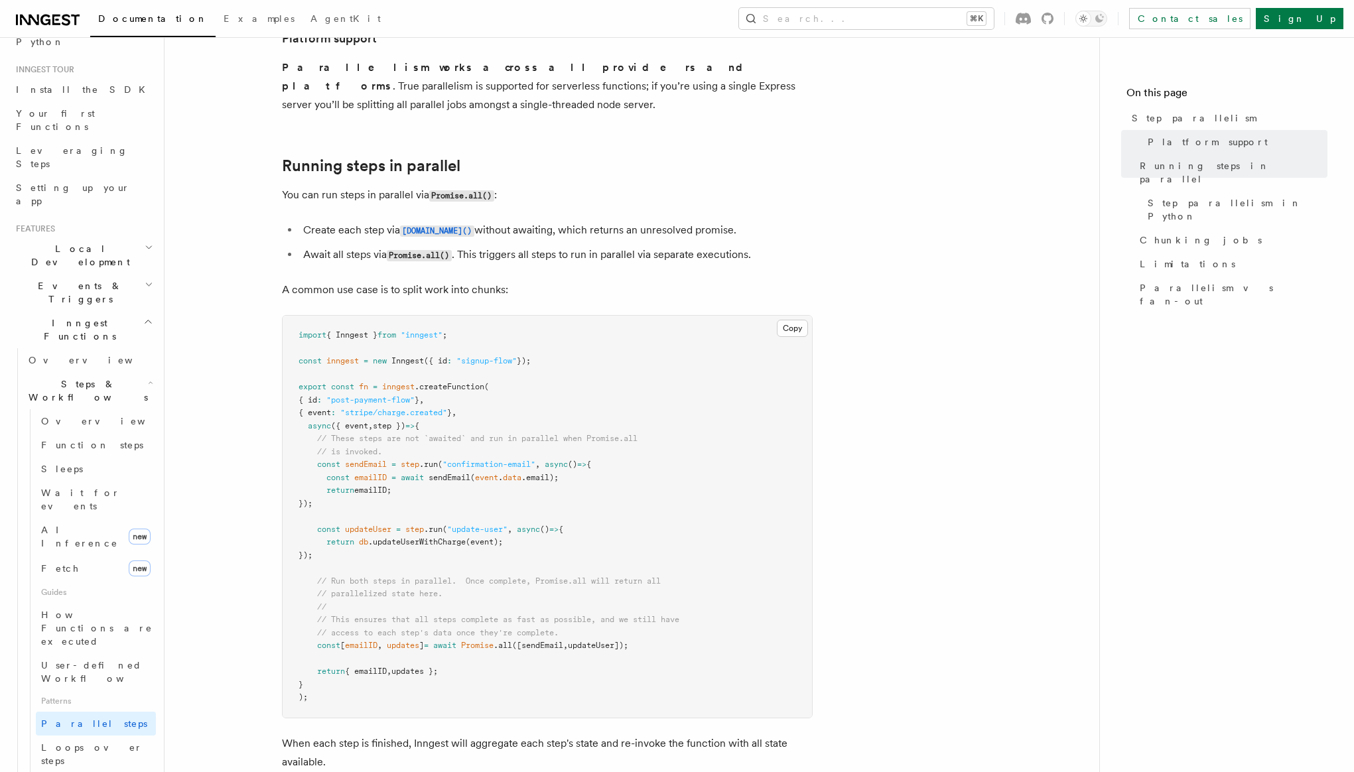
click at [351, 221] on li "Create each step via step.run() without awaiting, which returns an unresolved p…" at bounding box center [556, 230] width 514 height 19
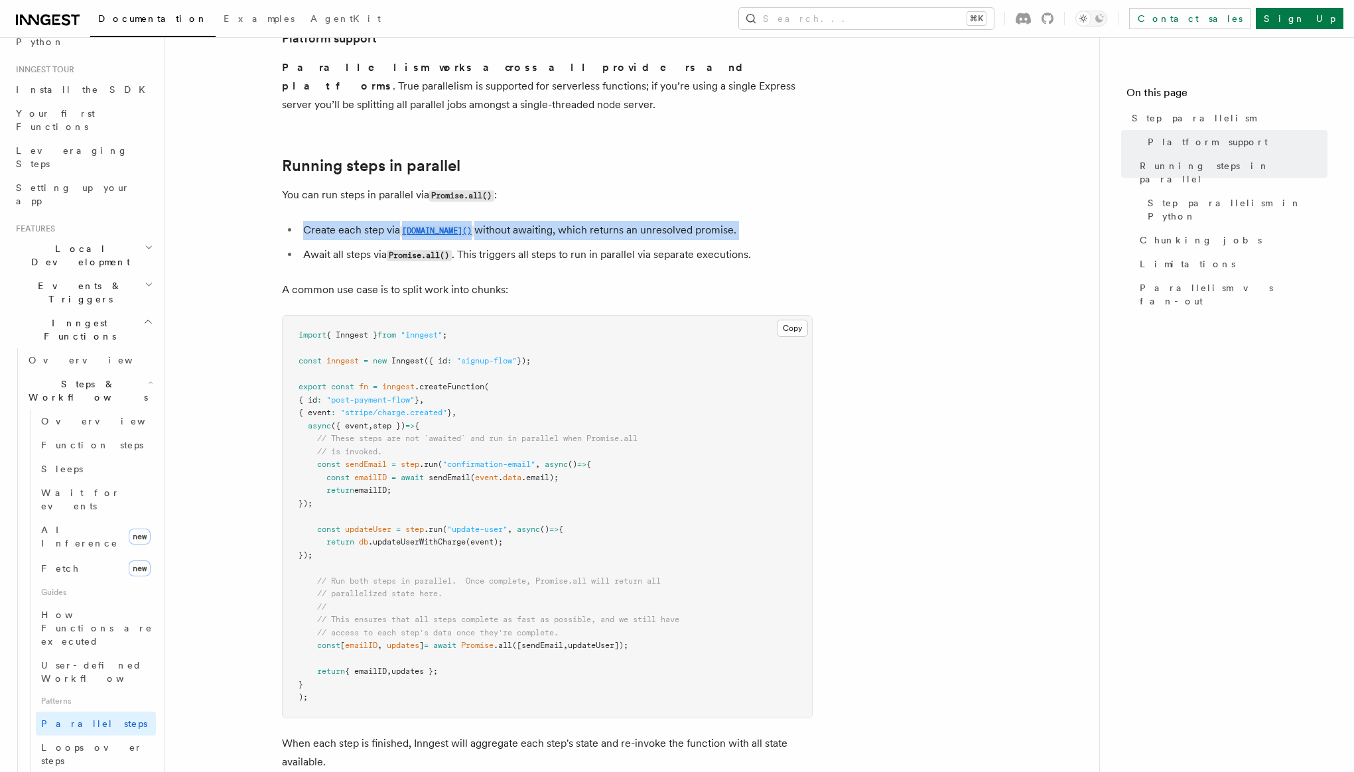
drag, startPoint x: 351, startPoint y: 212, endPoint x: 514, endPoint y: 228, distance: 163.3
click at [351, 221] on li "Create each step via step.run() without awaiting, which returns an unresolved p…" at bounding box center [556, 230] width 514 height 19
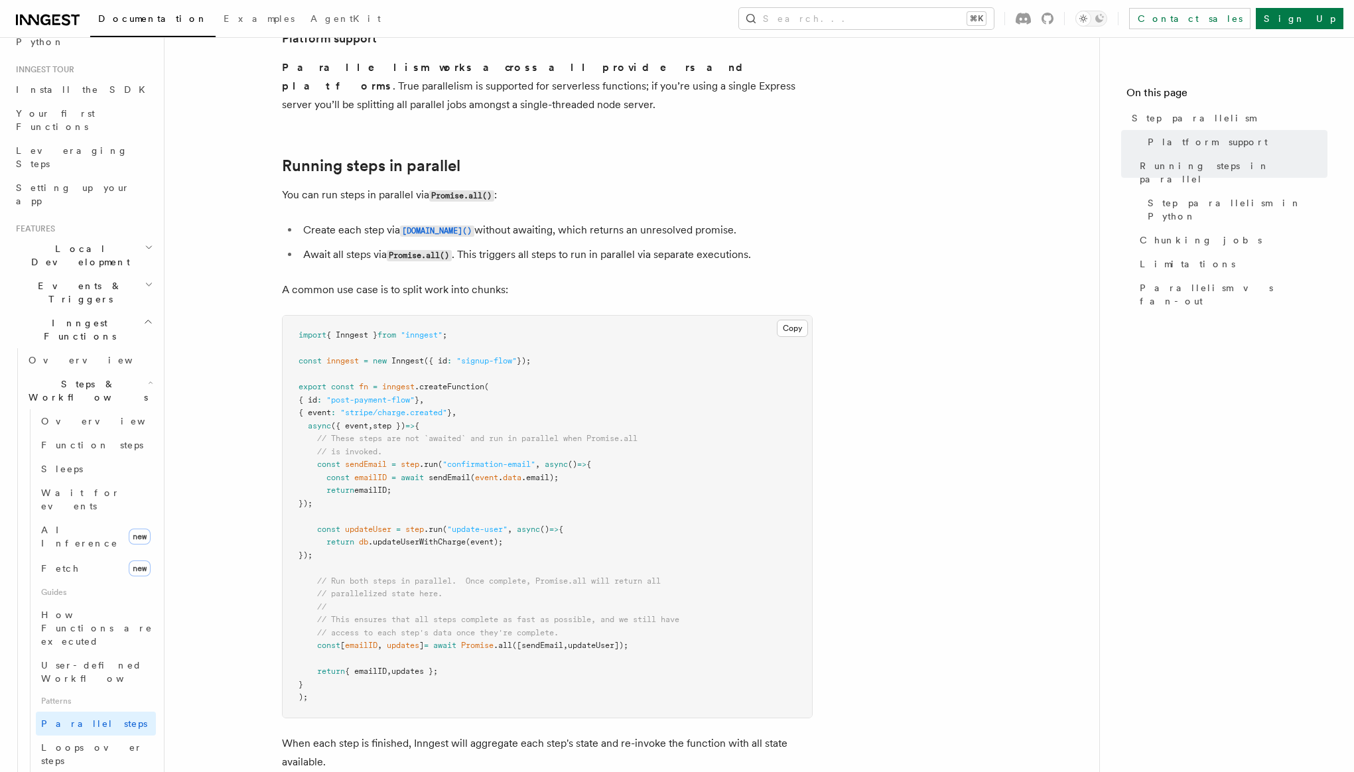
click at [516, 245] on li "Await all steps via Promise.all() . This triggers all steps to run in parallel …" at bounding box center [556, 254] width 514 height 19
click at [524, 221] on li "Create each step via step.run() without awaiting, which returns an unresolved p…" at bounding box center [556, 230] width 514 height 19
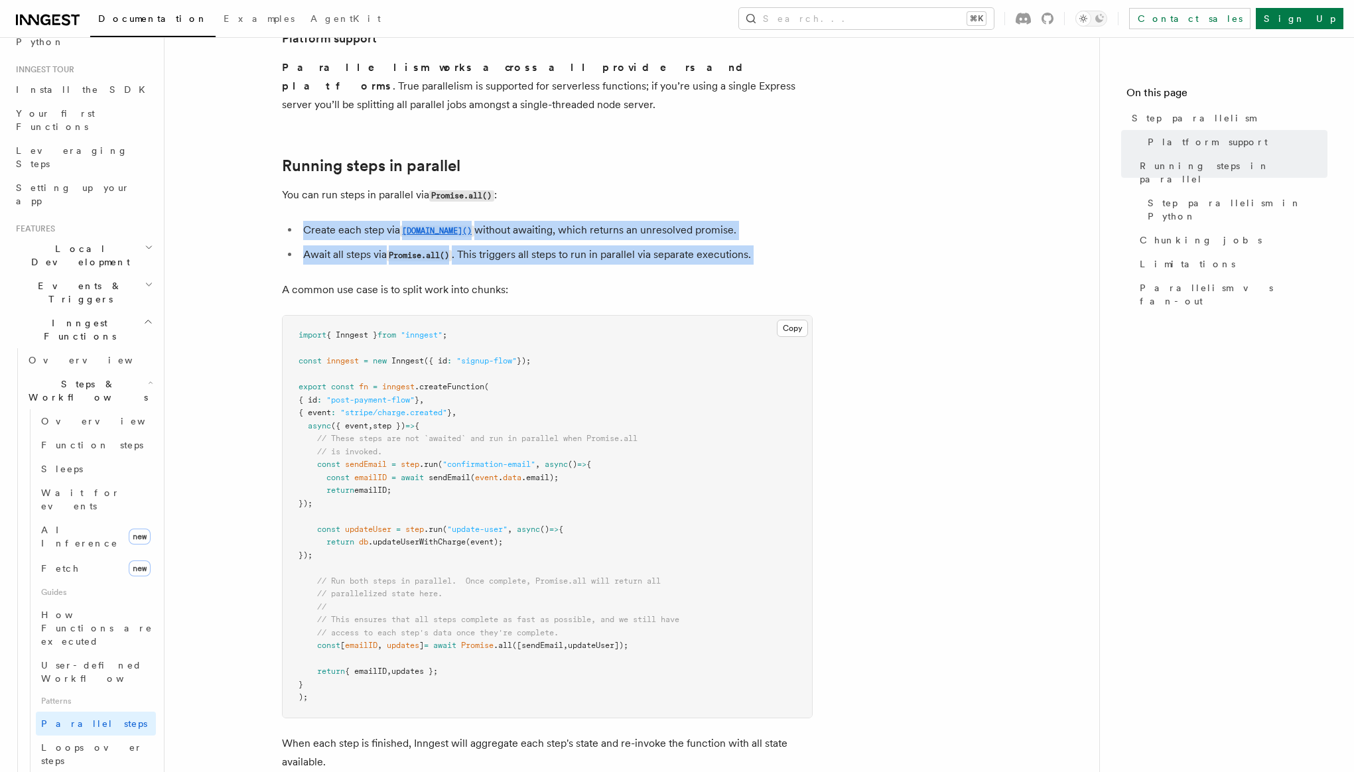
drag, startPoint x: 524, startPoint y: 211, endPoint x: 529, endPoint y: 238, distance: 27.6
click at [529, 234] on ul "Create each step via step.run() without awaiting, which returns an unresolved p…" at bounding box center [547, 243] width 531 height 44
click at [529, 245] on li "Await all steps via Promise.all() . This triggers all steps to run in parallel …" at bounding box center [556, 254] width 514 height 19
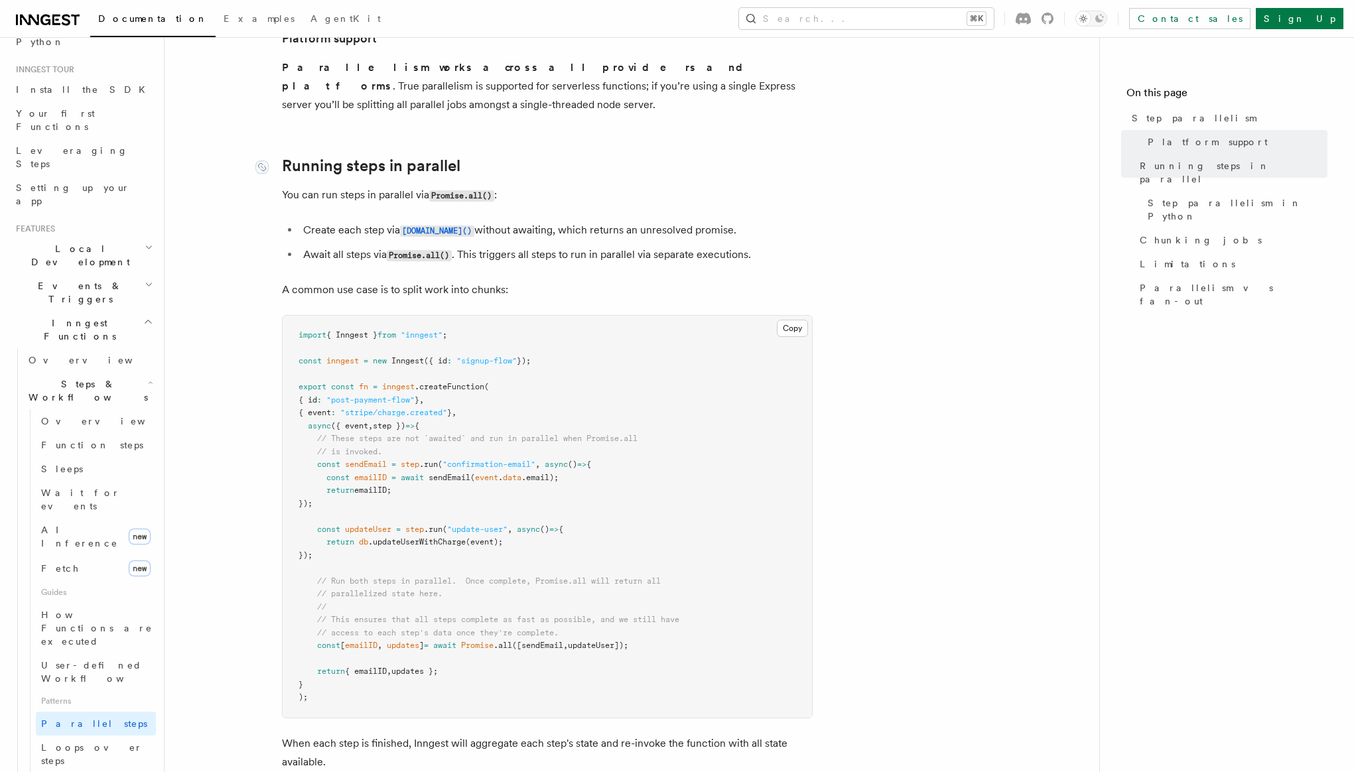
click at [378, 157] on link "Running steps in parallel" at bounding box center [371, 166] width 178 height 19
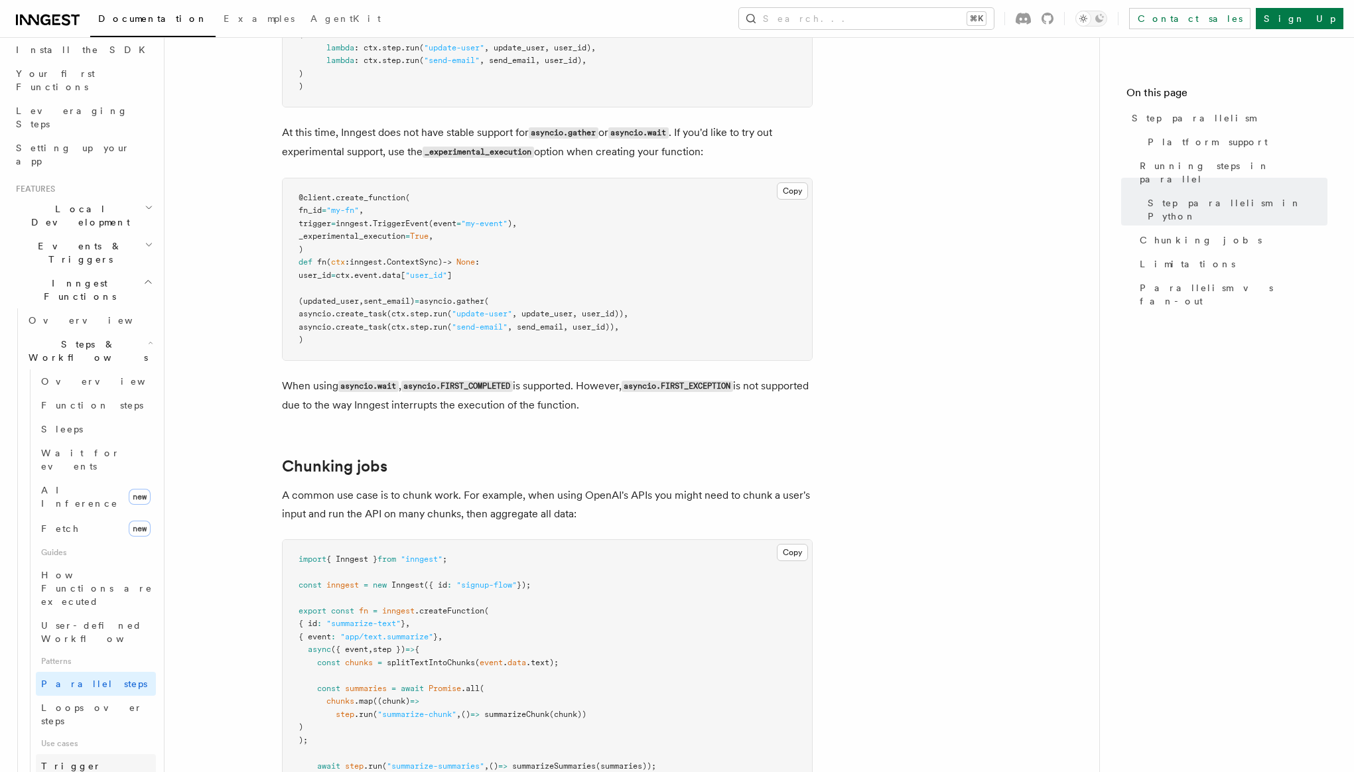
scroll to position [206, 0]
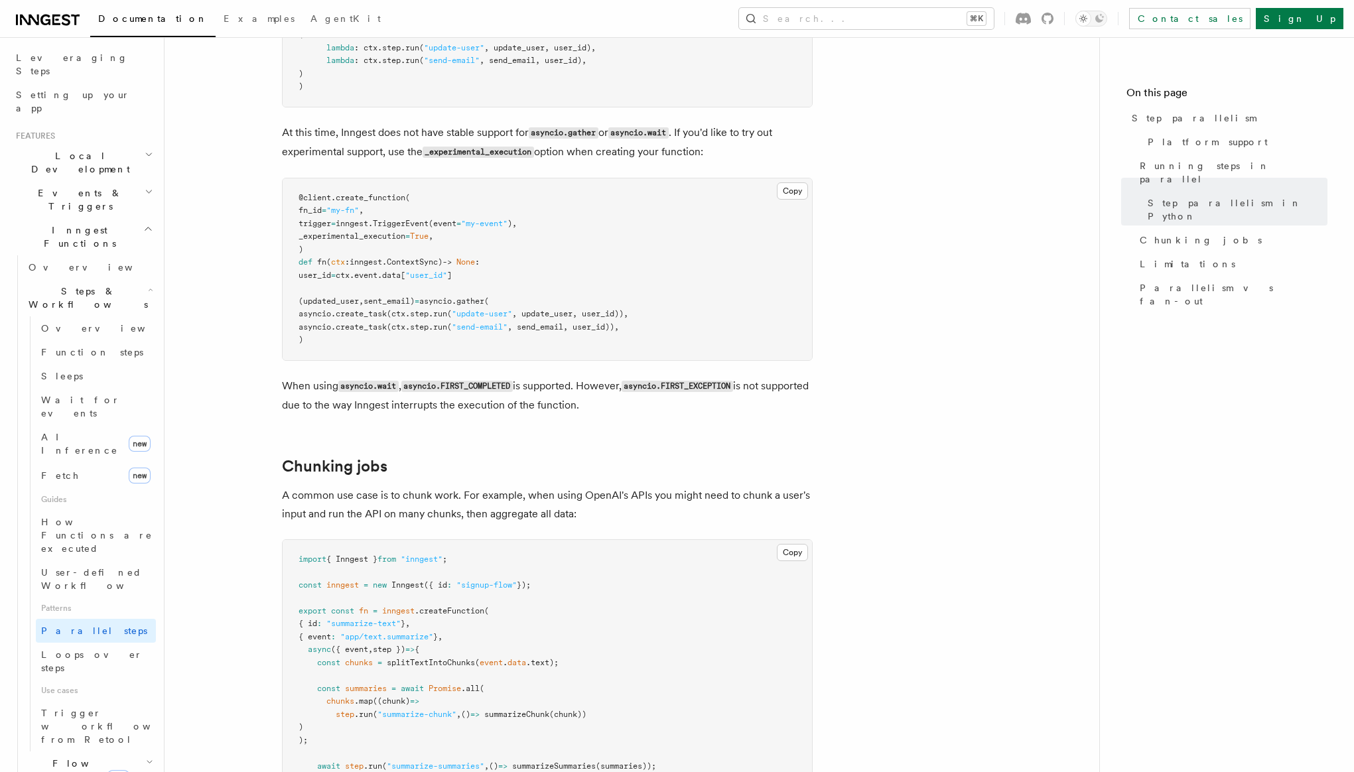
click at [865, 244] on article "Features Inngest Functions Steps & Workflows Step parallelism If you’re using a…" at bounding box center [632, 74] width 892 height 2959
